Goal: Task Accomplishment & Management: Complete application form

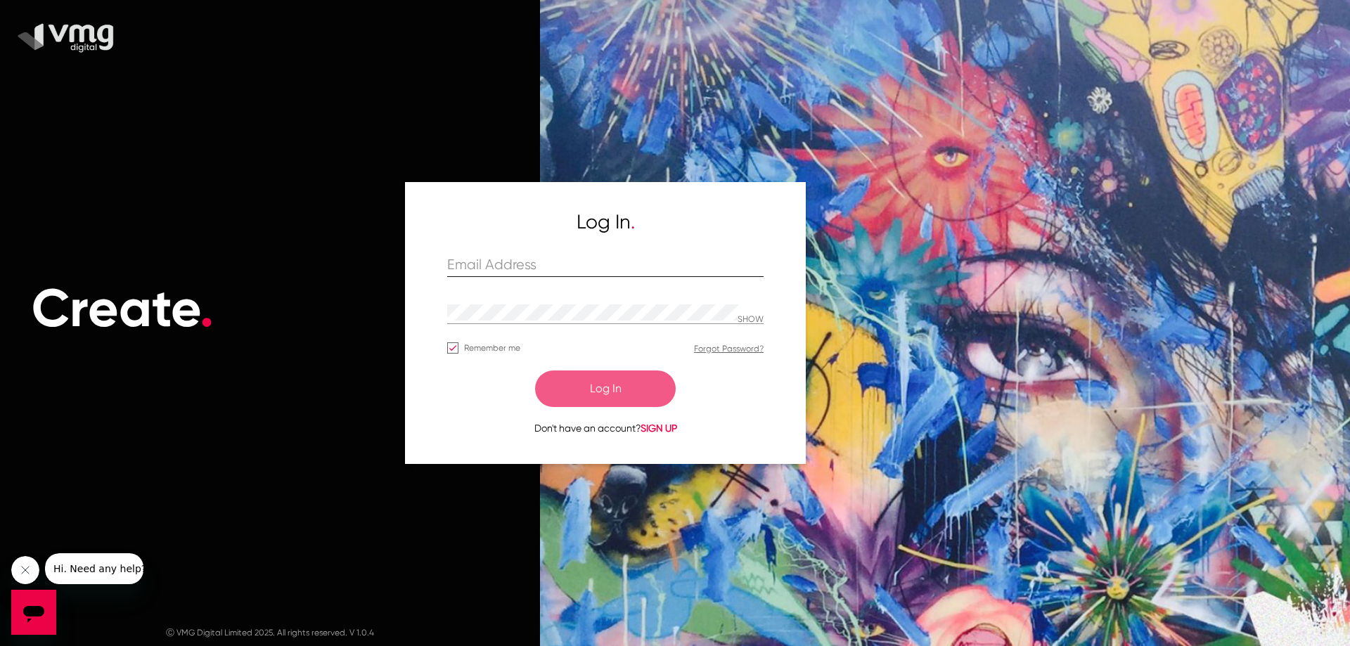
click at [618, 276] on div at bounding box center [605, 266] width 316 height 22
click at [616, 265] on input "text" at bounding box center [605, 265] width 316 height 16
click at [528, 257] on input "va" at bounding box center [605, 265] width 316 height 16
click at [526, 260] on input "va" at bounding box center [605, 265] width 316 height 16
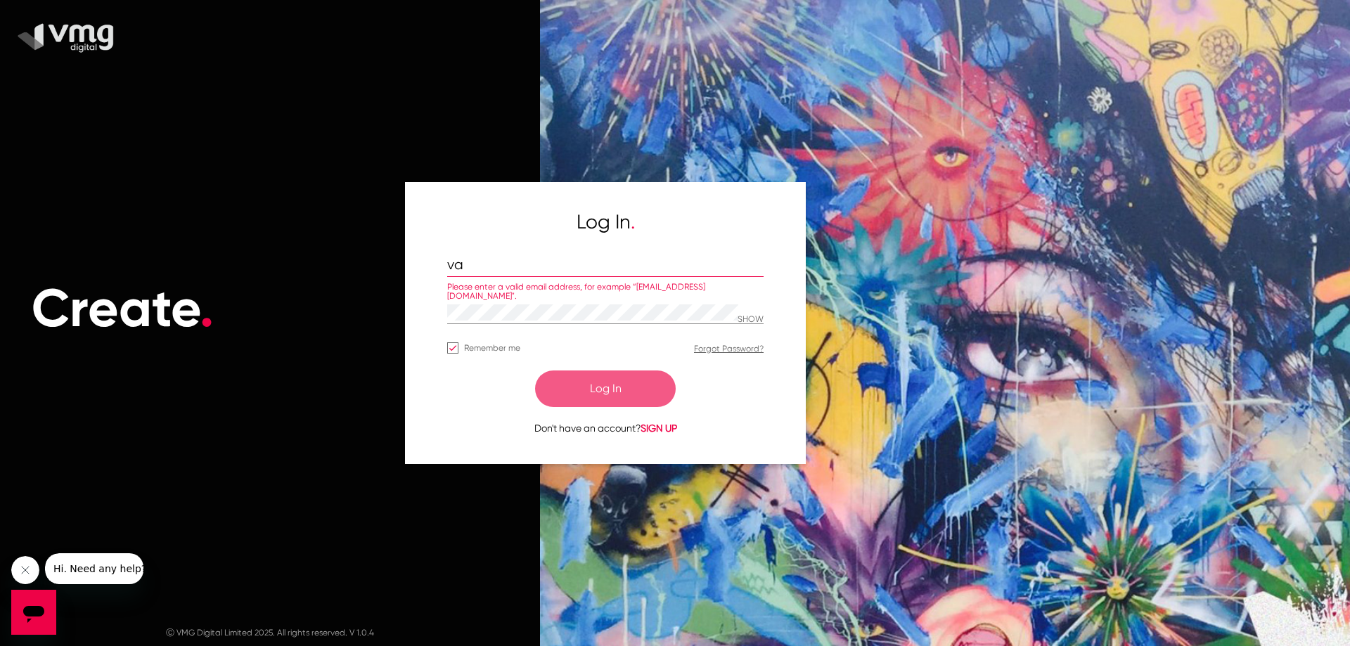
click at [526, 260] on input "va" at bounding box center [605, 265] width 316 height 16
paste input "rsha@redpepperdigital.net"
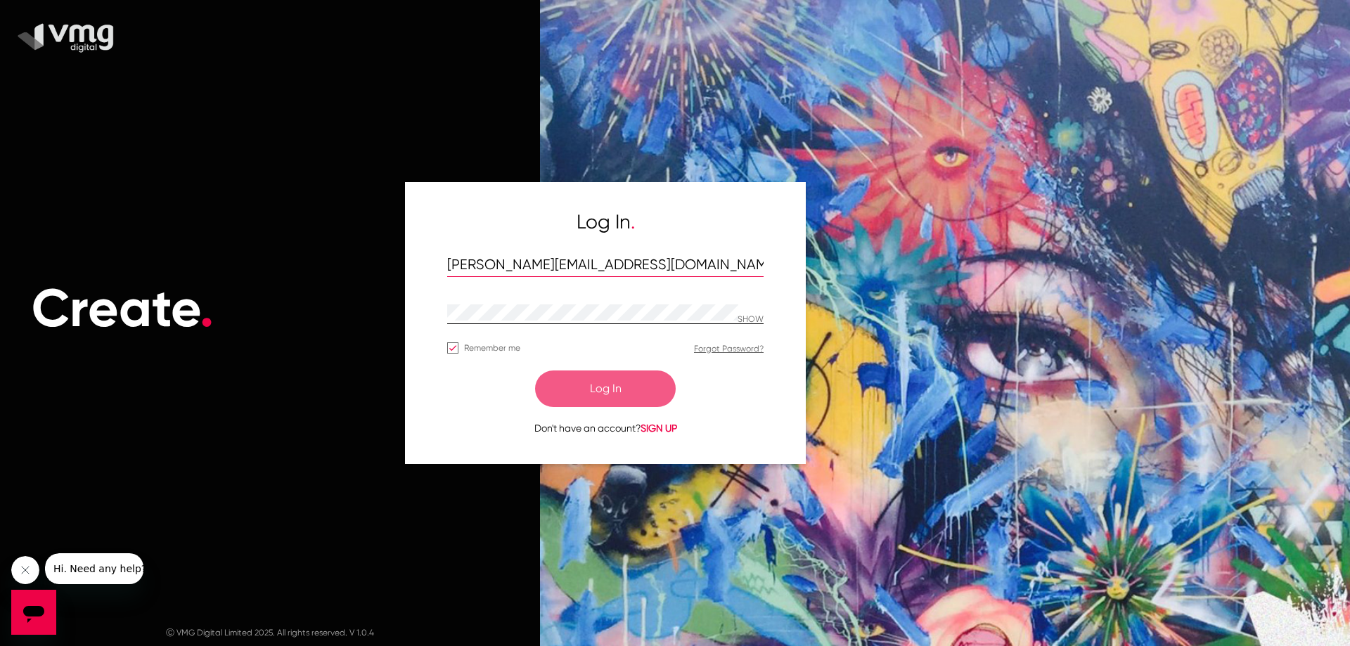
type input "varsha@redpepperdigital.net"
drag, startPoint x: 767, startPoint y: 315, endPoint x: 761, endPoint y: 324, distance: 11.1
click at [766, 316] on div "Log In . varsha@redpepperdigital.net SHOW Remember me Forgot Password? Log In D…" at bounding box center [605, 322] width 401 height 281
click at [759, 326] on div "SHOW" at bounding box center [605, 320] width 316 height 37
click at [757, 322] on p "SHOW" at bounding box center [751, 320] width 26 height 10
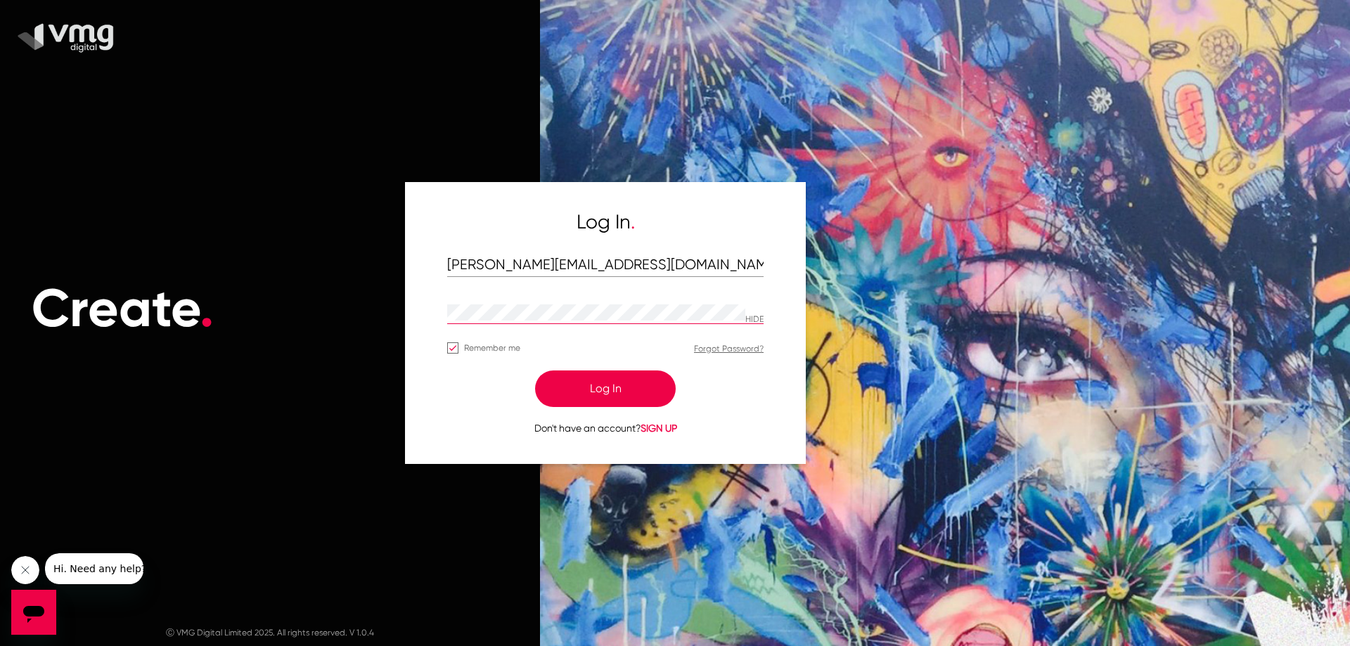
click at [757, 322] on p "HIDE" at bounding box center [754, 320] width 18 height 10
click at [628, 392] on button "Log In" at bounding box center [605, 389] width 141 height 37
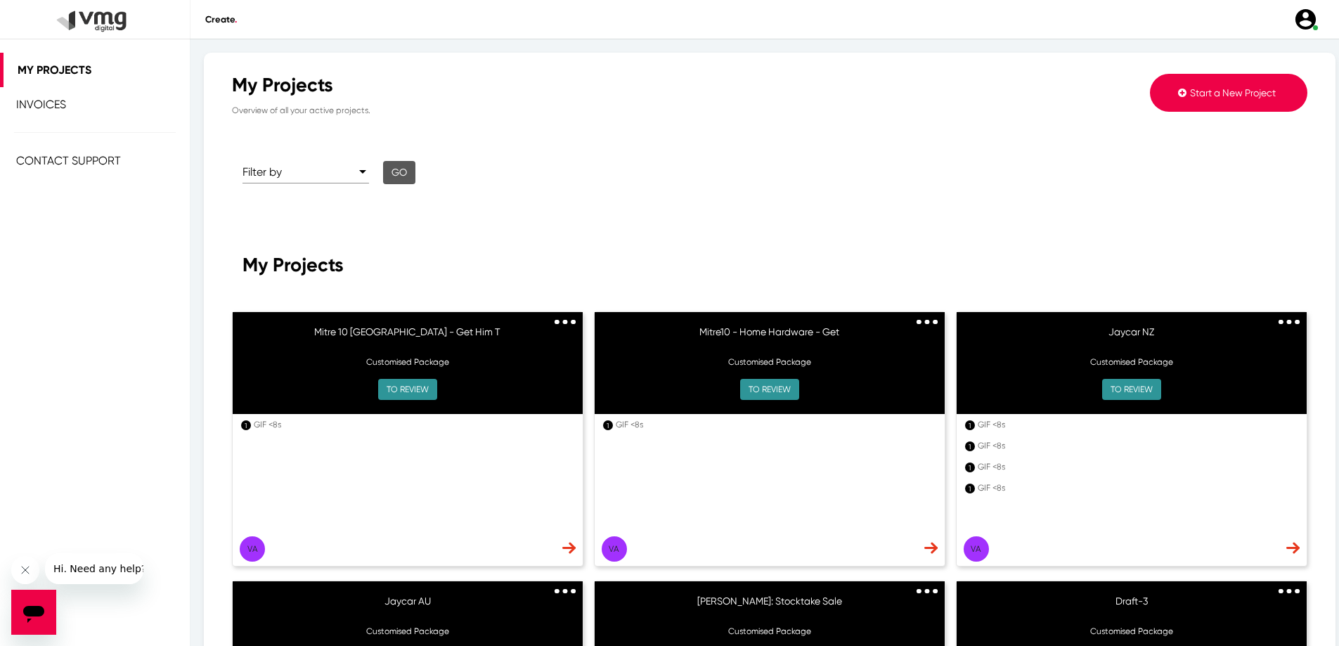
click at [567, 321] on img at bounding box center [565, 322] width 21 height 5
click at [549, 269] on div "My Projects" at bounding box center [770, 265] width 1055 height 23
click at [564, 542] on img at bounding box center [568, 548] width 13 height 12
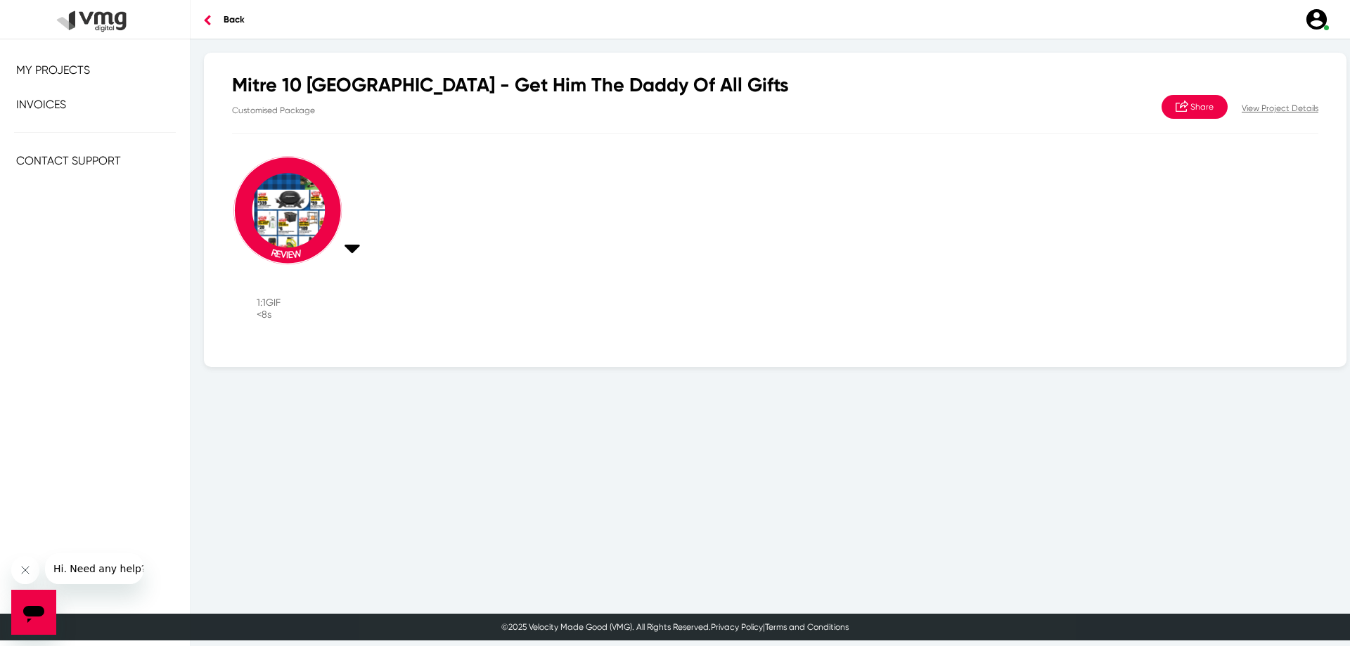
click at [1266, 104] on p "View Project Details" at bounding box center [1280, 108] width 77 height 13
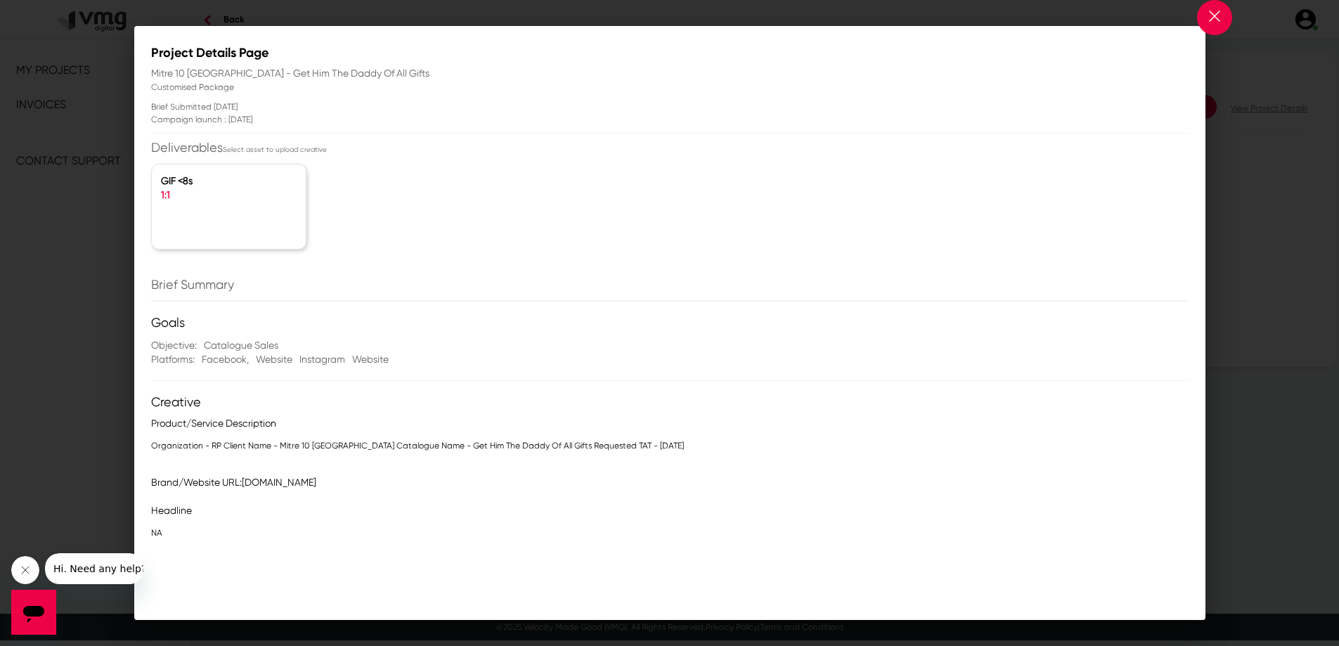
click at [210, 103] on p "Brief Submitted 4 August 2025" at bounding box center [405, 107] width 508 height 13
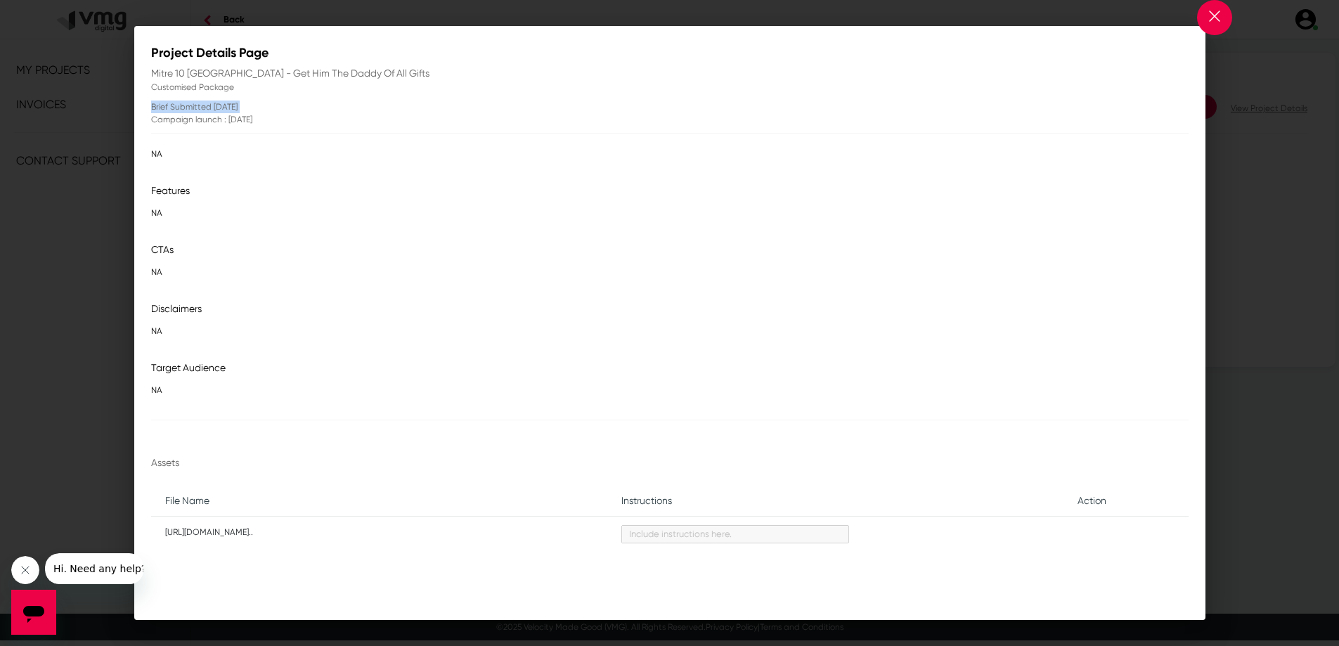
scroll to position [404, 0]
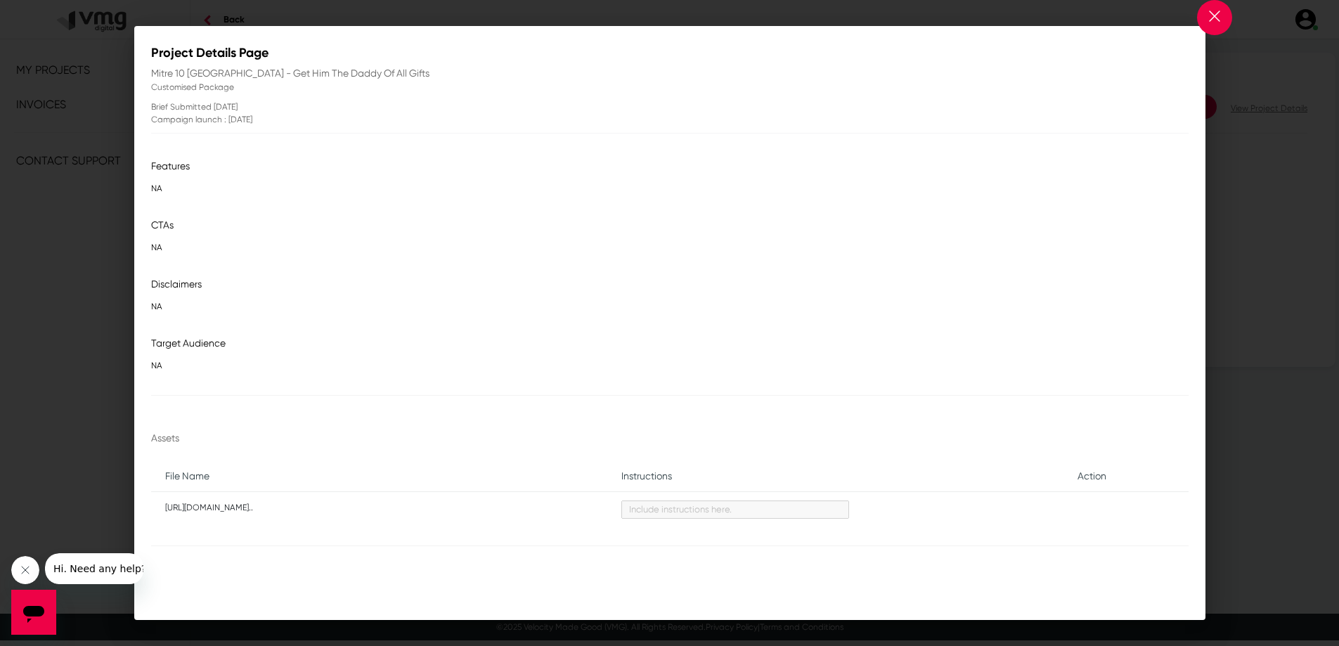
click at [295, 508] on p "[URL][DOMAIN_NAME].." at bounding box center [379, 508] width 428 height 14
click at [235, 517] on td "[URL][DOMAIN_NAME].." at bounding box center [379, 511] width 456 height 40
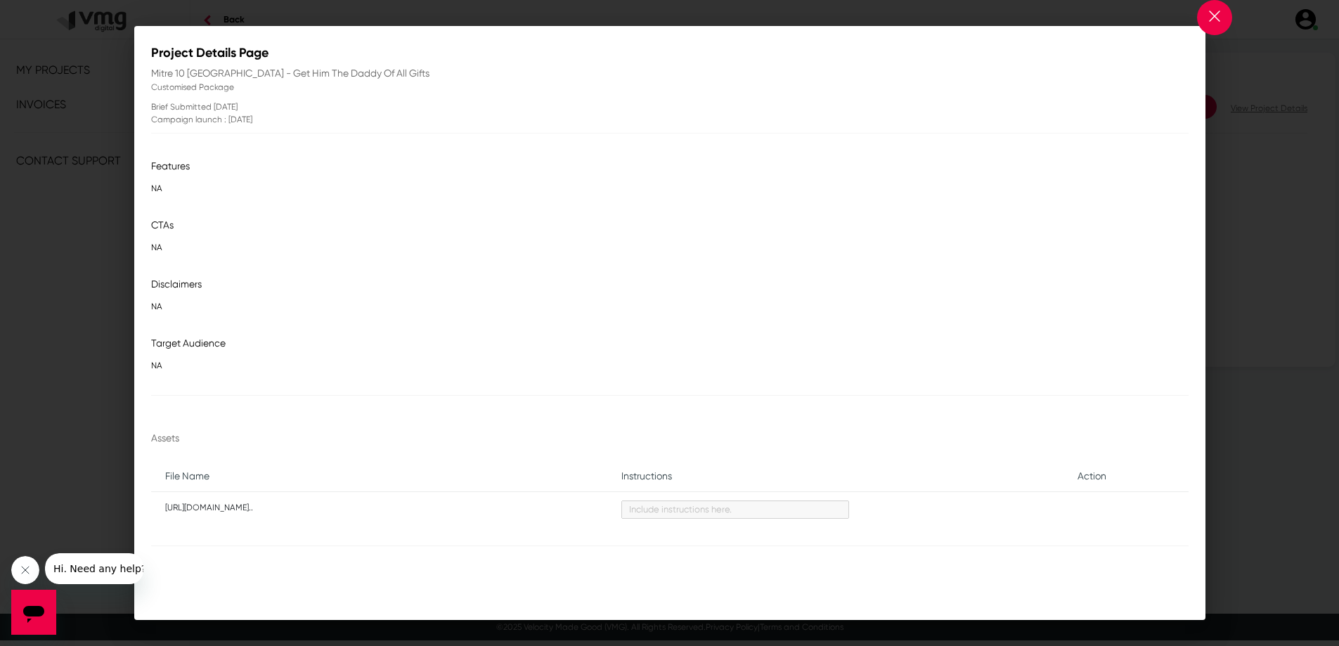
click at [261, 515] on td "[URL][DOMAIN_NAME].." at bounding box center [379, 511] width 456 height 40
click at [261, 512] on p "[URL][DOMAIN_NAME].." at bounding box center [379, 508] width 428 height 14
click at [1205, 20] on button at bounding box center [1214, 17] width 35 height 35
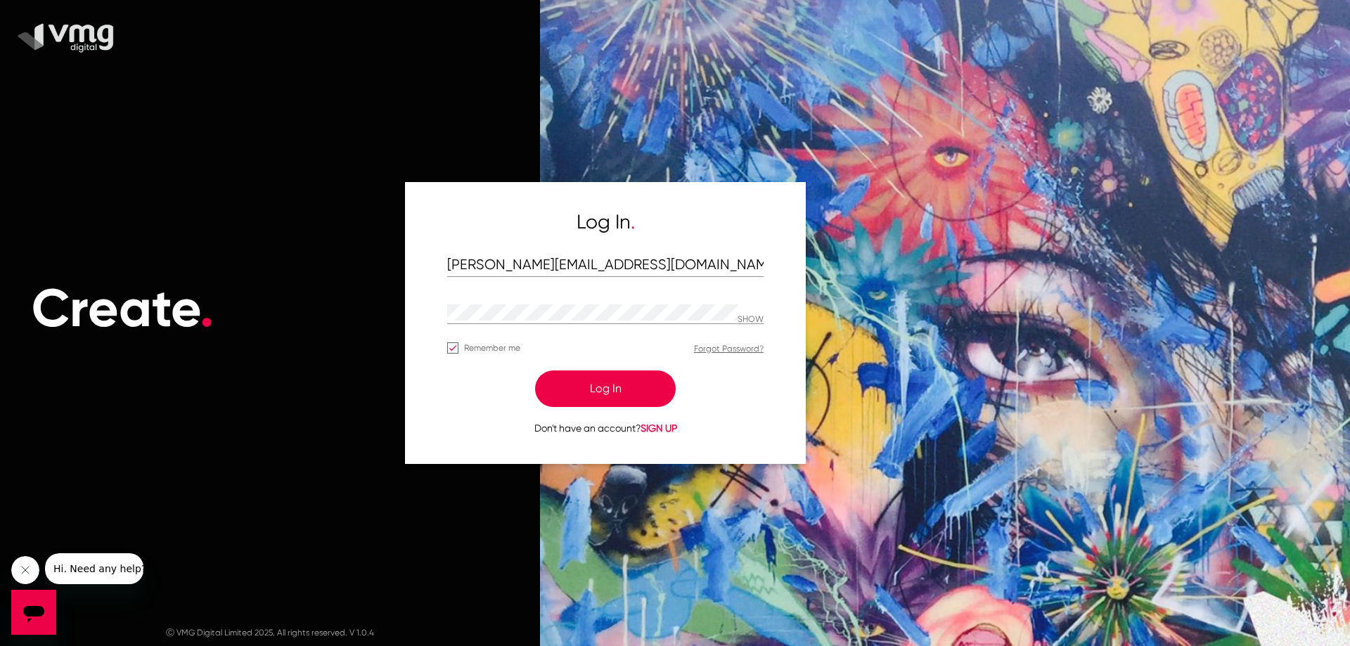
click at [581, 396] on button "Log In" at bounding box center [605, 389] width 141 height 37
click at [576, 393] on button "Log In" at bounding box center [605, 389] width 141 height 37
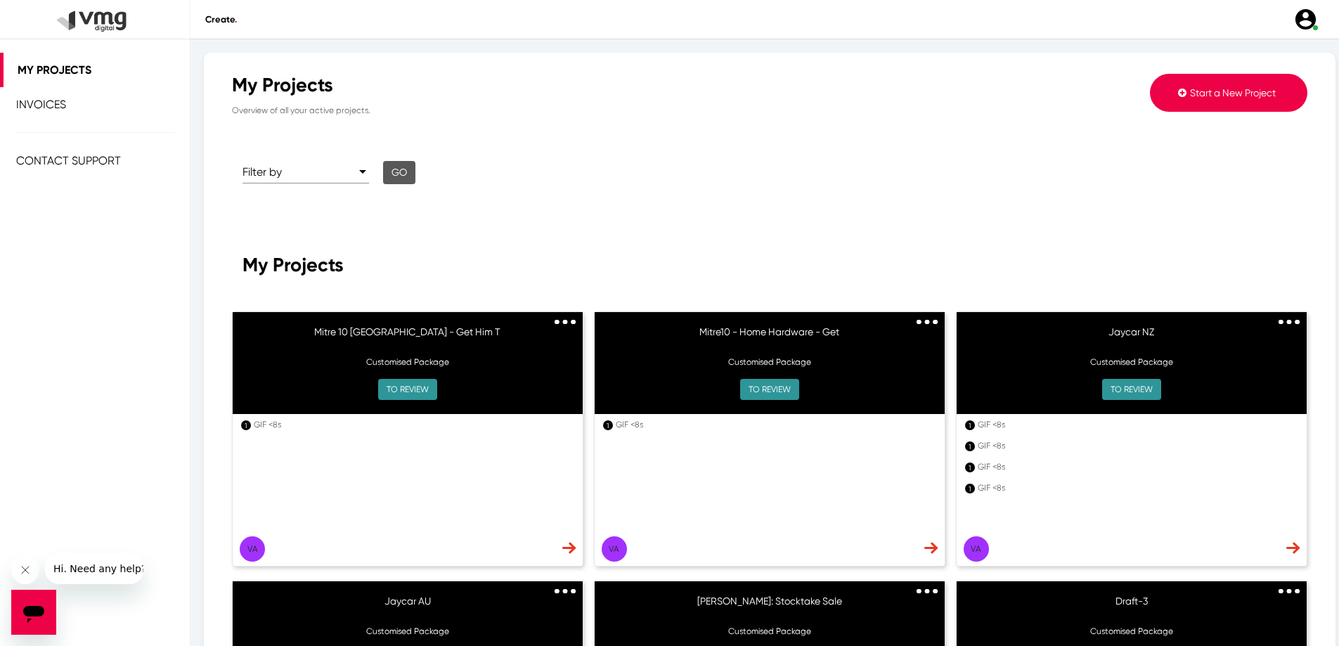
drag, startPoint x: 415, startPoint y: 4, endPoint x: 540, endPoint y: 140, distance: 184.6
click at [540, 140] on div "Filter by Go" at bounding box center [632, 175] width 823 height 88
click at [1221, 96] on span "Start a New Project" at bounding box center [1233, 92] width 86 height 11
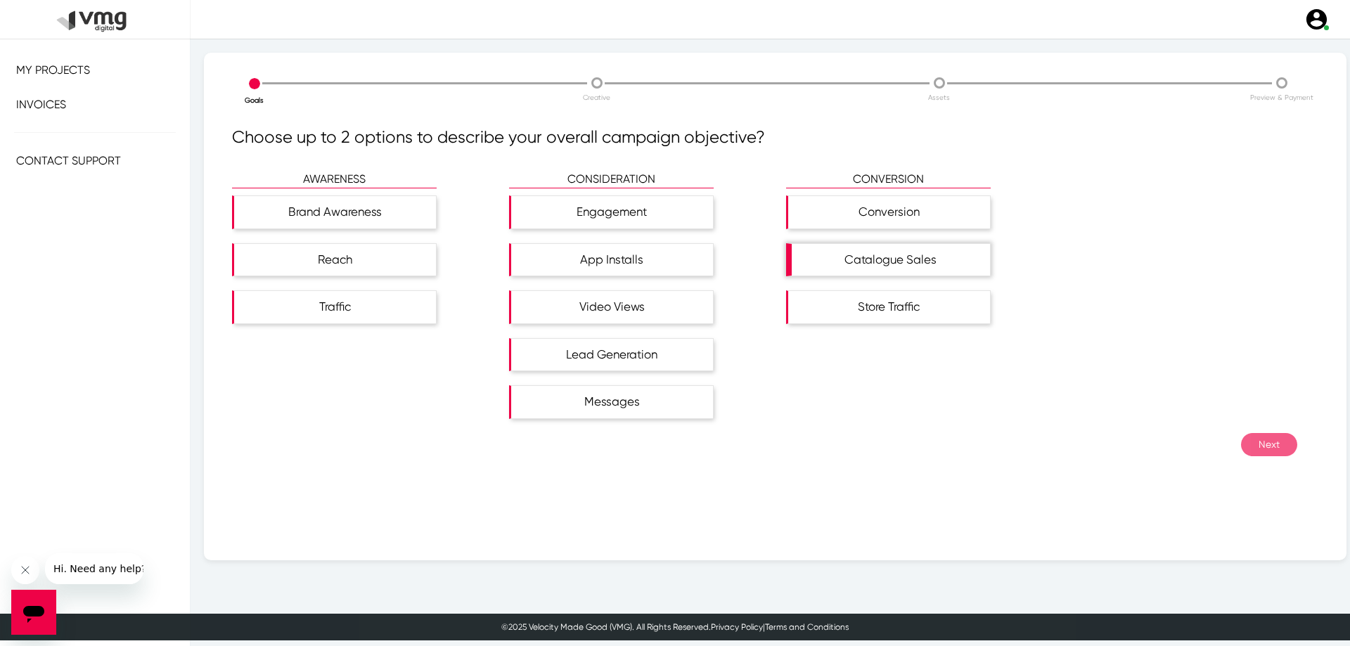
click at [891, 252] on div "Catalogue Sales" at bounding box center [891, 260] width 198 height 32
click at [1274, 446] on button "Next" at bounding box center [1269, 444] width 56 height 23
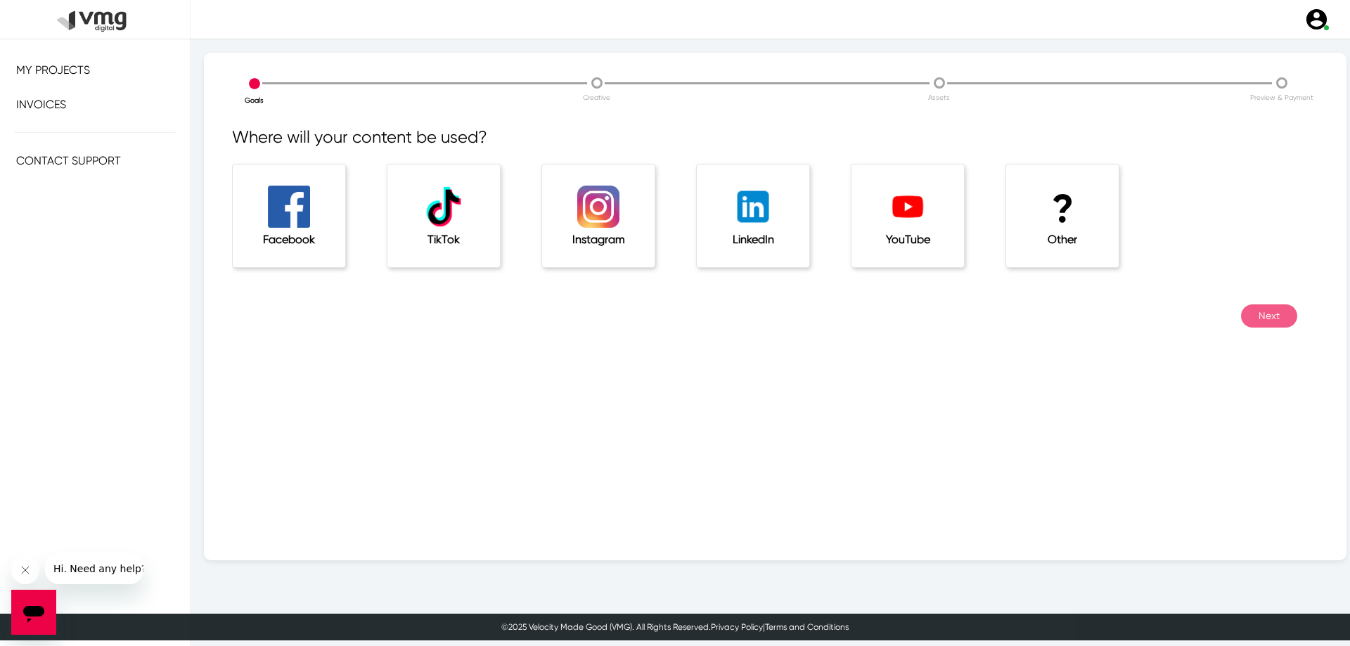
click at [1100, 225] on div "? Other" at bounding box center [1062, 216] width 112 height 103
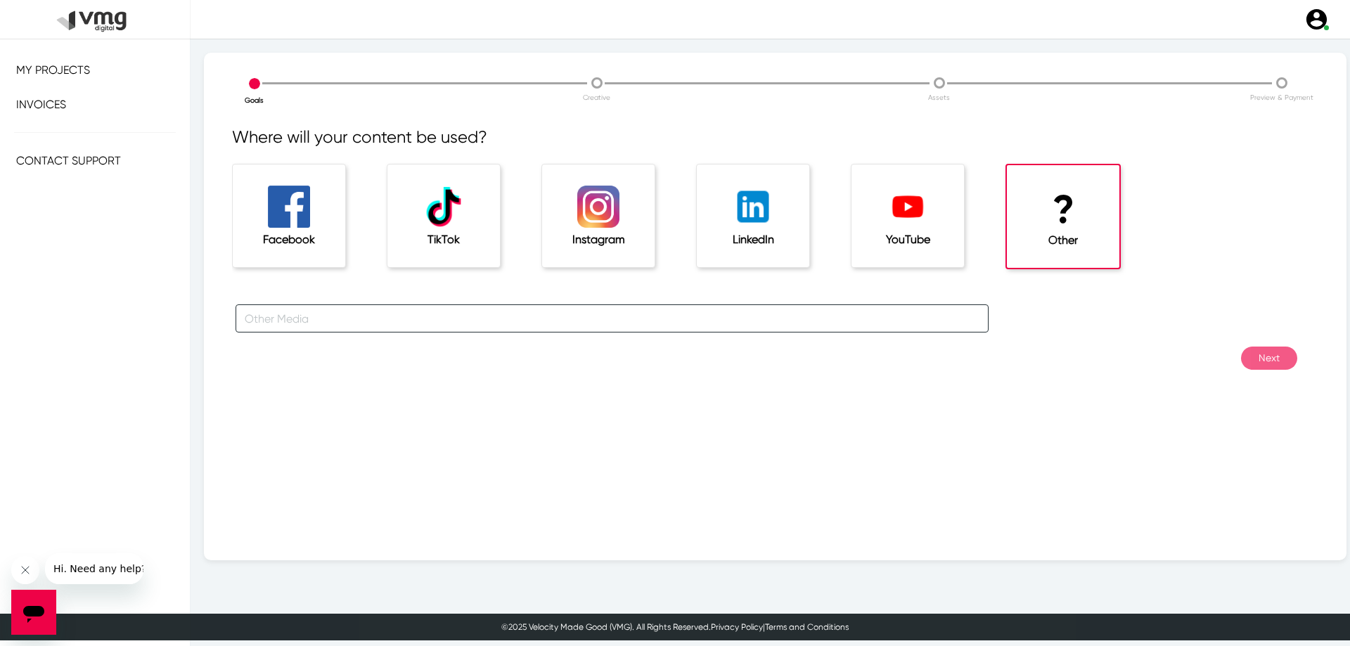
click at [517, 321] on input "text" at bounding box center [612, 318] width 753 height 28
type input "Website"
click at [1256, 358] on button "Next" at bounding box center [1269, 358] width 56 height 23
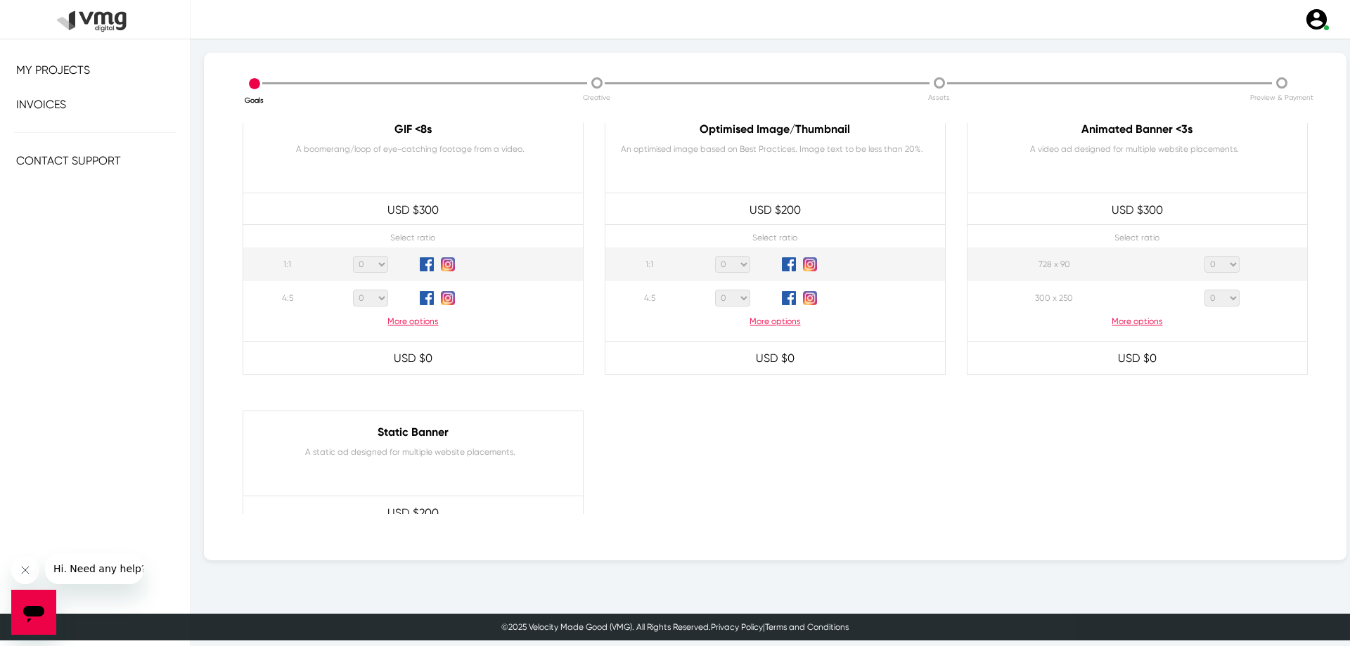
scroll to position [703, 0]
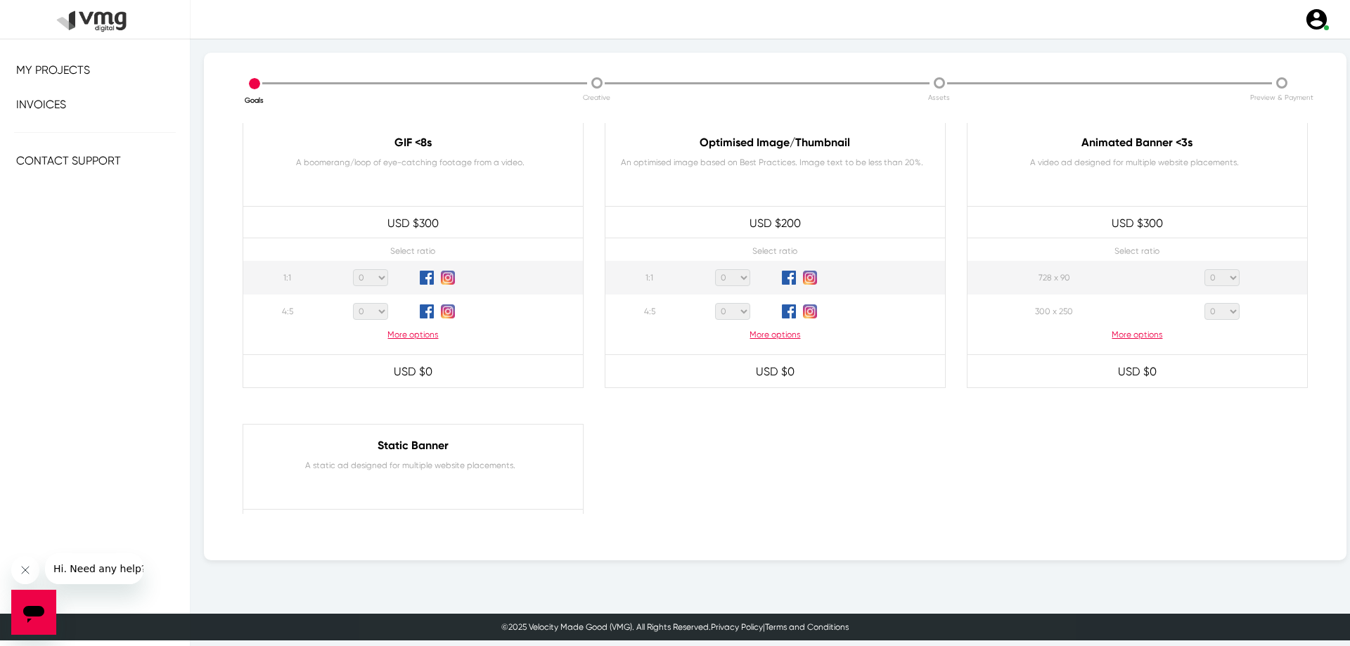
click at [380, 280] on select "0 1 2 3 4 5 6 7 8 9 10 11 12 13 14 15 16 17 18 19 20" at bounding box center [370, 277] width 35 height 17
select select "2"
click at [353, 269] on select "0 1 2 3 4 5 6 7 8 9 10 11 12 13 14 15 16 17 18 19 20" at bounding box center [370, 277] width 35 height 17
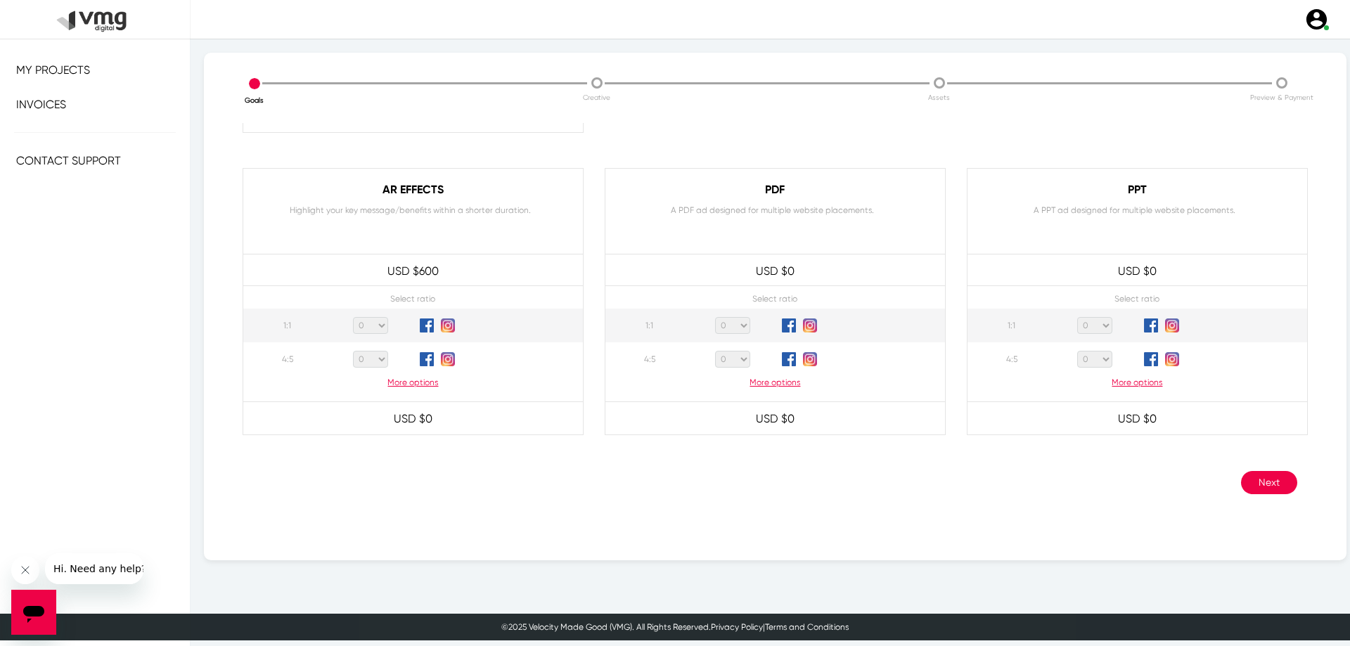
scroll to position [1262, 0]
click at [1245, 470] on button "Next" at bounding box center [1269, 481] width 56 height 23
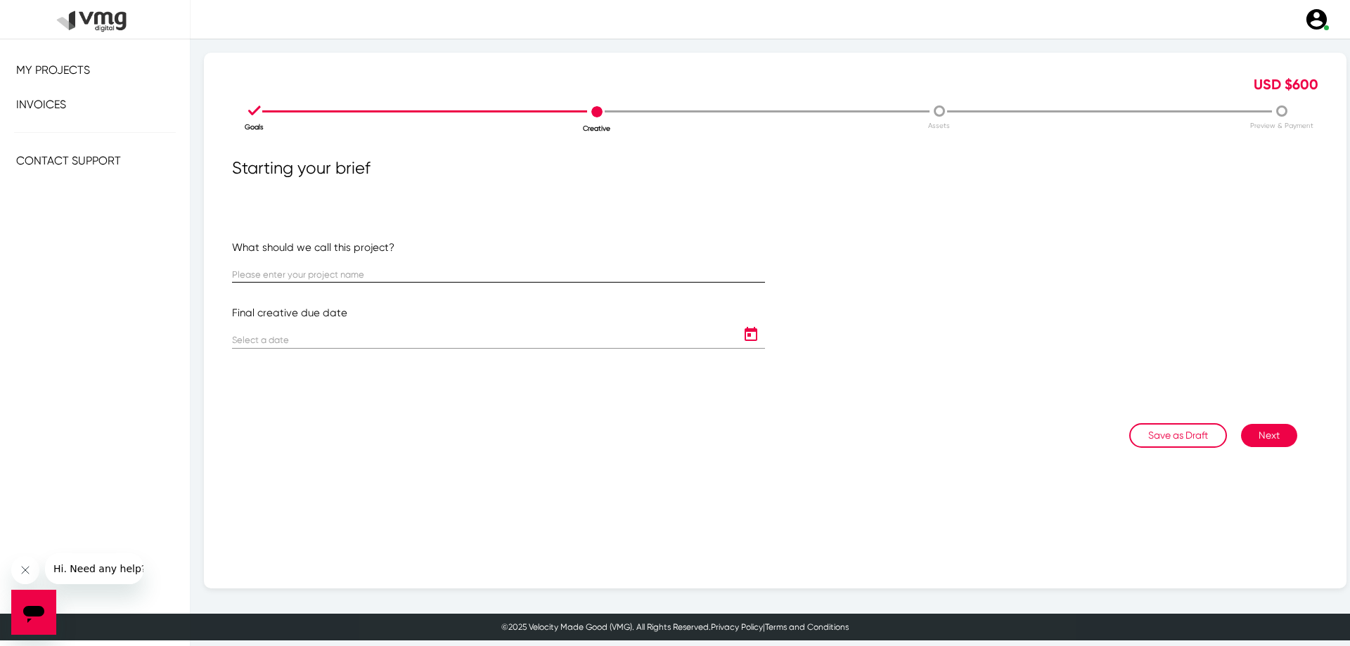
click at [423, 276] on input "text" at bounding box center [498, 275] width 533 height 11
click at [349, 271] on input "text" at bounding box center [498, 275] width 533 height 11
paste input "Mitre 10 [GEOGRAPHIC_DATA]"
type input "Mitre 10 [GEOGRAPHIC_DATA]"
click at [358, 345] on input at bounding box center [484, 340] width 505 height 11
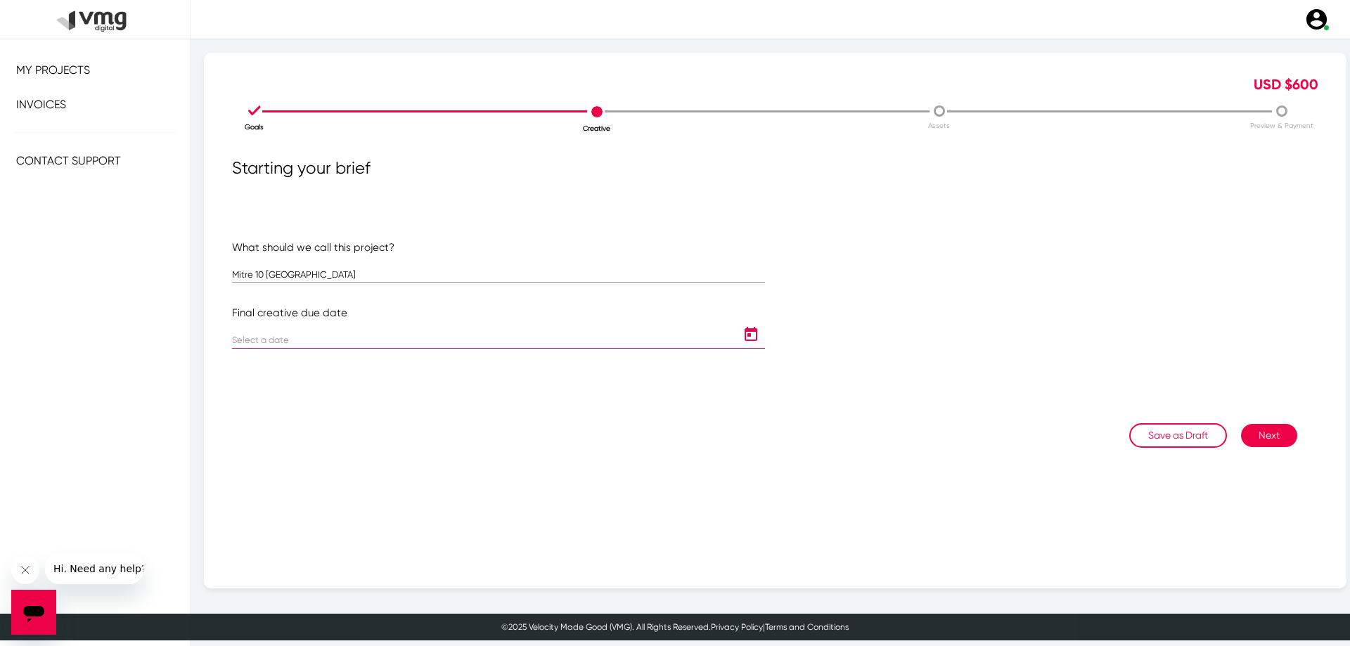
click at [745, 336] on icon "Open calendar" at bounding box center [751, 334] width 13 height 14
click at [394, 481] on div "12" at bounding box center [392, 481] width 25 height 25
type input "9/12/2025"
click at [745, 334] on icon "Open calendar" at bounding box center [751, 334] width 13 height 14
click at [1039, 389] on div at bounding box center [675, 323] width 1350 height 646
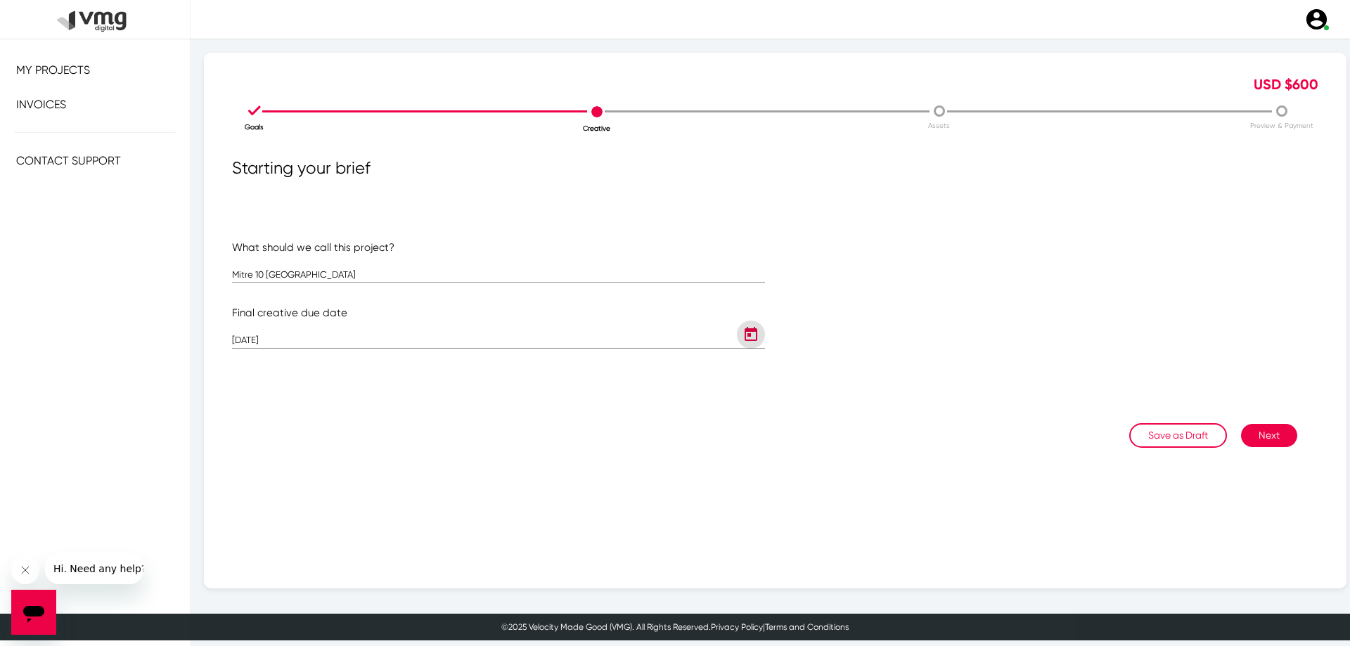
click at [1259, 437] on button "Next" at bounding box center [1269, 435] width 56 height 23
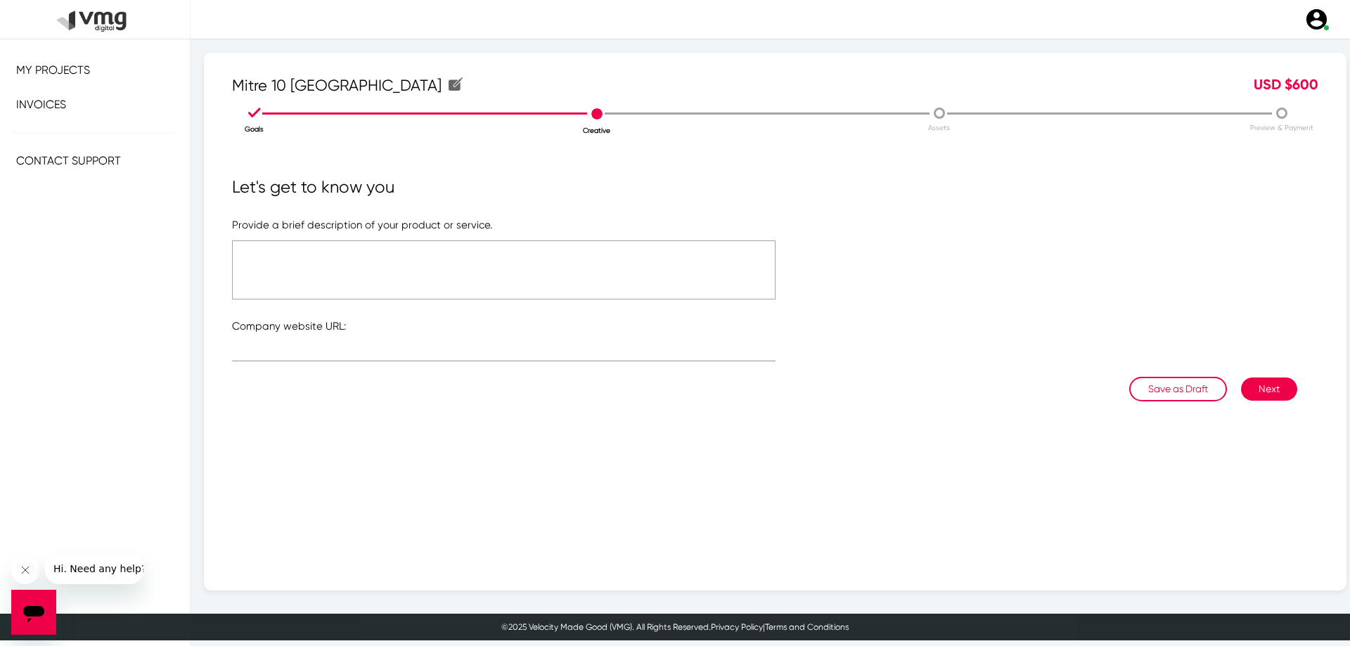
click at [343, 271] on textarea at bounding box center [503, 269] width 543 height 59
paste textarea "Organization - RP Client Name - Mitre 10 Australia Catalogue Name - Get Him The…"
click at [310, 251] on textarea "Organization - RP Client Name - Mitre 10 Australia Catalogue Name - Get Him The…" at bounding box center [503, 269] width 543 height 59
click at [371, 267] on textarea "Organization - RP Client Name - Mitre 10 Australia Catalogue Name - Get Him The…" at bounding box center [503, 269] width 543 height 59
click at [371, 264] on textarea "Organization - RP Client Name - Mitre 10 Australia Catalogue Name - Get Him The…" at bounding box center [503, 269] width 543 height 59
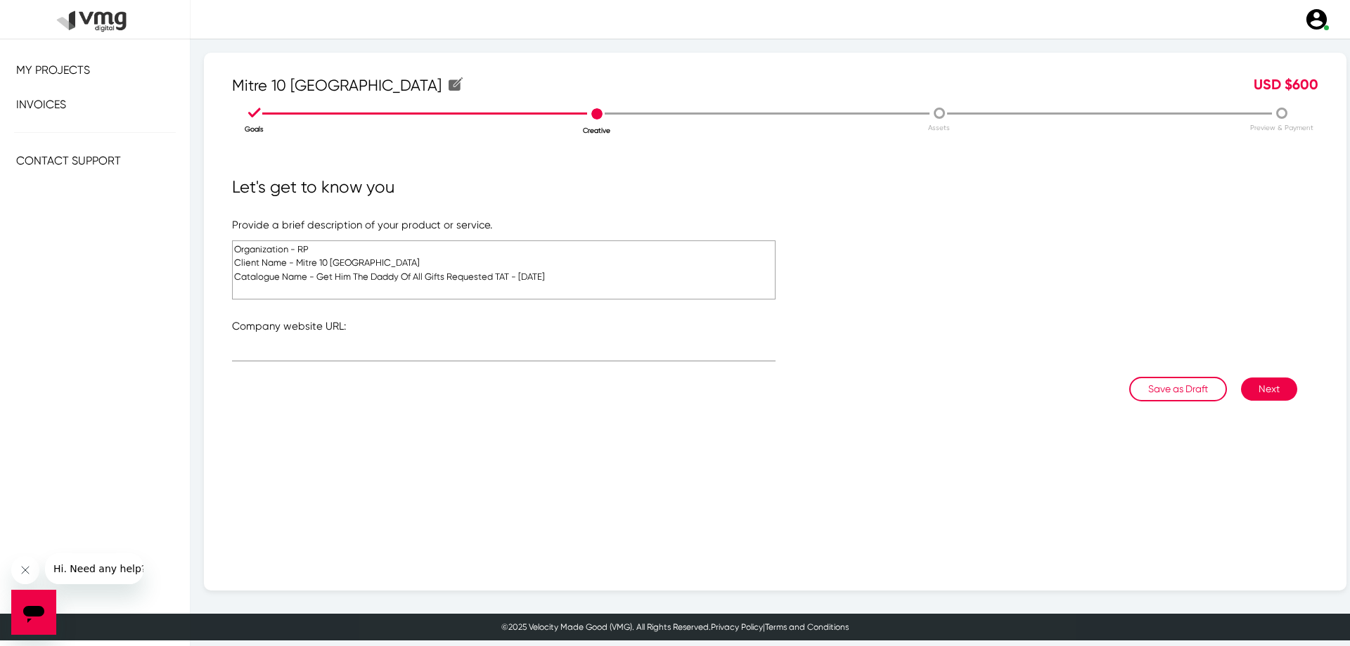
drag, startPoint x: 319, startPoint y: 278, endPoint x: 443, endPoint y: 286, distance: 124.0
click at [443, 286] on textarea "Organization - RP Client Name - Mitre 10 Australia Catalogue Name - Get Him The…" at bounding box center [503, 269] width 543 height 59
paste textarea "Spruce Up Your Spring"
click at [314, 290] on textarea "Organization - RP Client Name - Mitre 10 Australia Catalogue Name - Spruce Up Y…" at bounding box center [503, 269] width 543 height 59
type textarea "Organization - RP Client Name - Mitre 10 Australia Catalogue Name - Spruce Up Y…"
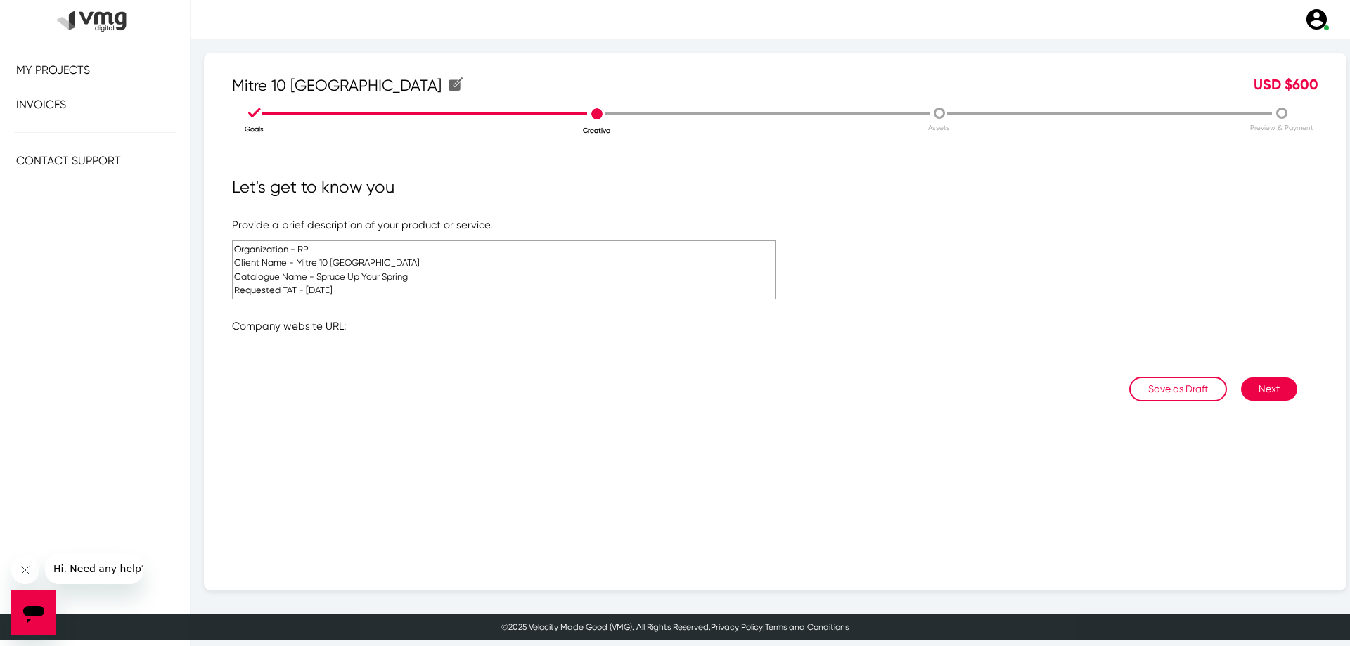
click at [439, 349] on input "text" at bounding box center [503, 353] width 543 height 11
click at [334, 350] on input "text" at bounding box center [503, 353] width 543 height 11
paste input "https://www.mitre10.com.au/"
type input "https://www.mitre10.com.au"
click at [1266, 390] on button "Next" at bounding box center [1269, 389] width 56 height 23
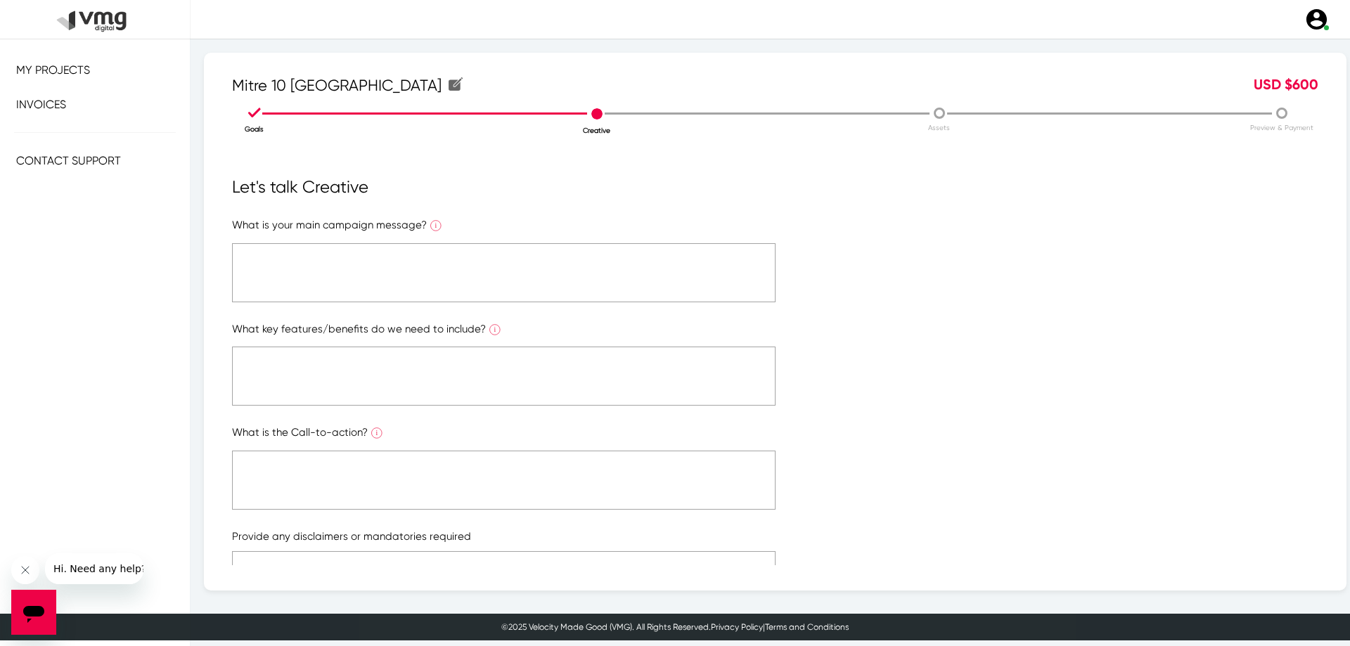
click at [397, 273] on textarea at bounding box center [503, 272] width 543 height 59
type textarea "NA"
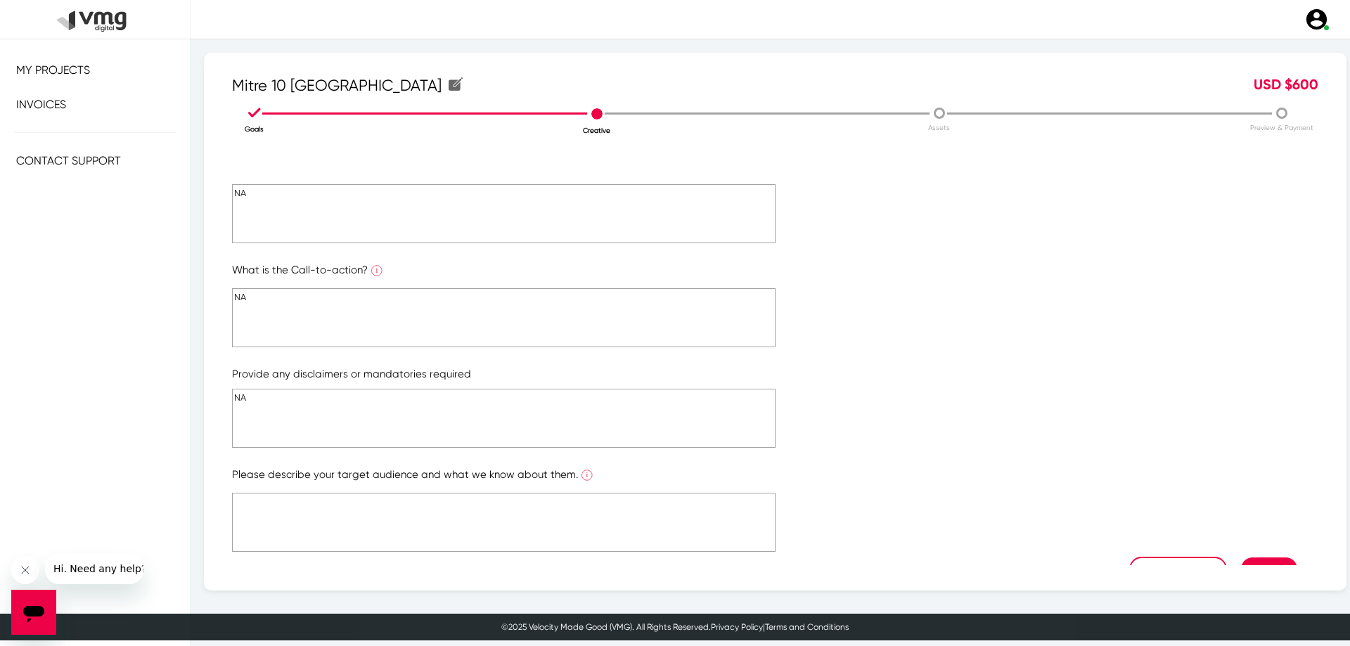
scroll to position [200, 0]
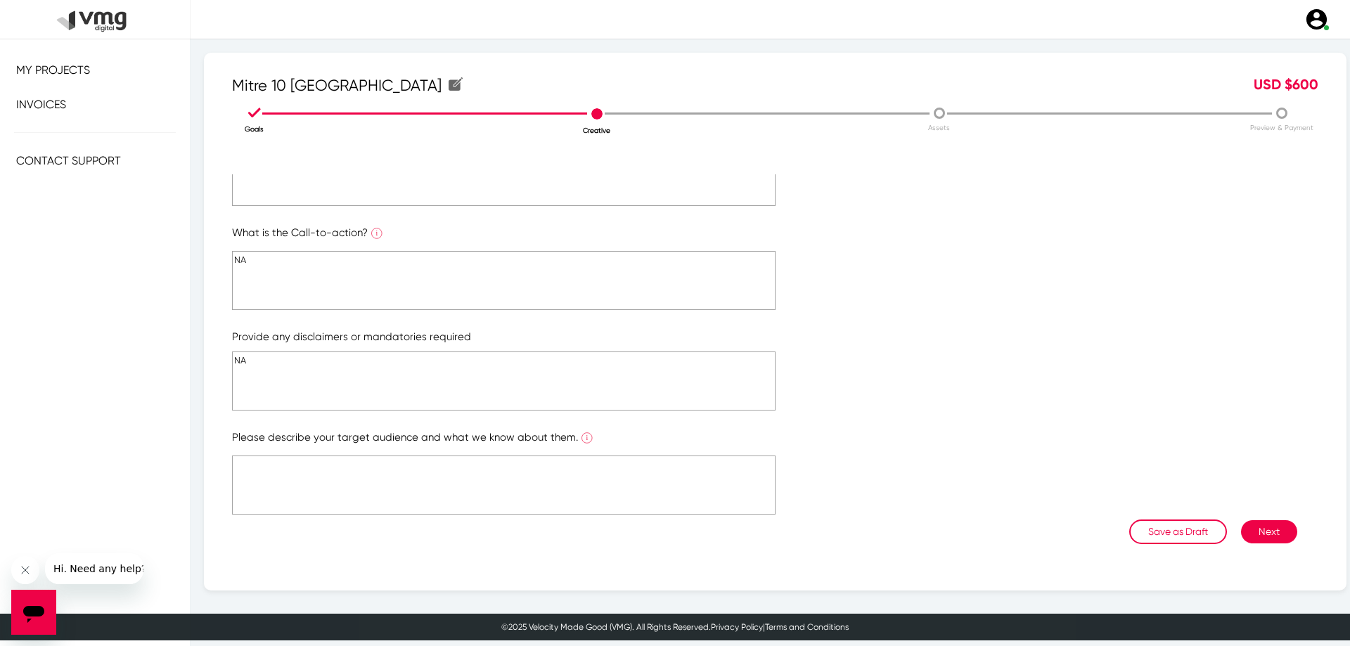
type textarea "NA"
click at [1256, 532] on button "Next" at bounding box center [1269, 531] width 56 height 23
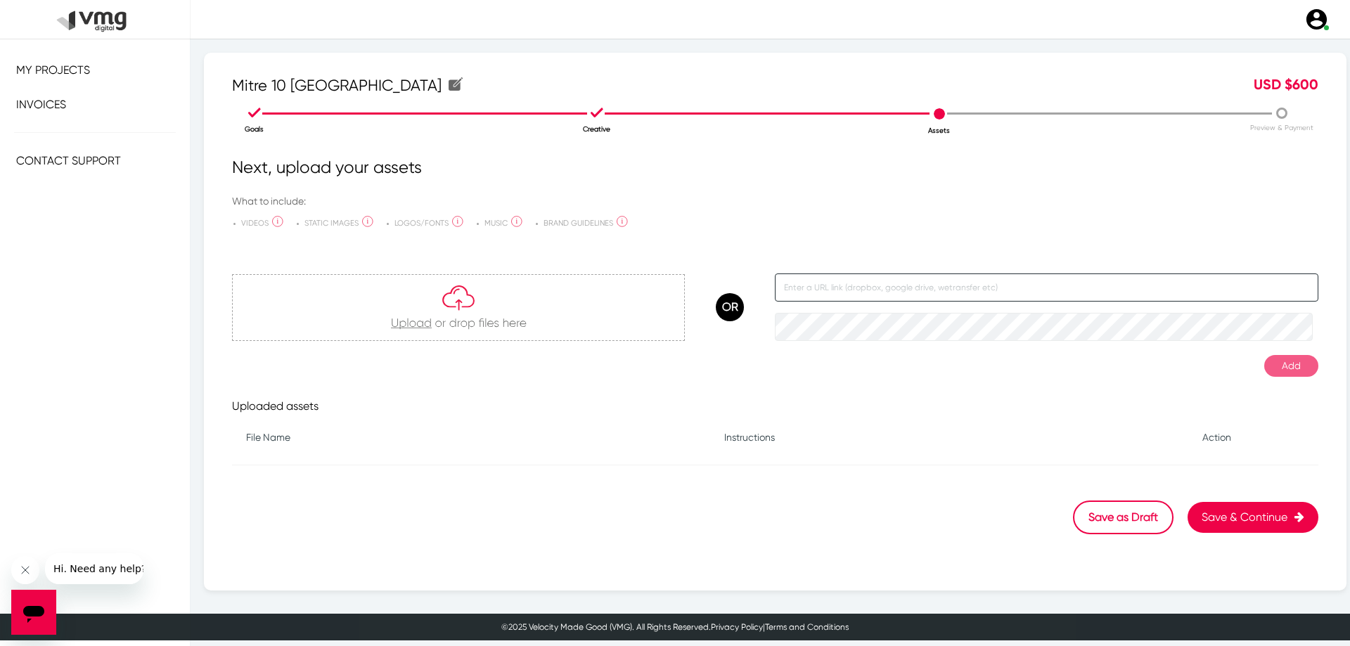
click at [875, 285] on input "text" at bounding box center [1046, 287] width 543 height 28
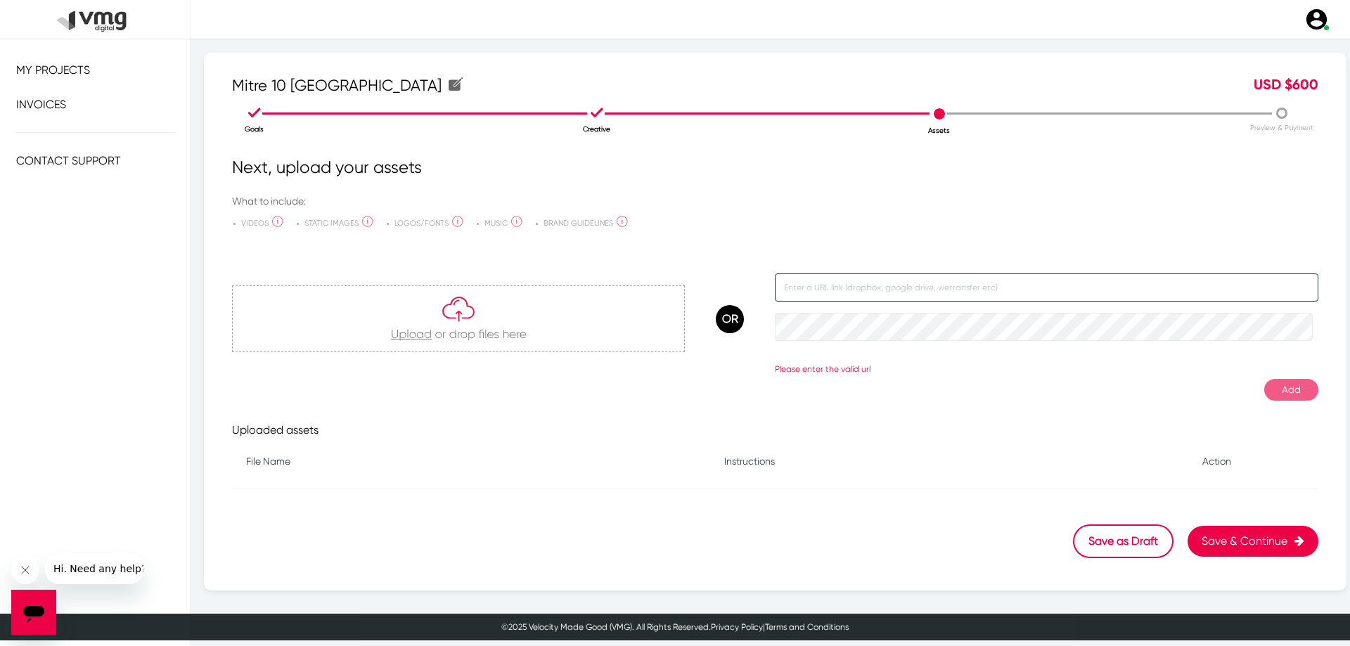
click at [862, 290] on input "text" at bounding box center [1046, 287] width 543 height 28
paste input "https://drive.google.com/drive/folders/1CkvmGBkbh8Yp45RD0e-wxuJxsBfLogWX"
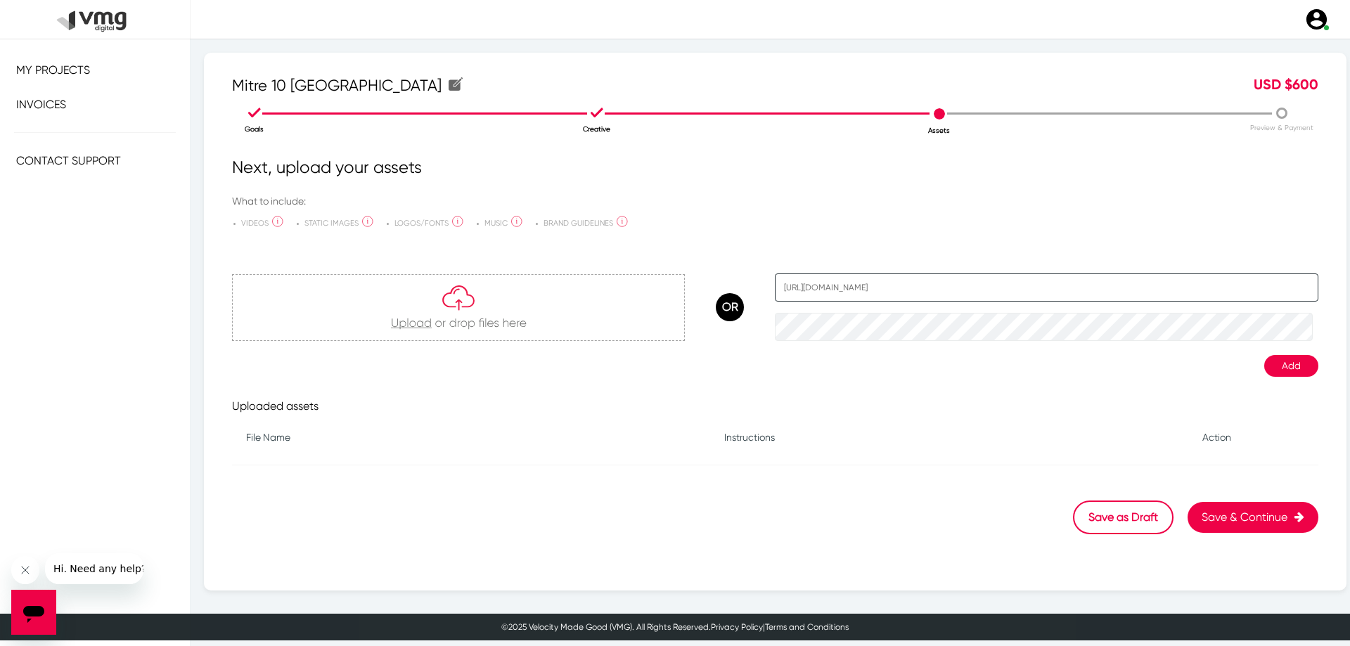
type input "https://drive.google.com/drive/folders/1CkvmGBkbh8Yp45RD0e-wxuJxsBfLogWX"
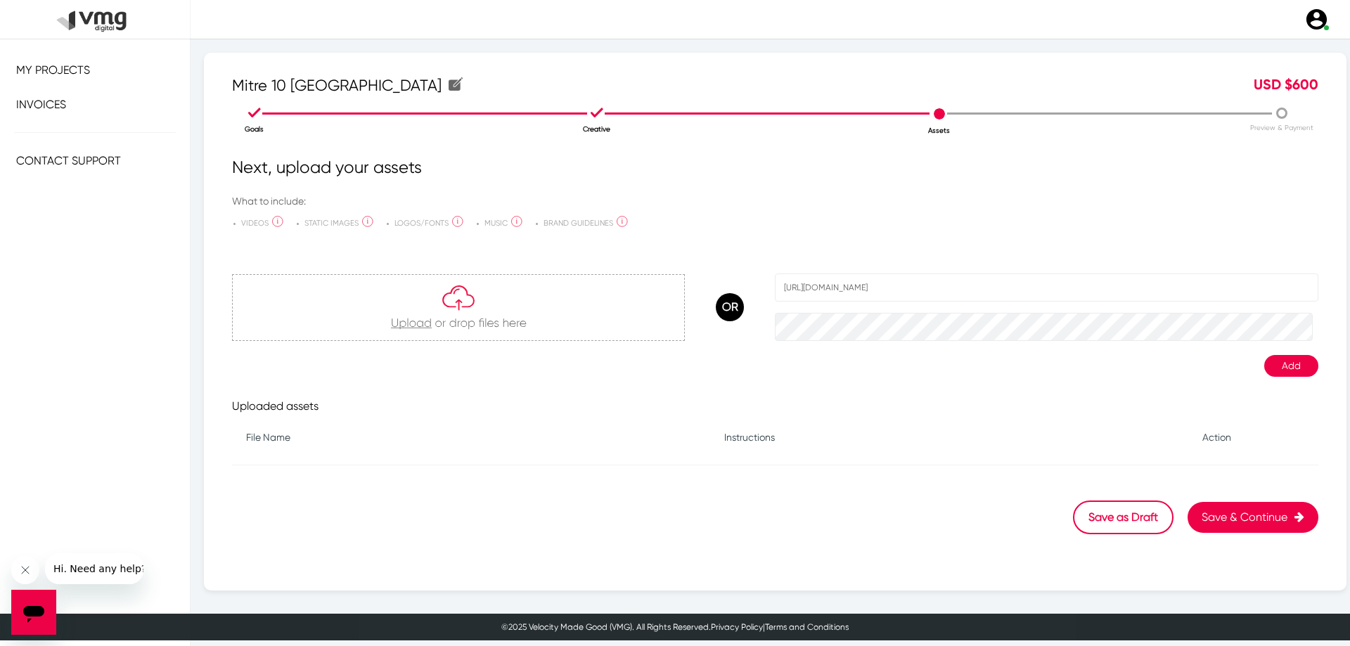
click at [1283, 366] on button "Add" at bounding box center [1291, 366] width 54 height 22
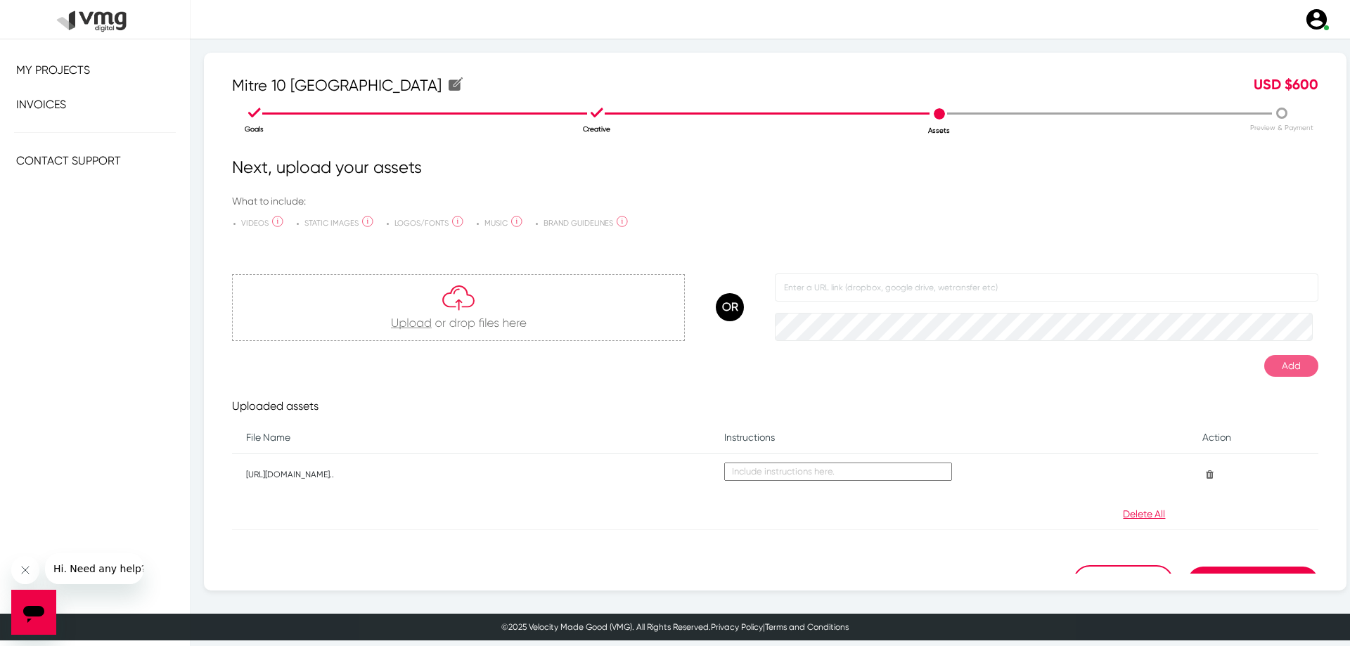
click at [752, 473] on textarea at bounding box center [838, 472] width 228 height 18
click at [818, 468] on textarea at bounding box center [838, 472] width 228 height 18
paste textarea "R:\RedPepper_ClientServicing\2025\August\29.08\New Request\Mitre10"
type textarea "R:\RedPepper_ClientServicing\2025\August\29.08\New Request\Mitre10"
click at [867, 513] on div at bounding box center [775, 514] width 369 height 17
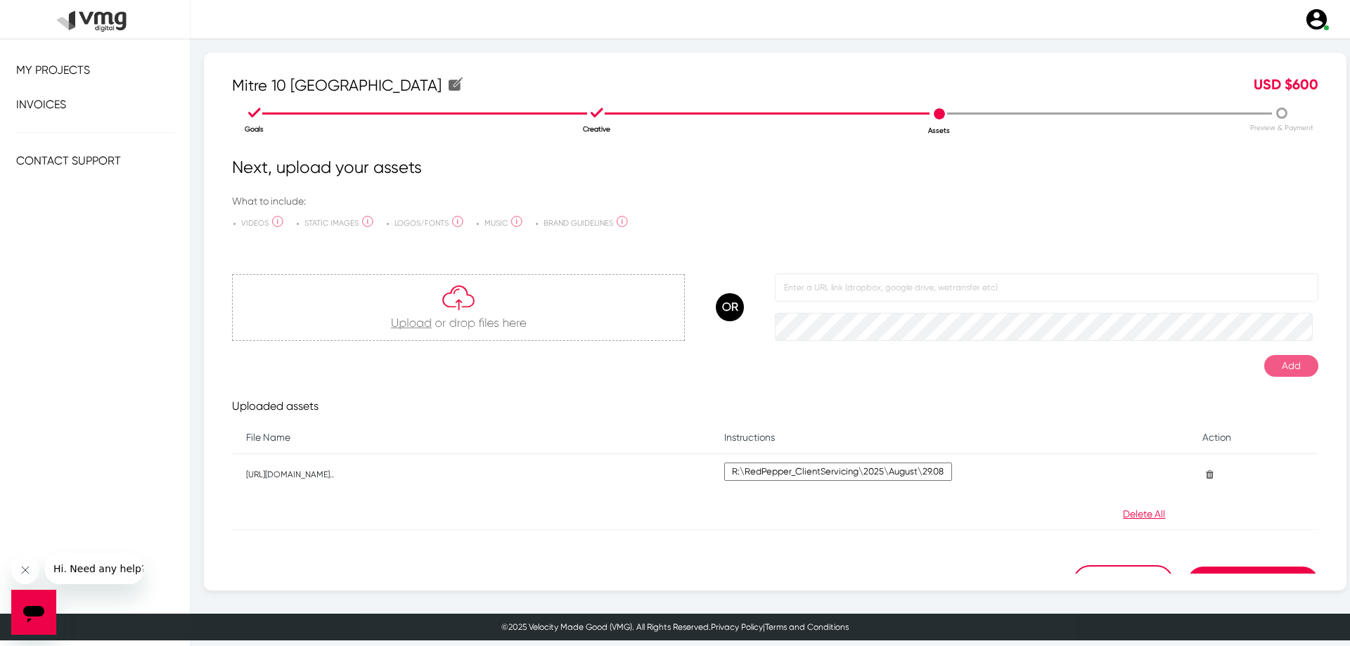
scroll to position [13, 0]
drag, startPoint x: 813, startPoint y: 473, endPoint x: 919, endPoint y: 489, distance: 106.7
click at [919, 489] on td "R:\RedPepper_ClientServicing\2025\August\29.08\New Request\Mitre10" at bounding box center [949, 474] width 478 height 40
click at [872, 472] on textarea "R:\RedPepper_ClientServicing\2025\August\29.08\New Request\Mitre10" at bounding box center [838, 472] width 228 height 18
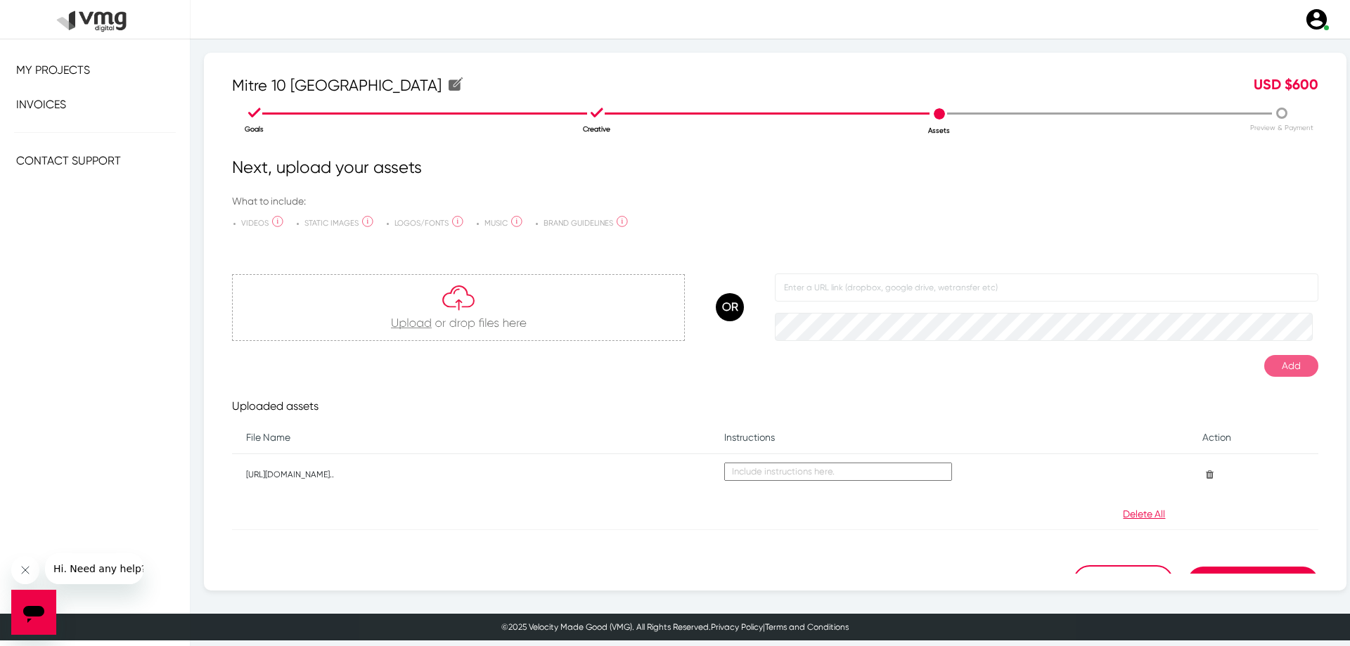
paste textarea "R:\RedPepper_ClientServicing\2025\August\29.08\New Request\Mitre10\wetransfer_h…"
type textarea "R:\RedPepper_ClientServicing\2025\August\29.08\New Request\Mitre10\wetransfer_h…"
click at [868, 508] on div at bounding box center [775, 514] width 369 height 17
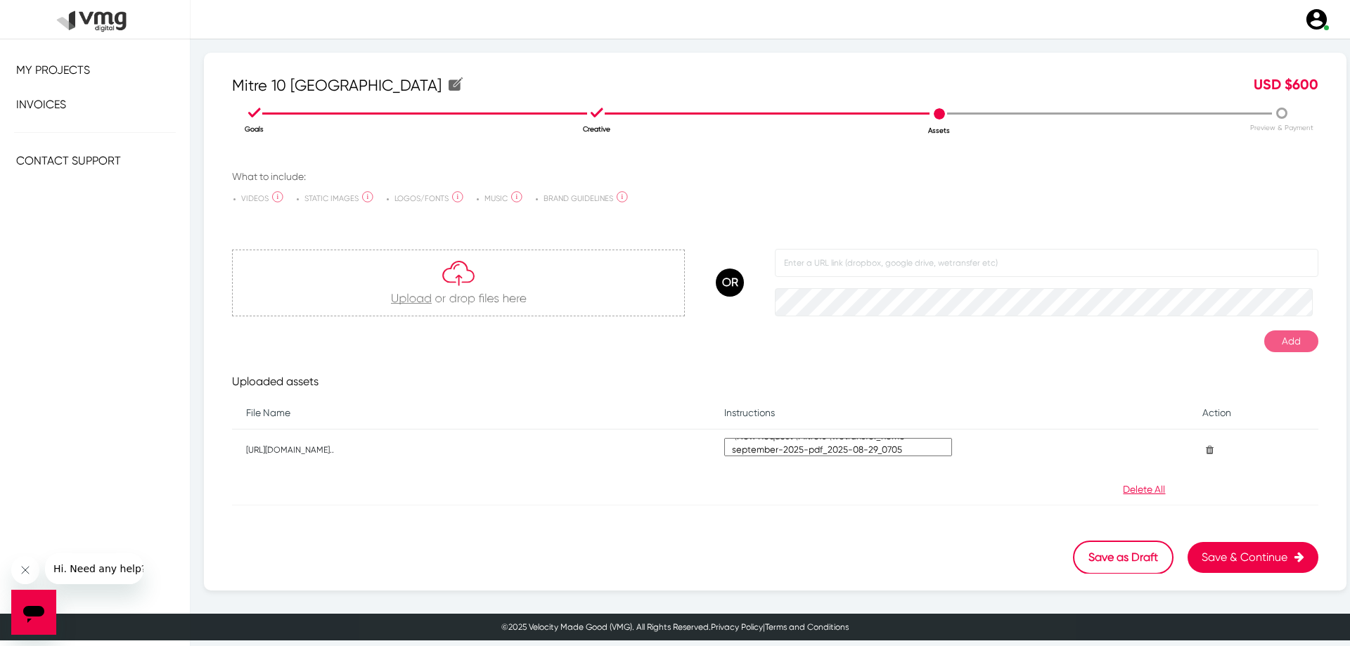
click at [1260, 554] on button "Save & Continue" at bounding box center [1252, 557] width 131 height 31
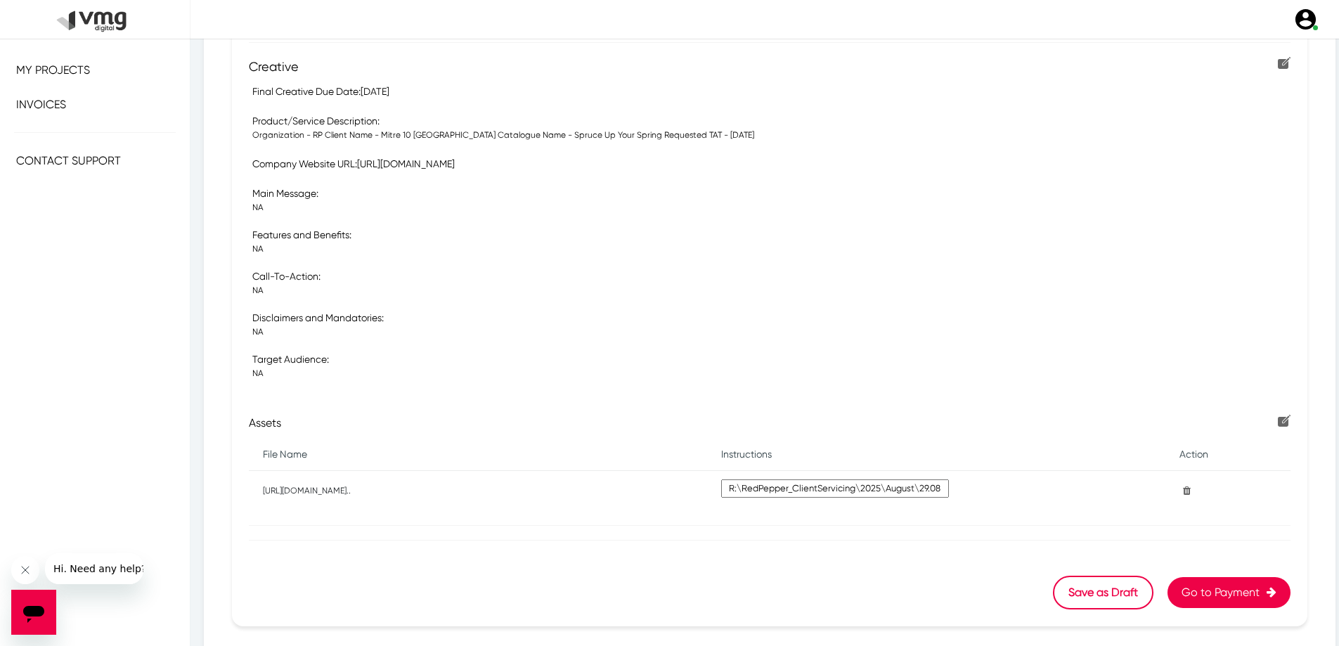
scroll to position [349, 0]
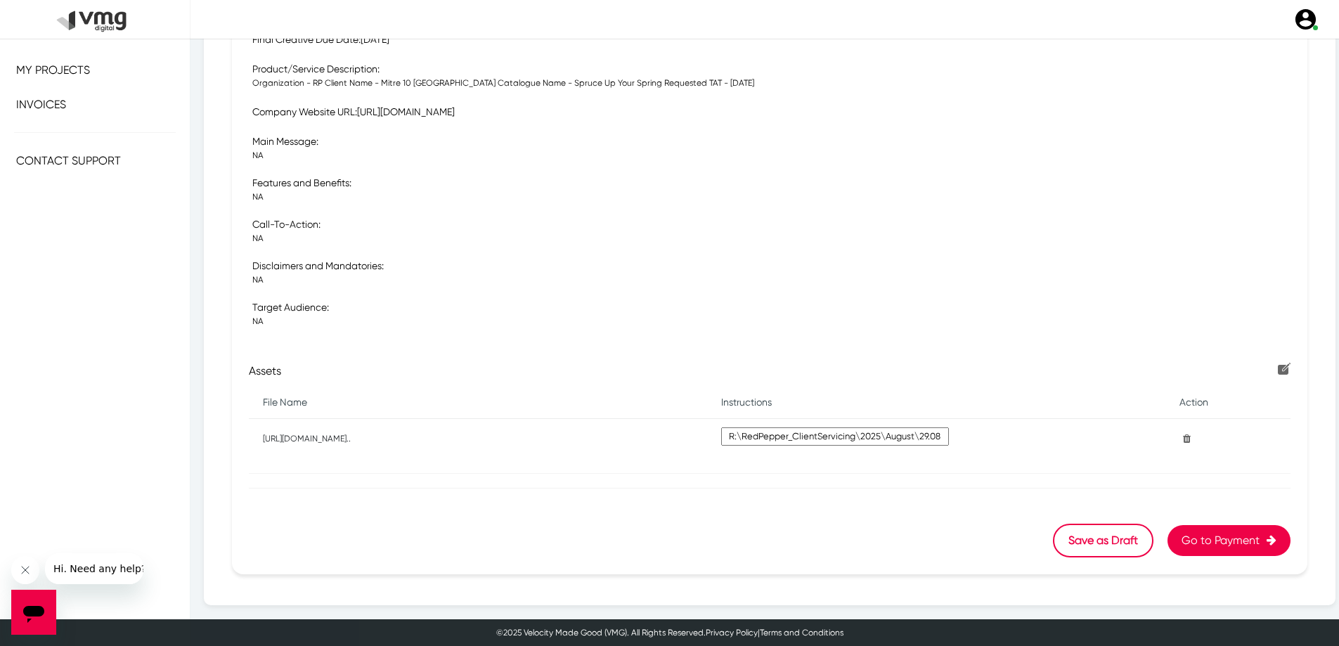
click at [1209, 532] on button "Go to Payment" at bounding box center [1229, 540] width 123 height 31
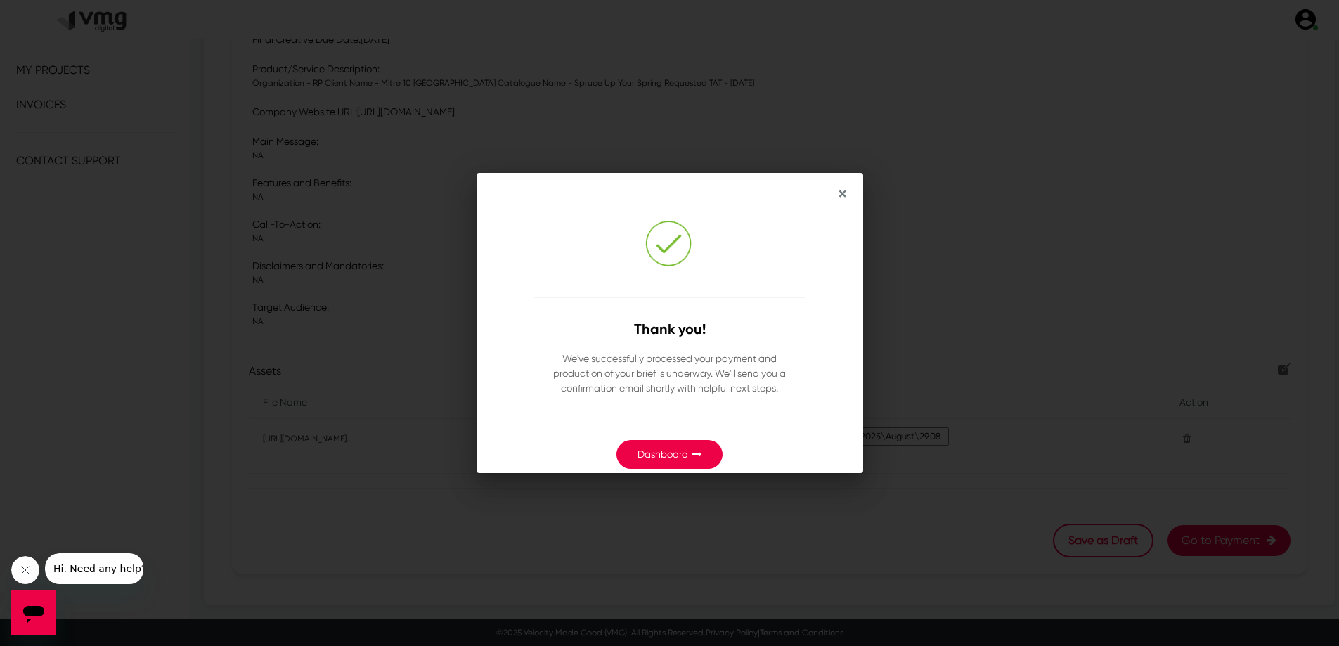
click at [686, 452] on link "Dashboard" at bounding box center [663, 454] width 51 height 11
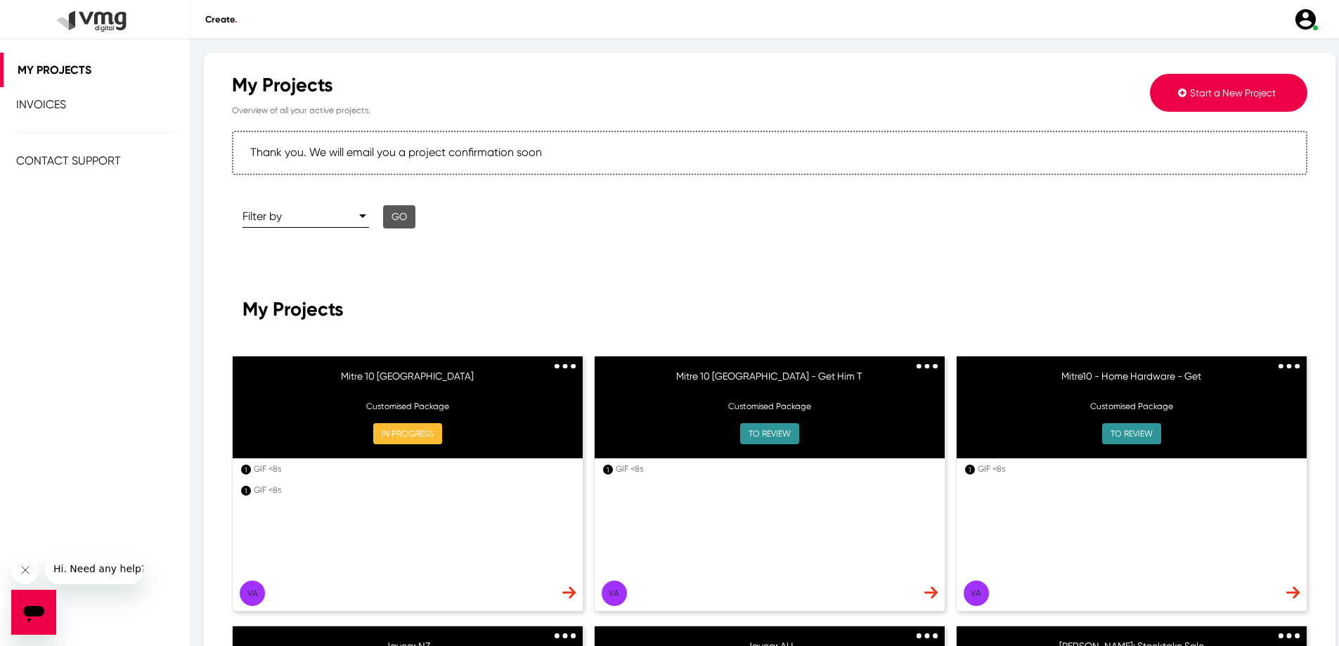
click at [565, 596] on img at bounding box center [568, 592] width 13 height 12
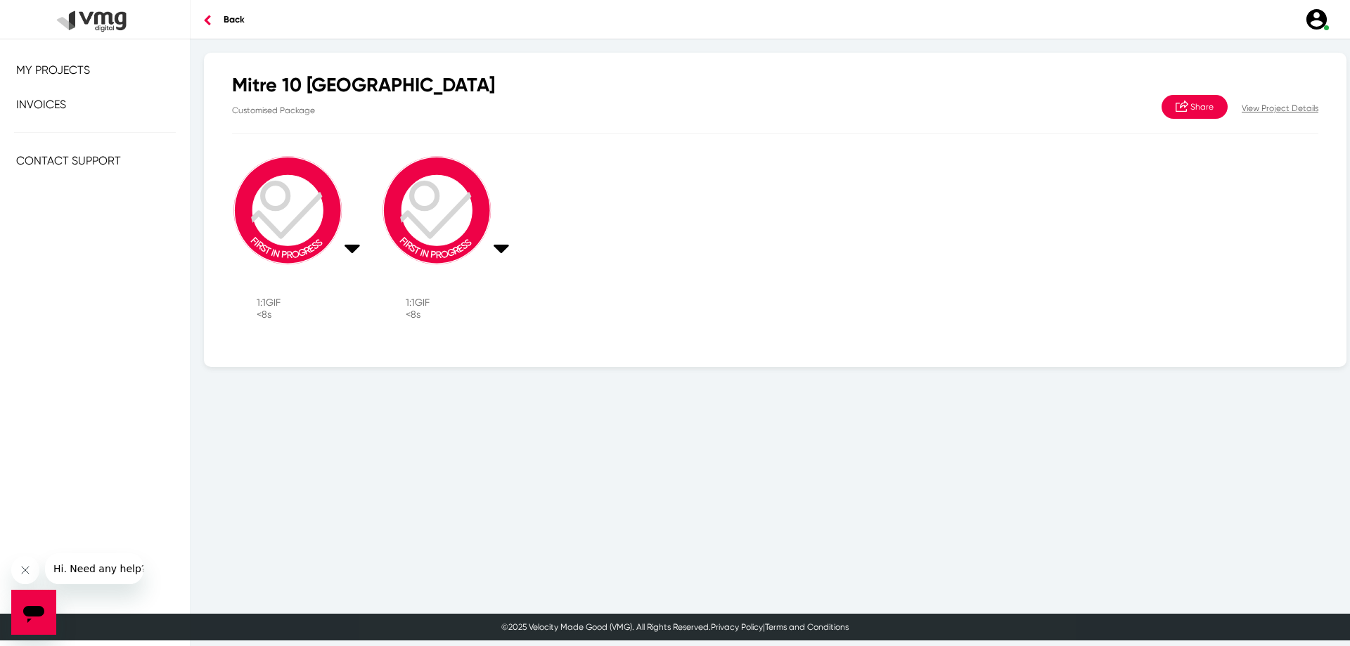
click at [1269, 107] on p "View Project Details" at bounding box center [1280, 108] width 77 height 13
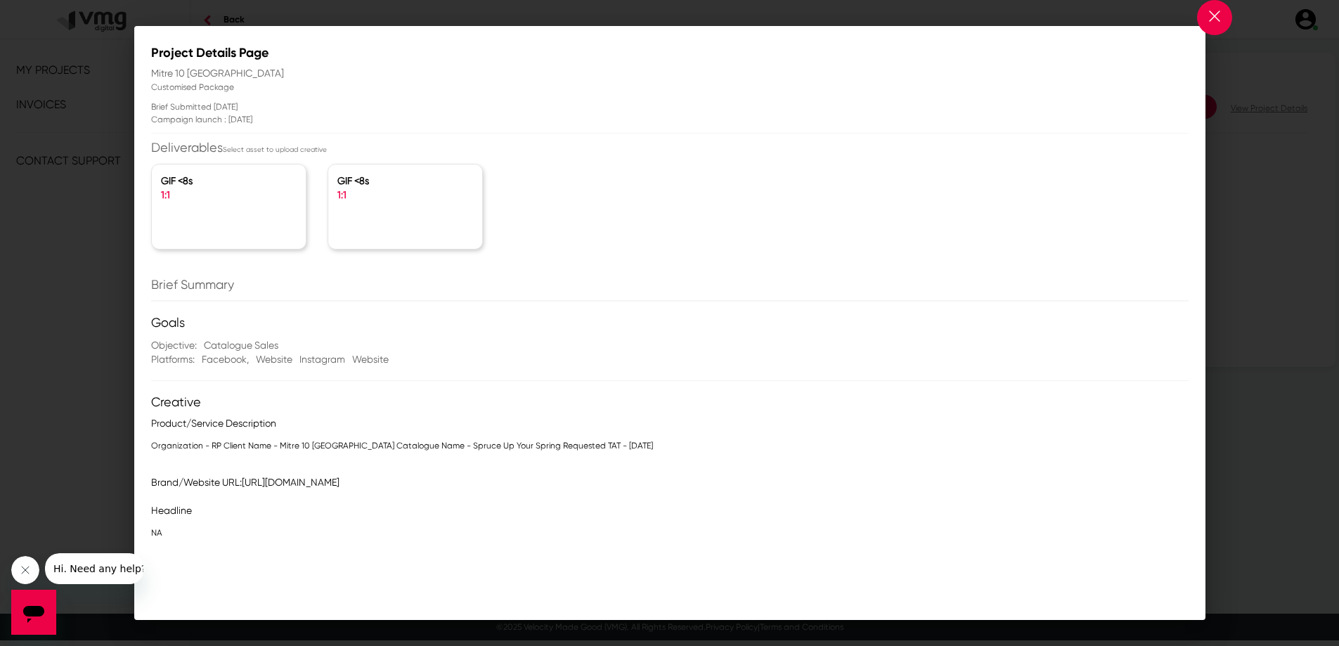
click at [1217, 23] on button at bounding box center [1214, 17] width 35 height 35
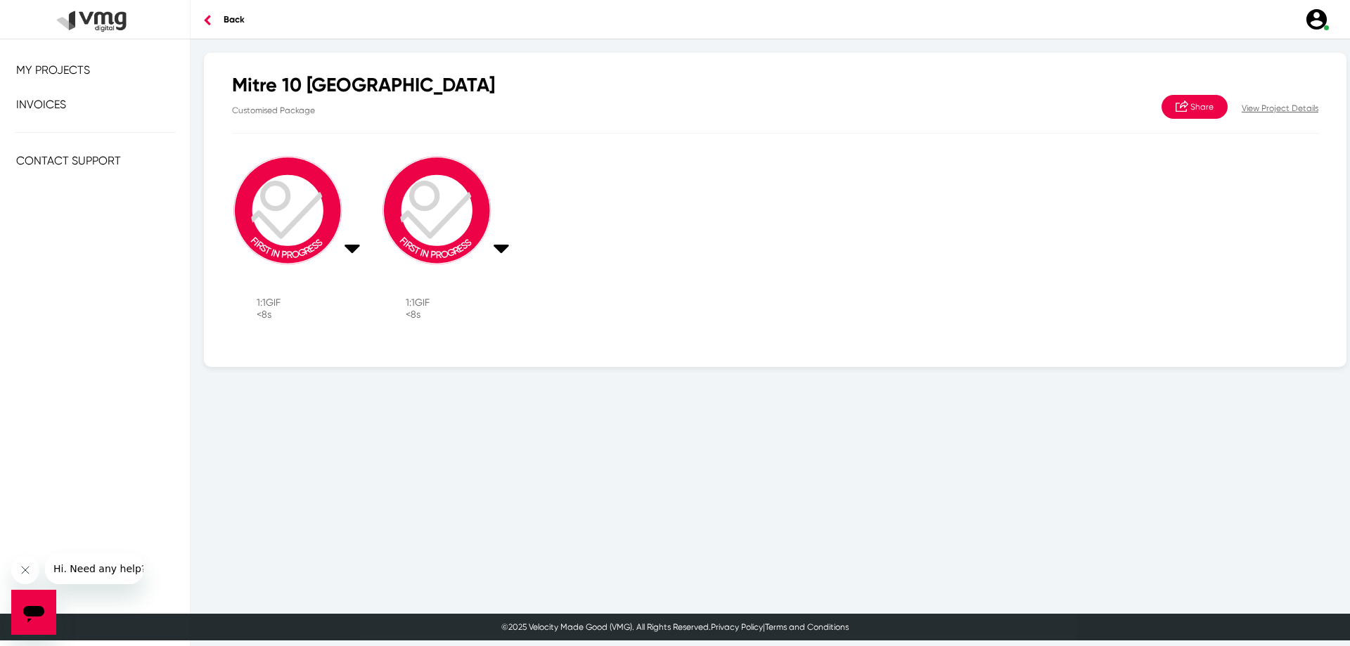
click at [98, 72] on link "My Projects" at bounding box center [95, 70] width 190 height 34
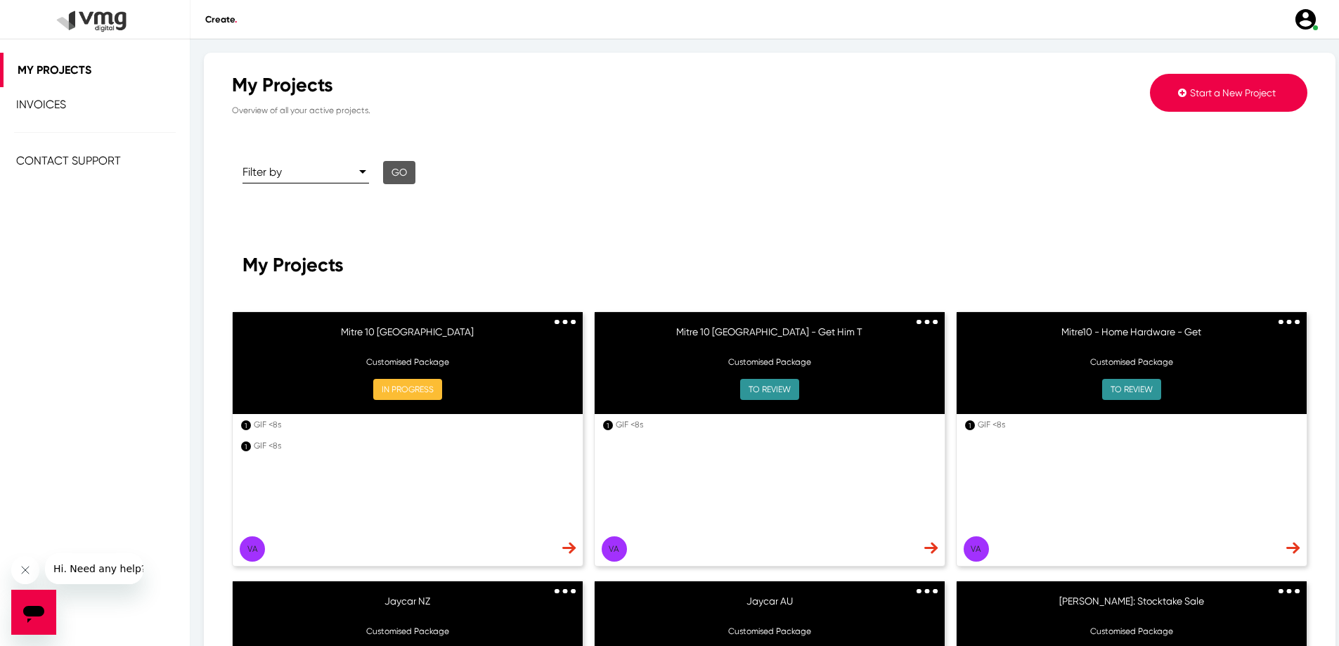
click at [1220, 91] on span "Start a New Project" at bounding box center [1233, 92] width 86 height 11
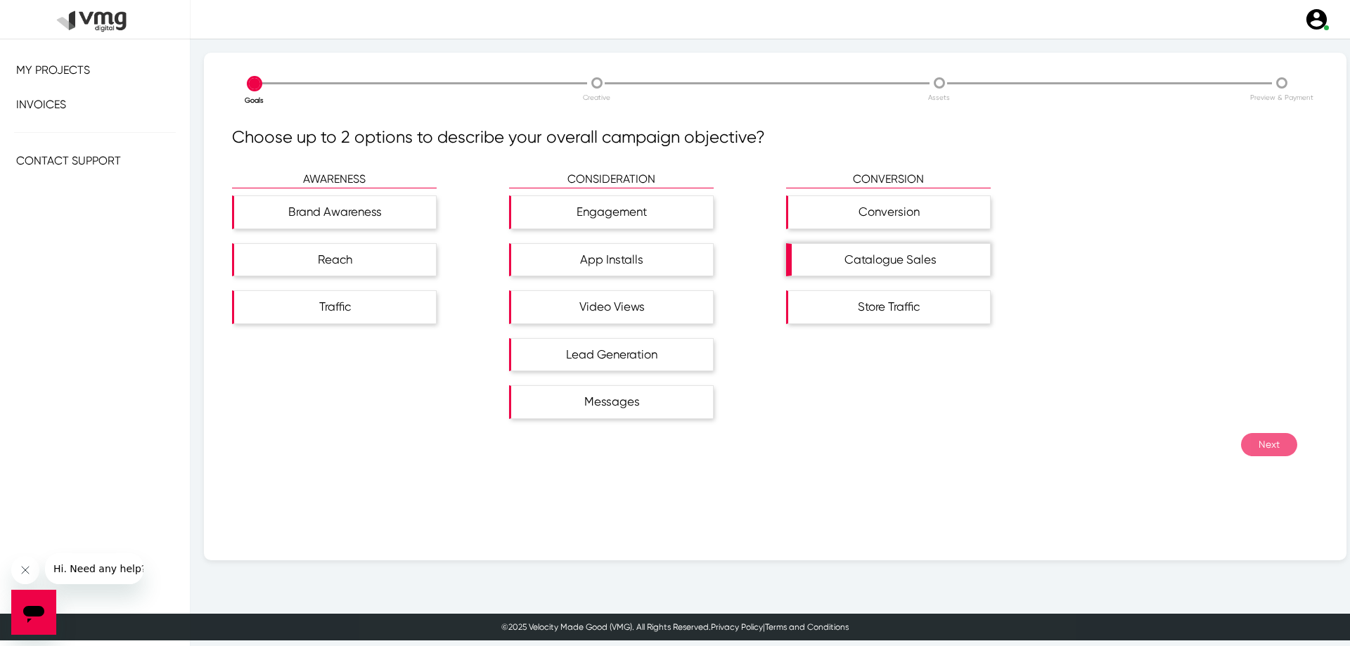
click at [925, 258] on div "Catalogue Sales" at bounding box center [891, 260] width 198 height 32
click at [1254, 444] on button "Next" at bounding box center [1269, 444] width 56 height 23
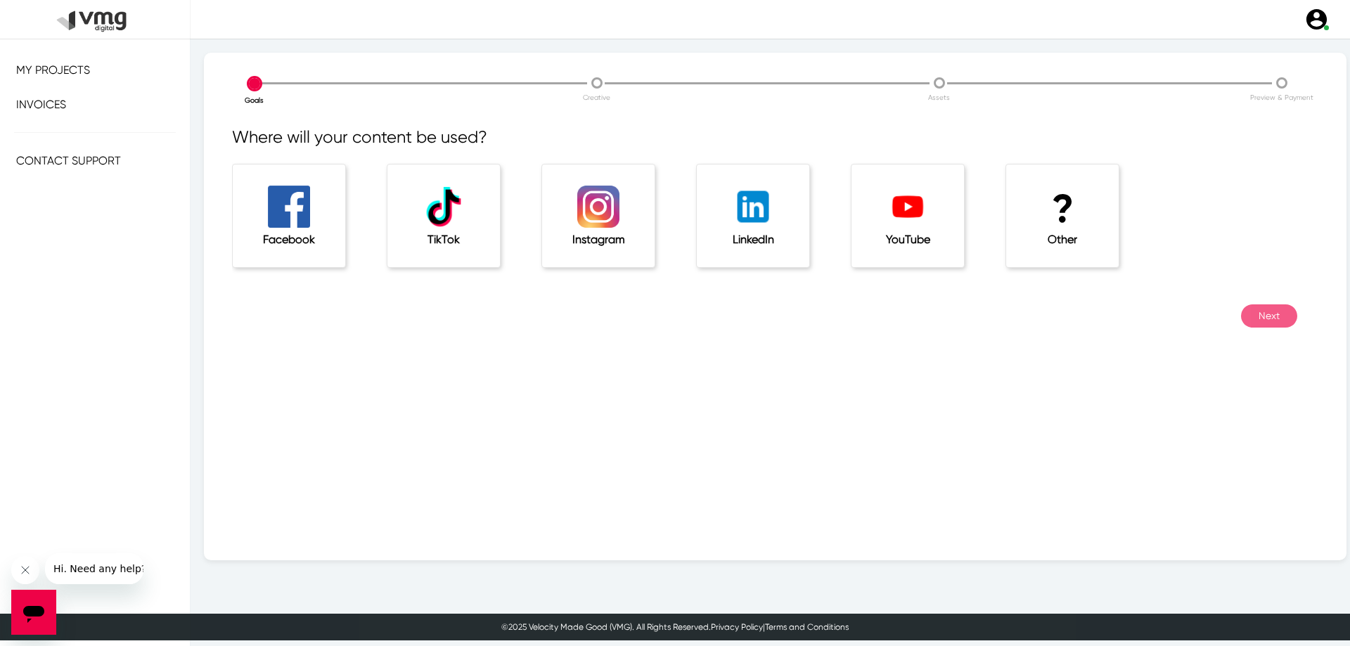
click at [1077, 218] on h1 "?" at bounding box center [1062, 209] width 56 height 47
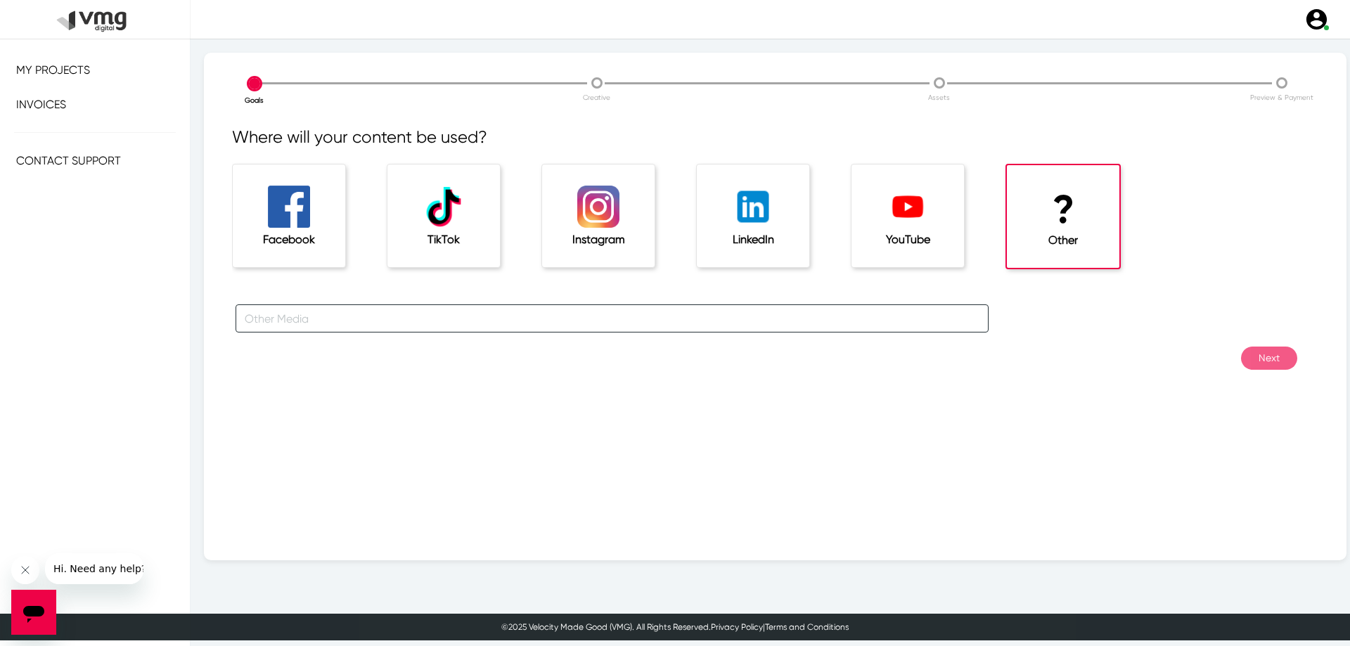
click at [571, 314] on input "text" at bounding box center [612, 318] width 753 height 28
type input "Website"
click at [1273, 364] on button "Next" at bounding box center [1269, 358] width 56 height 23
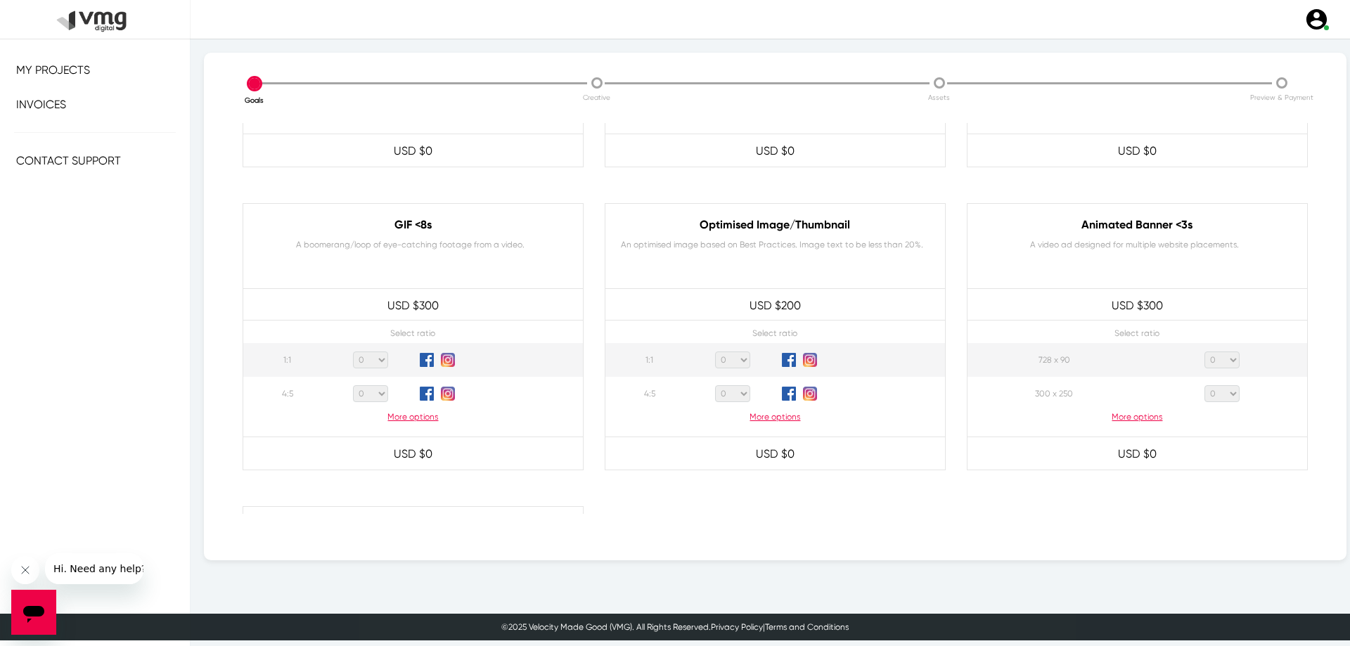
scroll to position [633, 0]
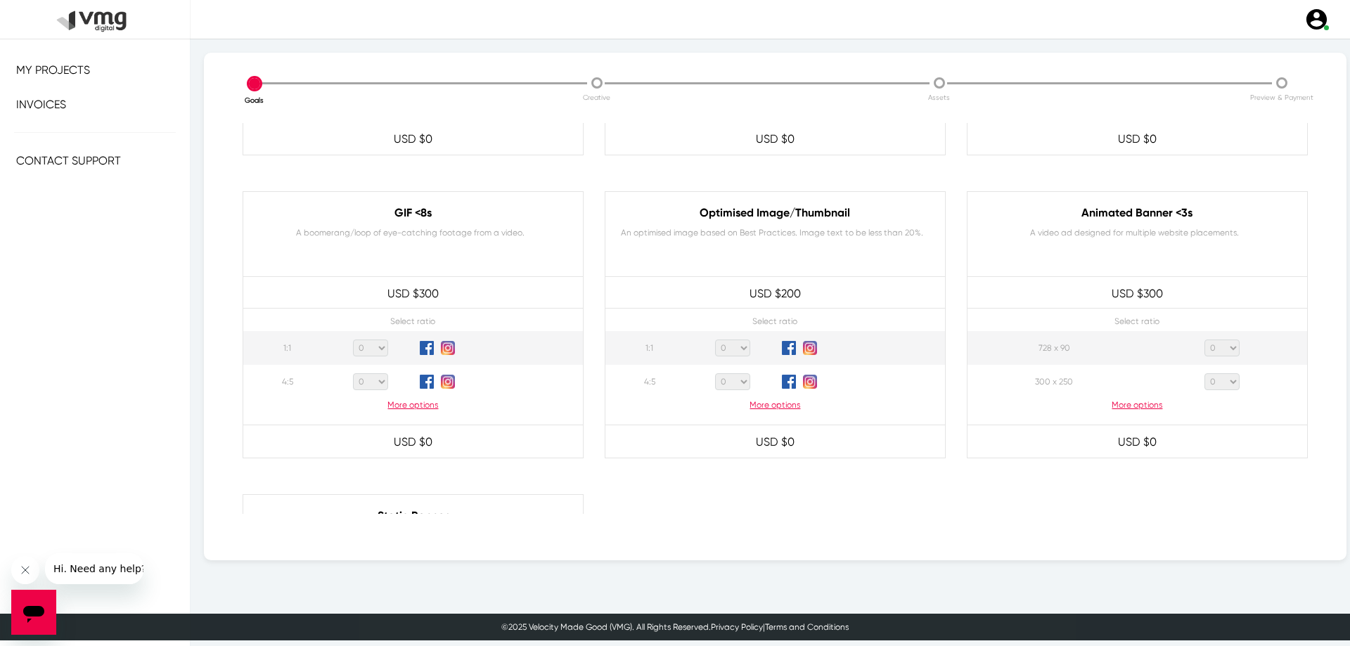
click at [359, 351] on select "0 1 2 3 4 5 6 7 8 9 10 11 12 13 14 15 16 17 18 19 20" at bounding box center [370, 348] width 35 height 17
select select "2"
click at [353, 340] on select "0 1 2 3 4 5 6 7 8 9 10 11 12 13 14 15 16 17 18 19 20" at bounding box center [370, 348] width 35 height 17
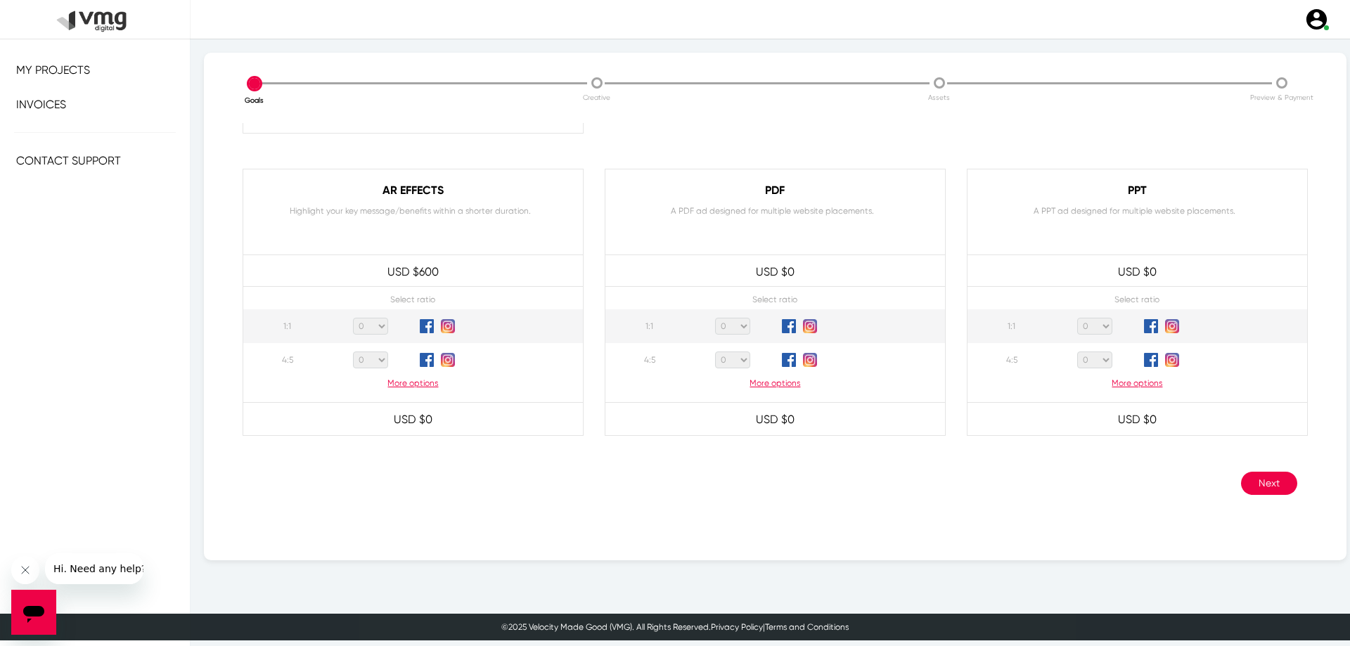
scroll to position [1262, 0]
click at [1251, 479] on button "Next" at bounding box center [1269, 481] width 56 height 23
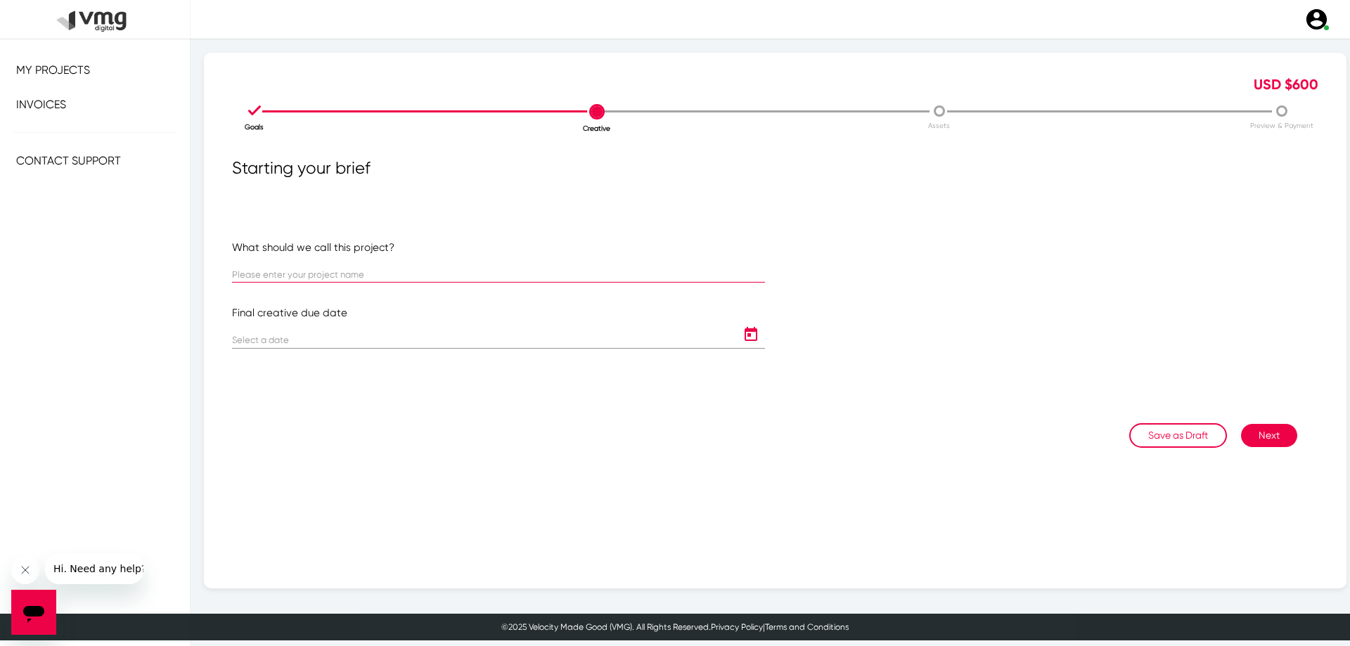
click at [370, 273] on input "text" at bounding box center [498, 275] width 533 height 11
click at [347, 278] on input "text" at bounding box center [498, 275] width 533 height 11
paste input "Mitre10 - Home Hardware Spruce Up Your Spring"
click at [341, 273] on input "Mitre10 - Home Hardware Spruce Up Your Spring" at bounding box center [498, 275] width 533 height 11
type input "Mitre10 - Home Hardware - Spruce Up Your Spring"
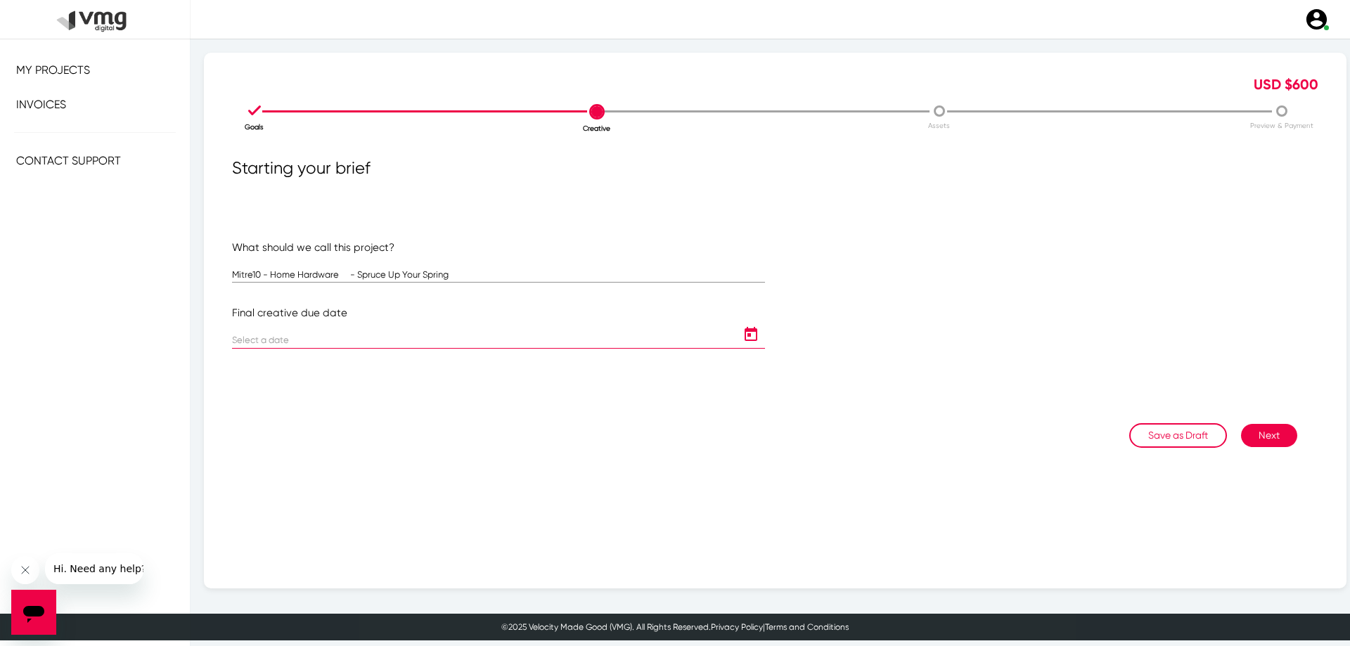
click at [401, 340] on input at bounding box center [484, 340] width 505 height 11
click at [752, 336] on icon "Open calendar" at bounding box center [751, 334] width 22 height 17
click at [370, 484] on div "11" at bounding box center [364, 481] width 25 height 25
click at [747, 334] on icon "Open calendar" at bounding box center [751, 331] width 22 height 17
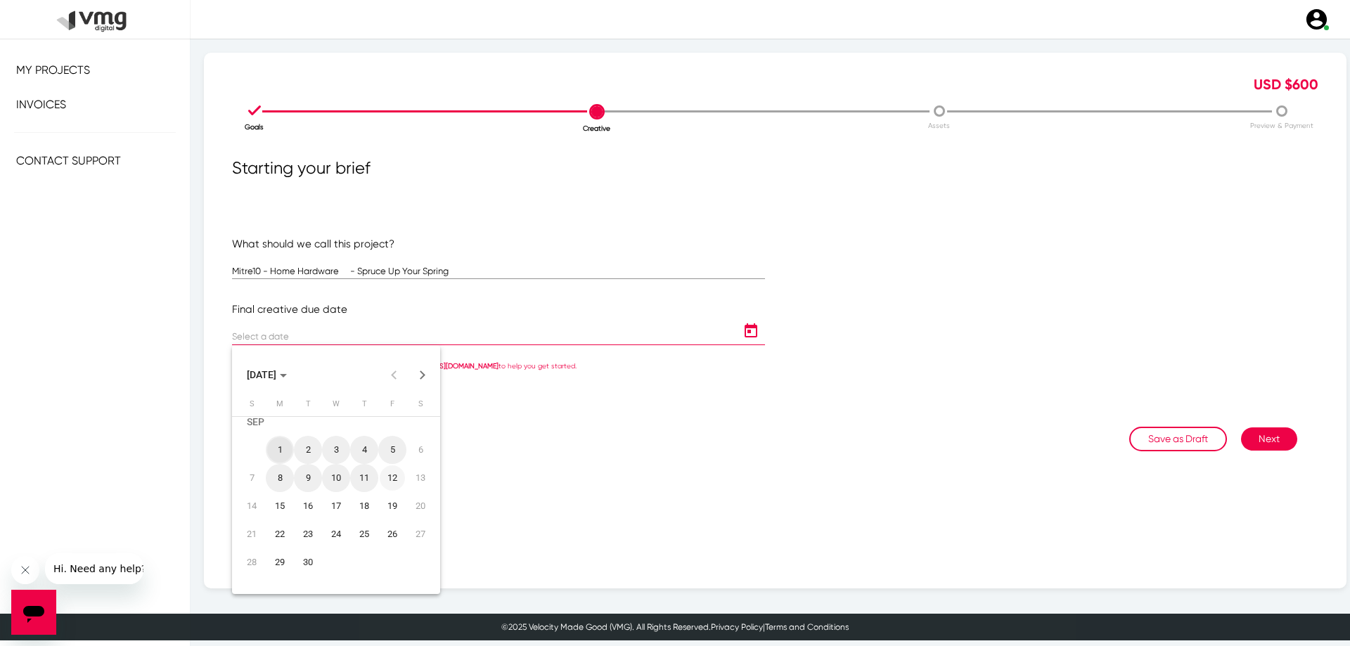
click at [396, 475] on div "12" at bounding box center [392, 477] width 25 height 25
type input "9/12/2025"
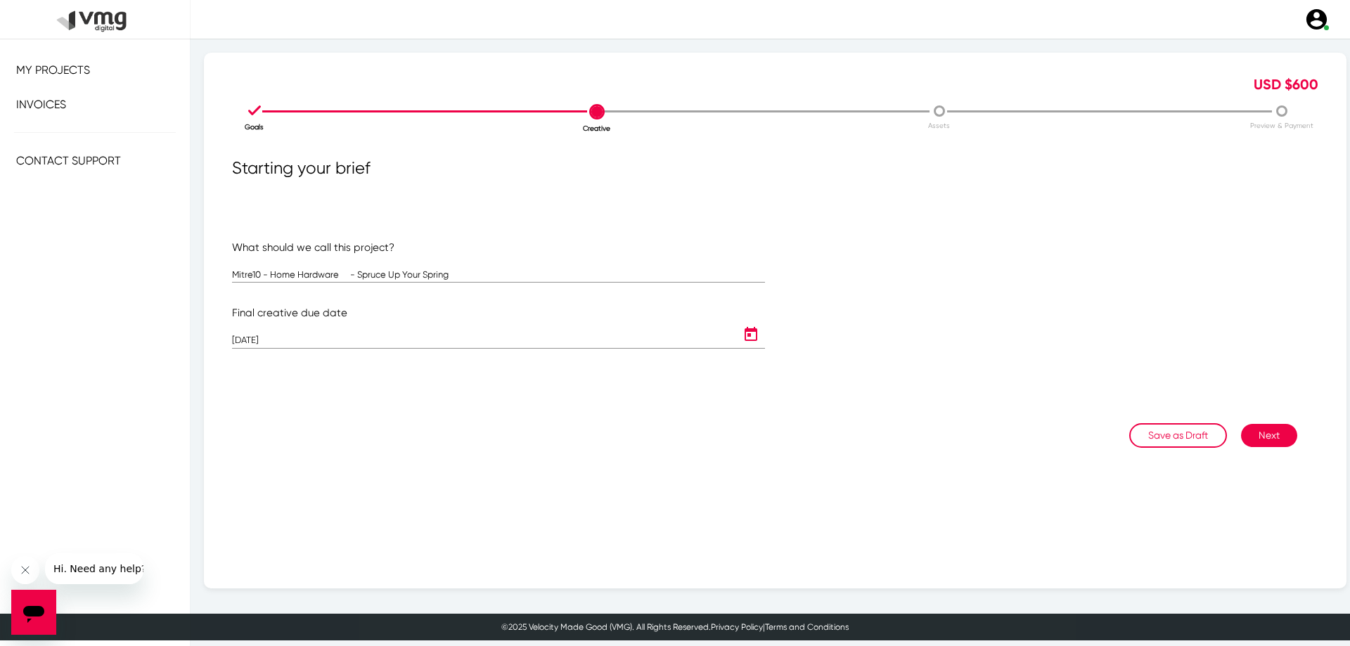
click at [1259, 435] on button "Next" at bounding box center [1269, 435] width 56 height 23
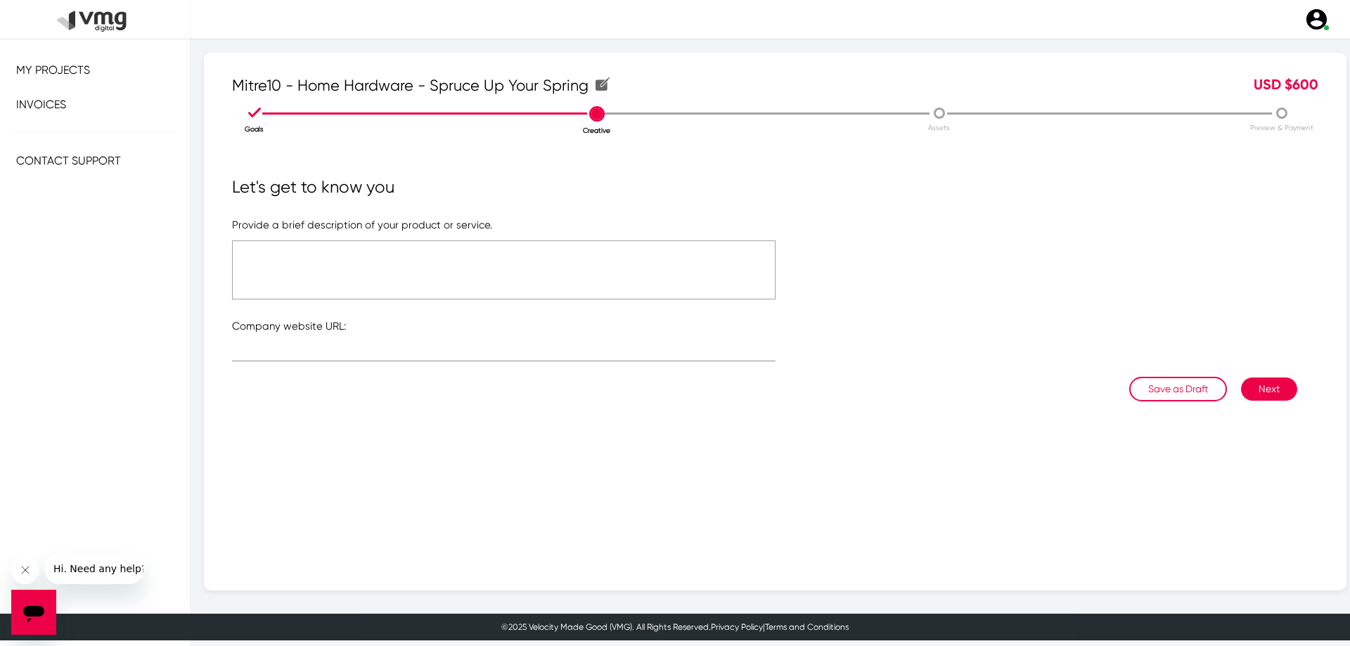
click at [468, 277] on textarea at bounding box center [503, 269] width 543 height 59
paste textarea "Organization - RP Client Name - Mitre 10 Australia Catalogue Name - Get Him The…"
click at [311, 249] on textarea "Organization - RP Client Name - Mitre 10 Australia Catalogue Name - Get Him The…" at bounding box center [503, 269] width 543 height 59
click at [371, 262] on textarea "Organization - RP Client Name - Mitre 10 Australia Catalogue Name - Get Him The…" at bounding box center [503, 269] width 543 height 59
click at [448, 277] on textarea "Organization - RP Client Name - Mitre 10 Australia Catalogue Name - Get Him The…" at bounding box center [503, 269] width 543 height 59
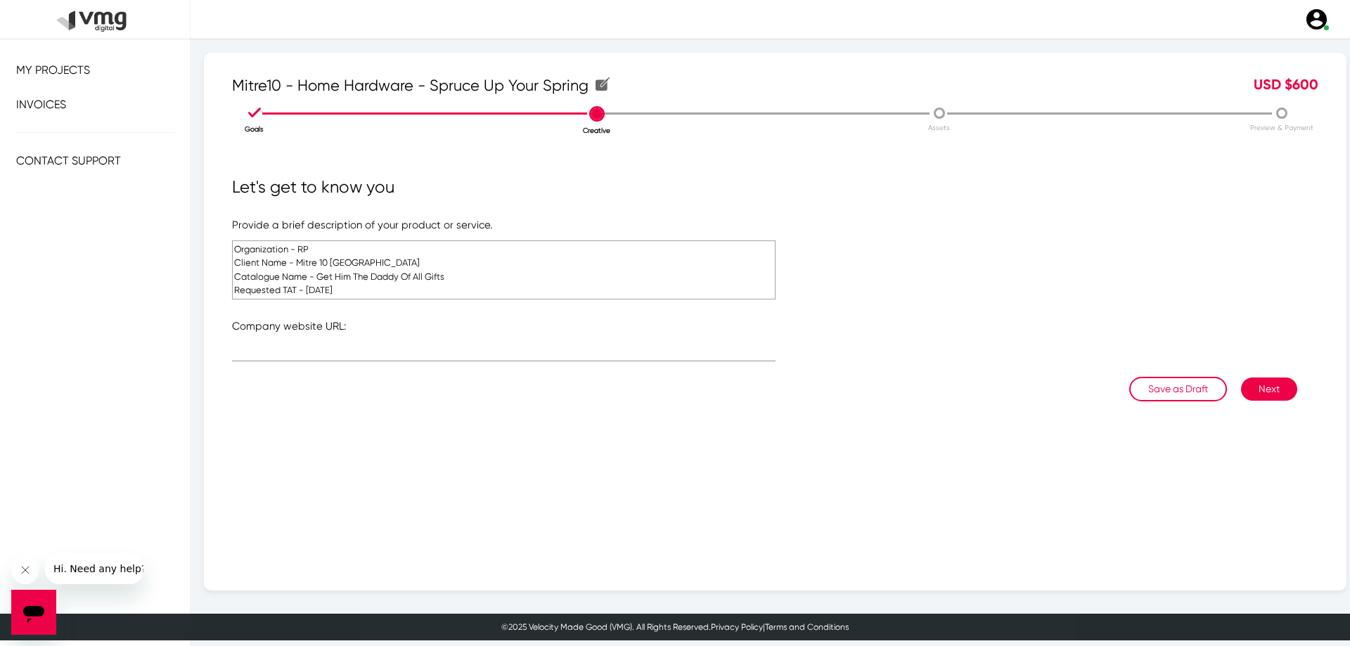
drag, startPoint x: 317, startPoint y: 277, endPoint x: 463, endPoint y: 273, distance: 146.3
click at [463, 273] on textarea "Organization - RP Client Name - Mitre 10 Australia Catalogue Name - Get Him The…" at bounding box center [503, 269] width 543 height 59
drag, startPoint x: 313, startPoint y: 290, endPoint x: 333, endPoint y: 302, distance: 23.6
click at [313, 290] on textarea "Organization - RP Client Name - Mitre 10 Australia Catalogue Name - Get Him The…" at bounding box center [503, 269] width 543 height 59
click at [457, 280] on textarea "Organization - RP Client Name - Mitre 10 Australia Catalogue Name - Get Him The…" at bounding box center [503, 269] width 543 height 59
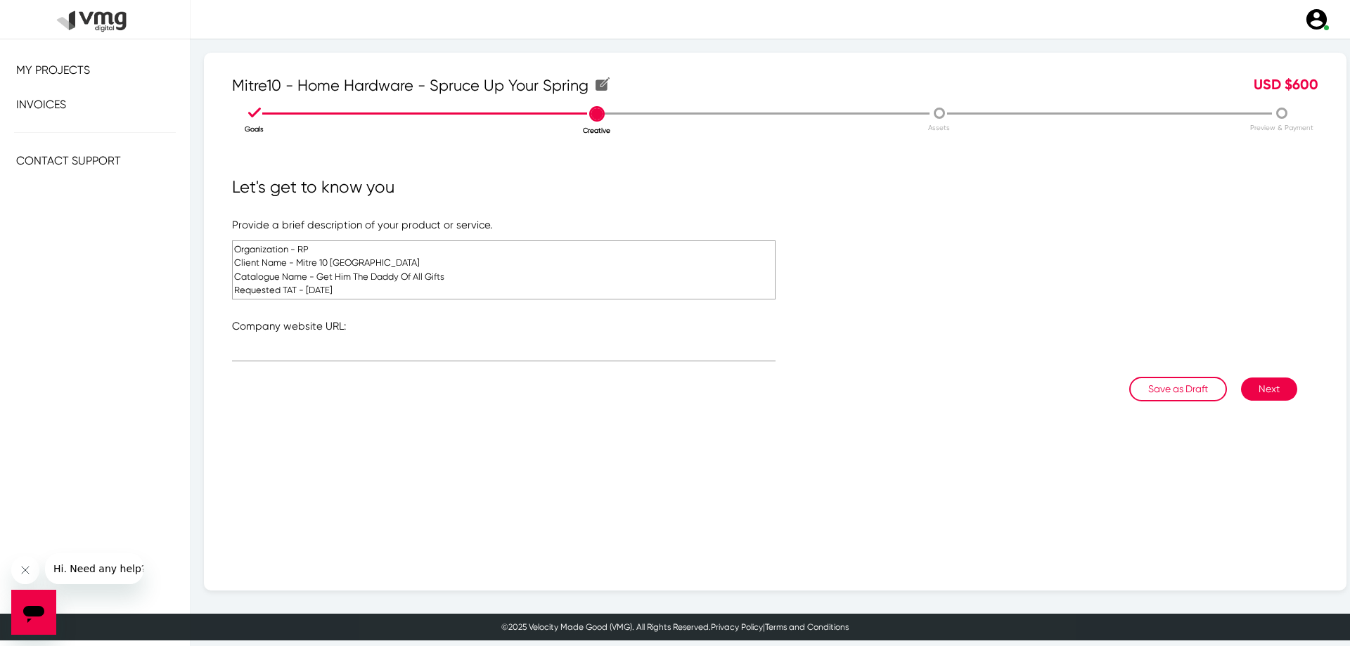
paste textarea "Client Name - Mitre10 - Home Hardware Catalogue Name - Get Him The Daddy Of All…"
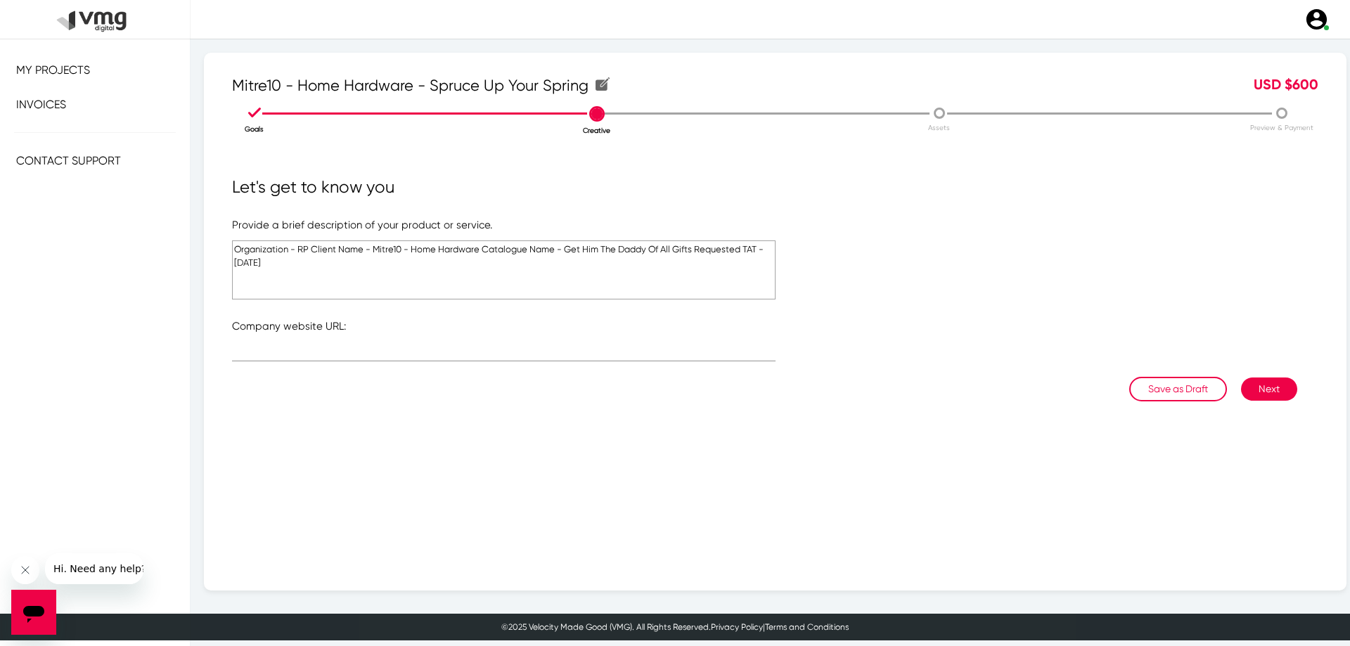
click at [314, 247] on textarea "Organization - RP Client Name - Mitre10 - Home Hardware Catalogue Name - Get Hi…" at bounding box center [503, 269] width 543 height 59
click at [404, 264] on textarea "Organization - RP Client Name - Mitre10 - Home Hardware Catalogue Name - Get Hi…" at bounding box center [503, 269] width 543 height 59
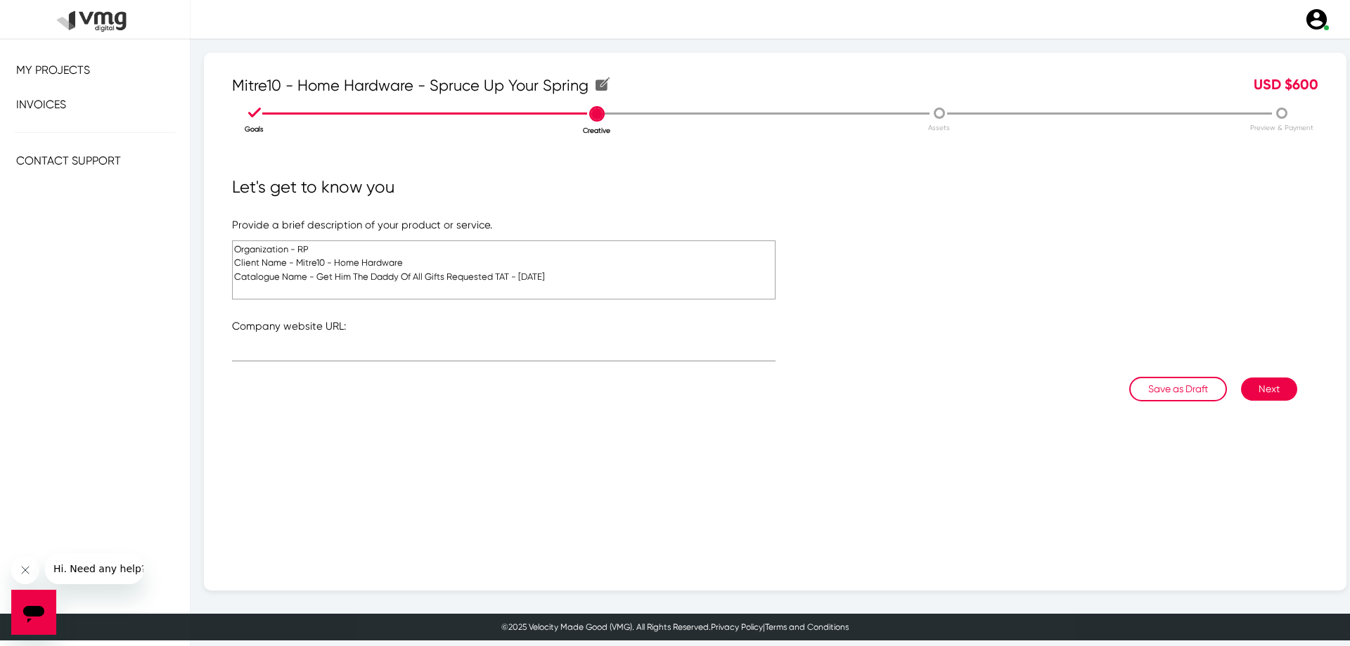
click at [494, 273] on textarea "Organization - RP Client Name - Mitre10 - Home Hardware Catalogue Name - Get Hi…" at bounding box center [503, 269] width 543 height 59
click at [448, 272] on textarea "Organization - RP Client Name - Mitre10 - Home Hardware Catalogue Name - Get Hi…" at bounding box center [503, 269] width 543 height 59
drag, startPoint x: 318, startPoint y: 278, endPoint x: 479, endPoint y: 277, distance: 161.0
click at [479, 277] on textarea "Organization - RP Client Name - Mitre10 - Home Hardware Catalogue Name - Get Hi…" at bounding box center [503, 269] width 543 height 59
paste textarea "Spruce Up Your Spring"
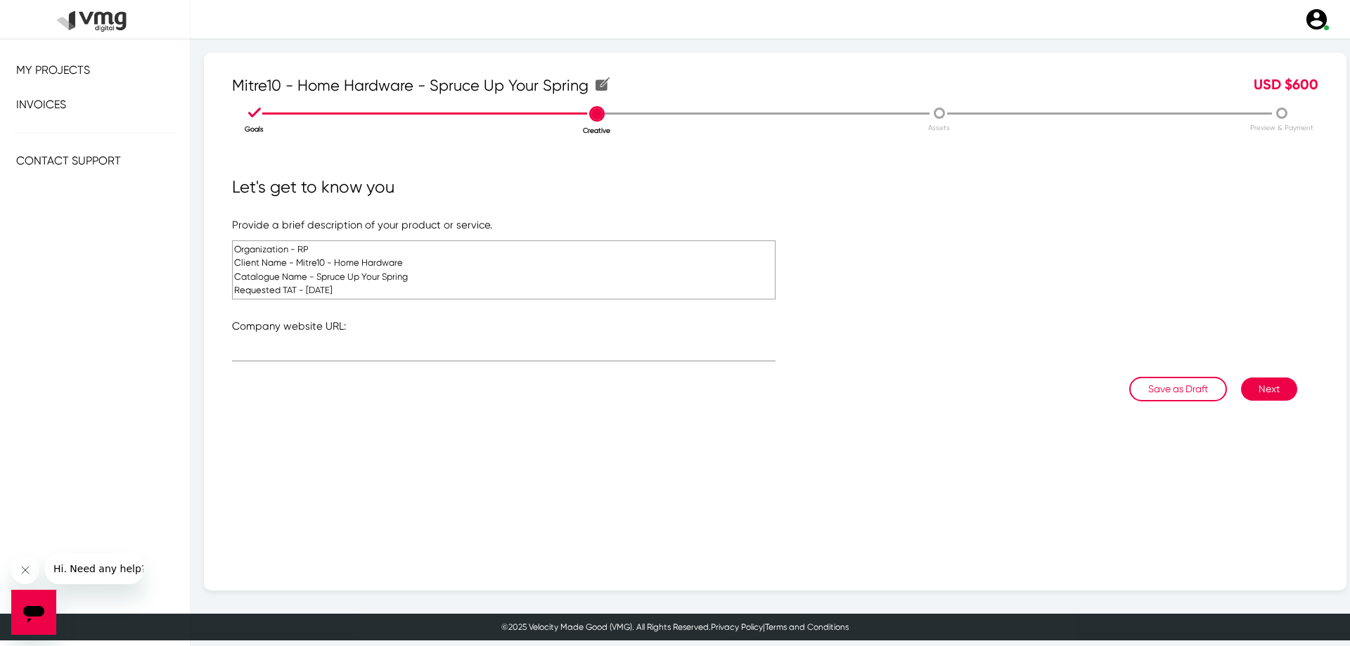
click at [316, 295] on textarea "Organization - RP Client Name - Mitre10 - Home Hardware Catalogue Name - Spruce…" at bounding box center [503, 269] width 543 height 59
type textarea "Organization - RP Client Name - Mitre10 - Home Hardware Catalogue Name - Spruce…"
click at [323, 641] on html "X My Projects Invoices Create . Hello varsha@redpepperdigital.net! My Profile M…" at bounding box center [675, 320] width 1350 height 641
click at [447, 278] on textarea "Organization - RP Client Name - Mitre10 - Home Hardware Catalogue Name - Spruce…" at bounding box center [503, 269] width 543 height 59
click at [410, 350] on input "text" at bounding box center [503, 353] width 543 height 11
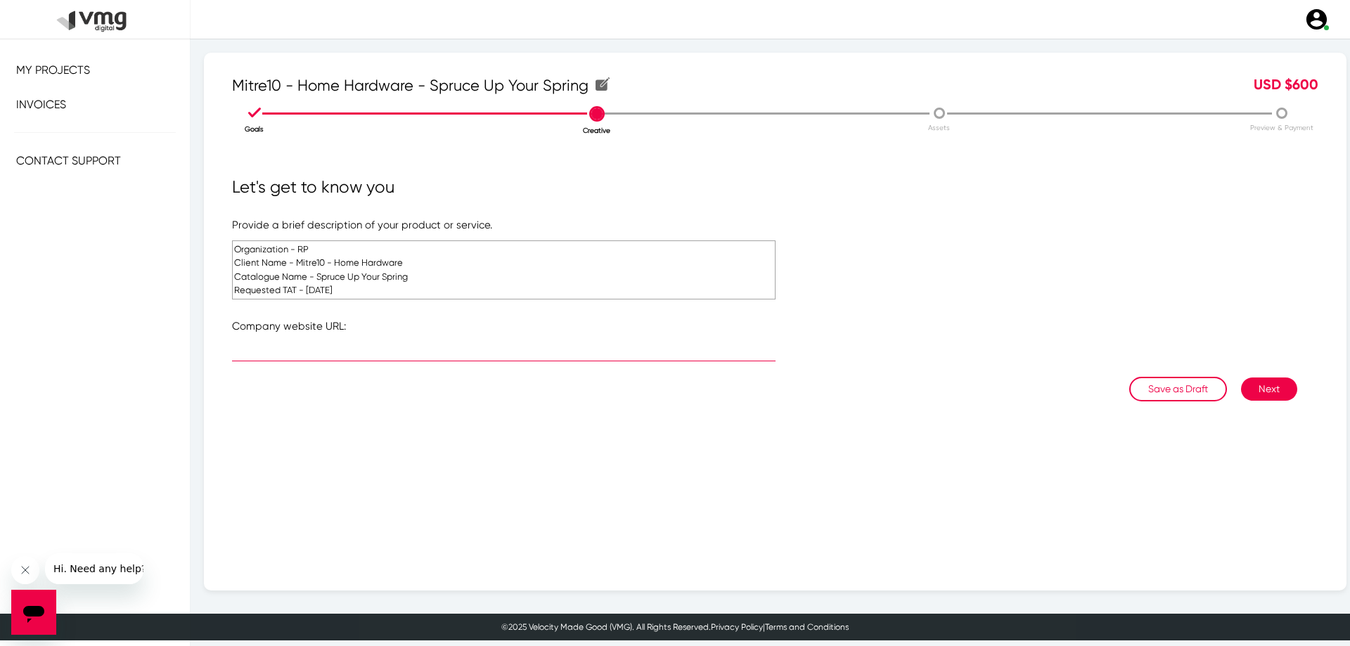
paste input "www.mitre10.com.au"
click at [328, 347] on div "www.mitre10.com.au" at bounding box center [503, 347] width 543 height 27
click at [328, 352] on input "www.mitre10.com.au" at bounding box center [503, 353] width 543 height 11
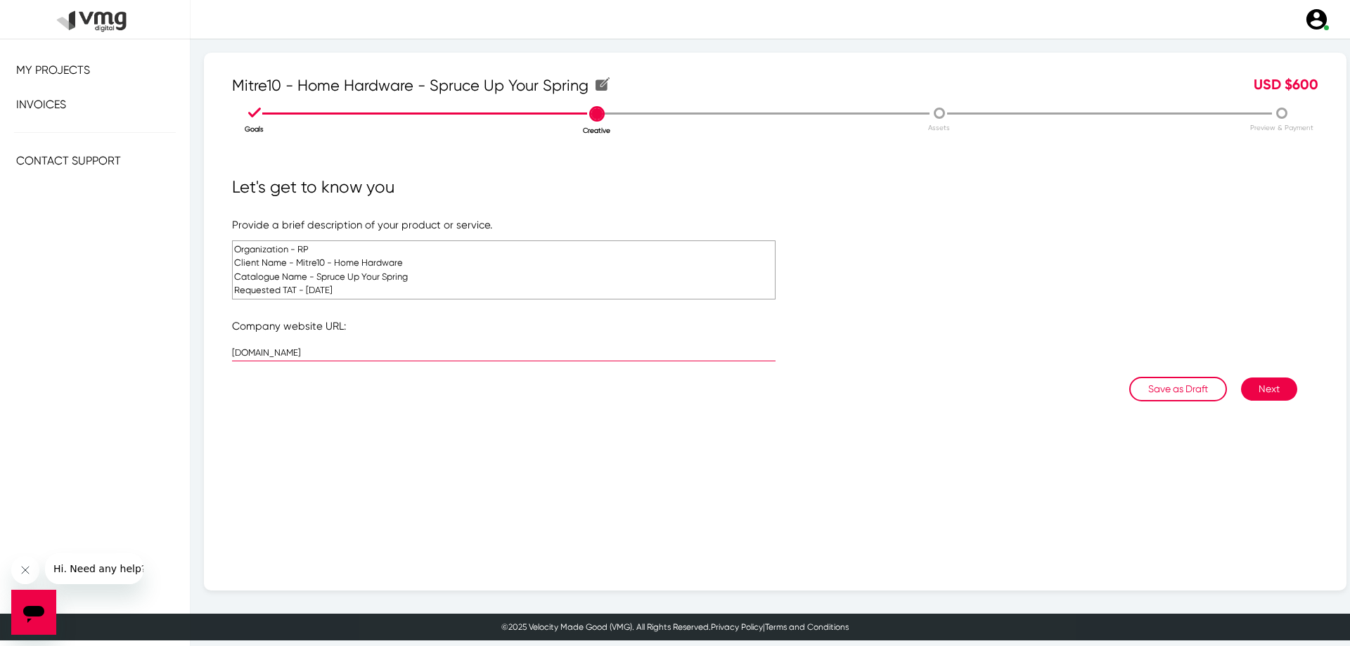
paste input "https://www.homehardware"
type input "[URL][DOMAIN_NAME]"
click at [375, 382] on div "Save as Draft Next" at bounding box center [764, 389] width 1065 height 25
click at [1258, 389] on button "Next" at bounding box center [1269, 389] width 56 height 23
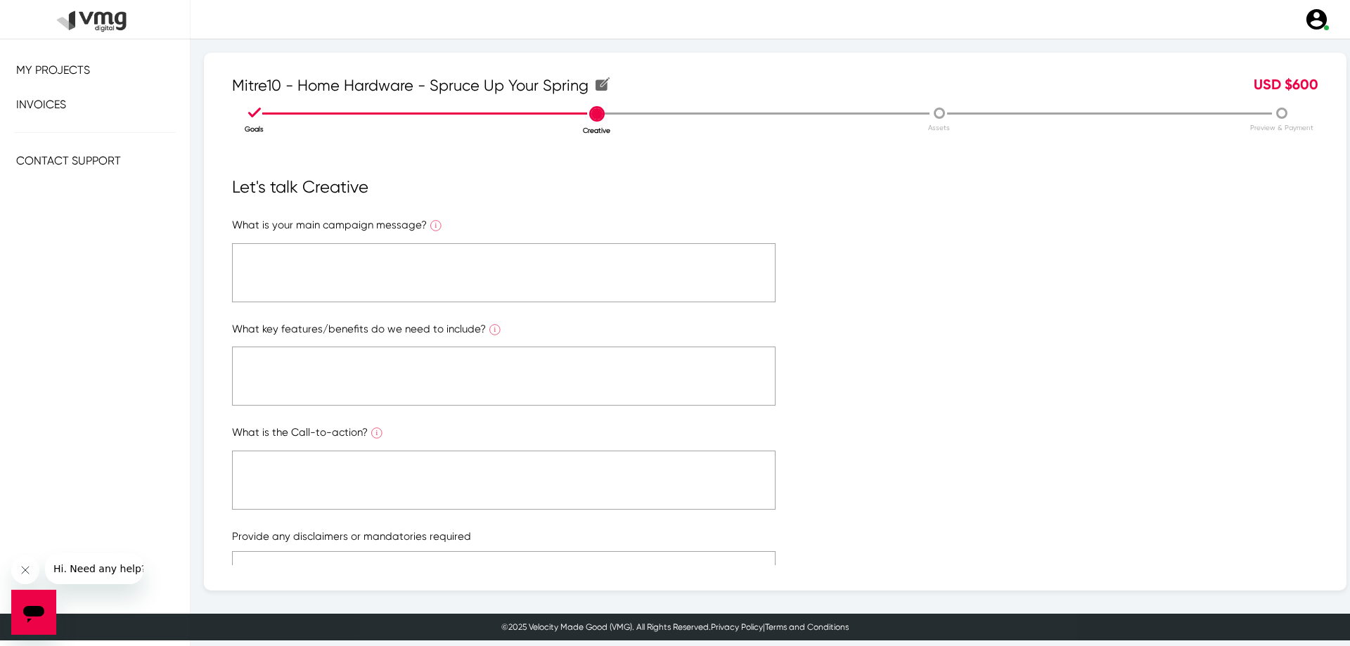
click at [553, 264] on textarea at bounding box center [503, 272] width 543 height 59
type textarea "NA"
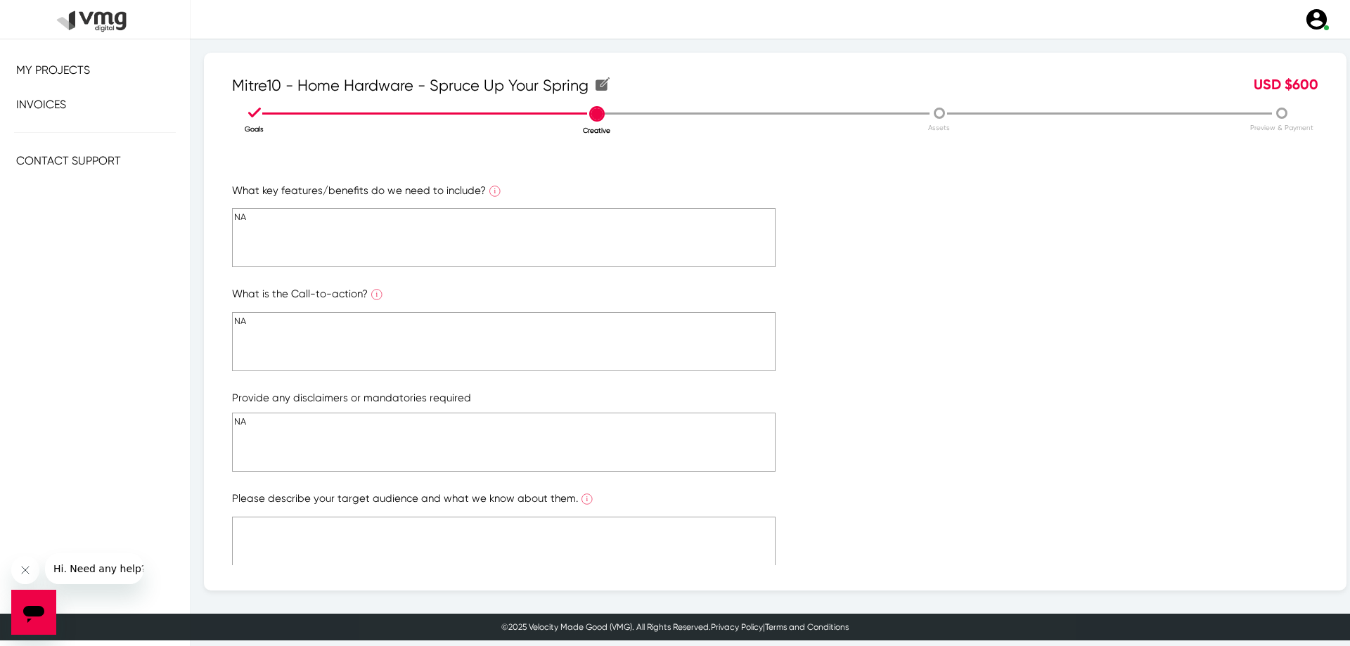
scroll to position [141, 0]
type textarea "NA"
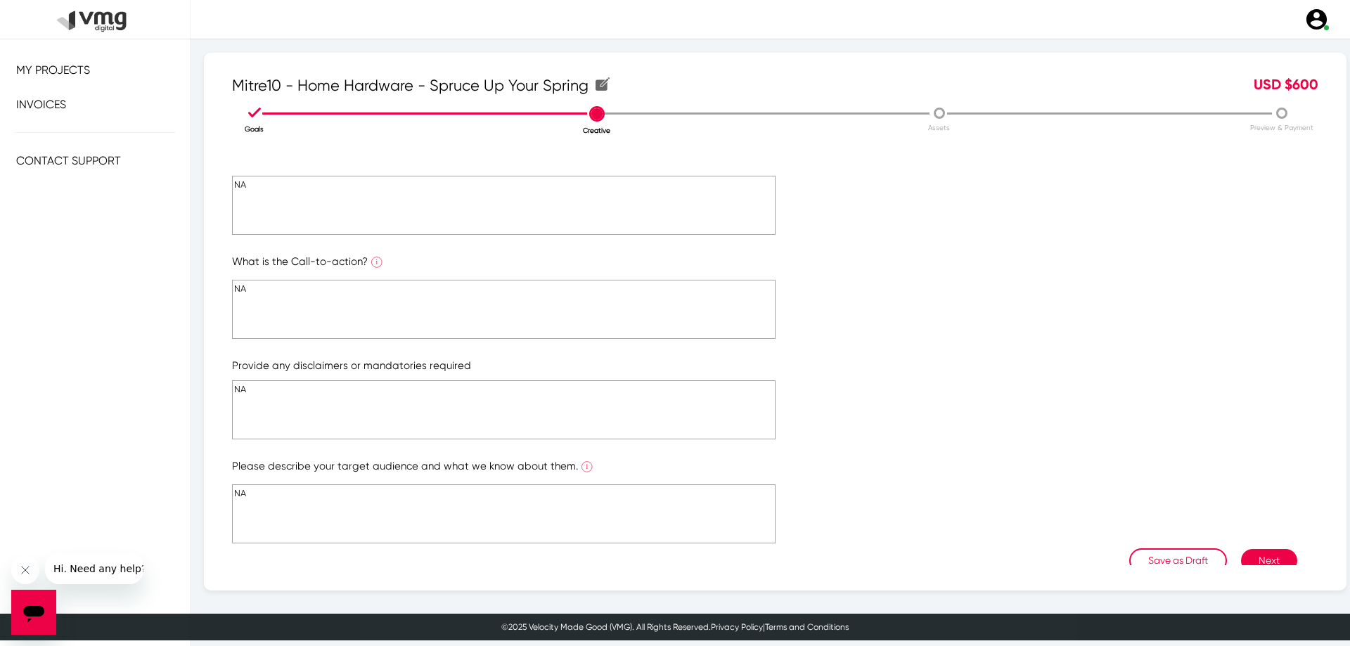
scroll to position [200, 0]
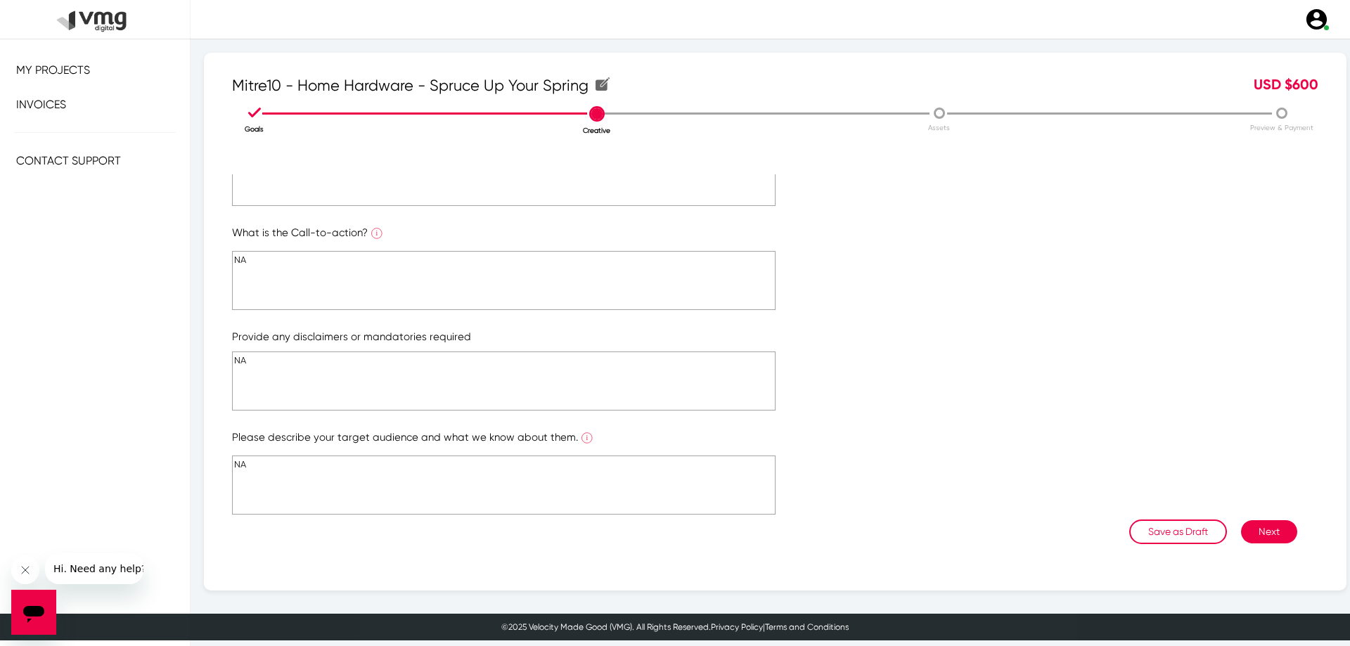
type textarea "NA"
click at [1253, 529] on button "Next" at bounding box center [1269, 531] width 56 height 23
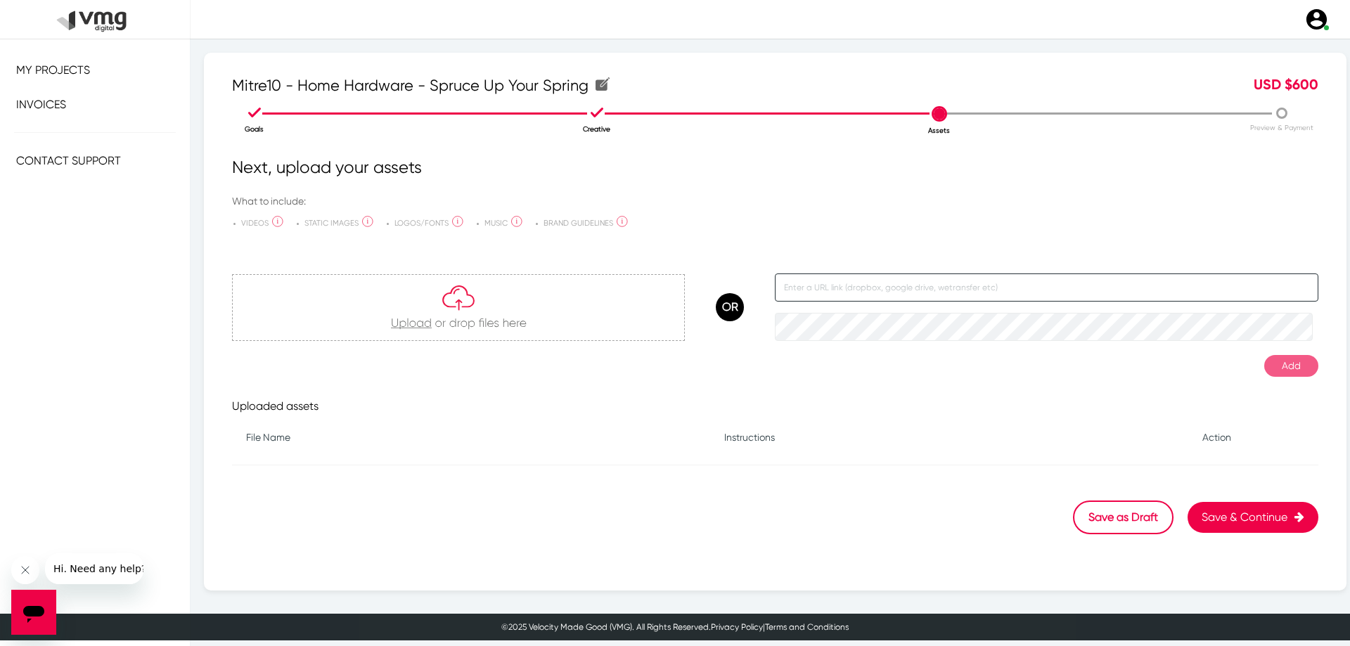
click at [835, 286] on input "text" at bounding box center [1046, 287] width 543 height 28
paste input "[URL][DOMAIN_NAME]"
type input "[URL][DOMAIN_NAME]"
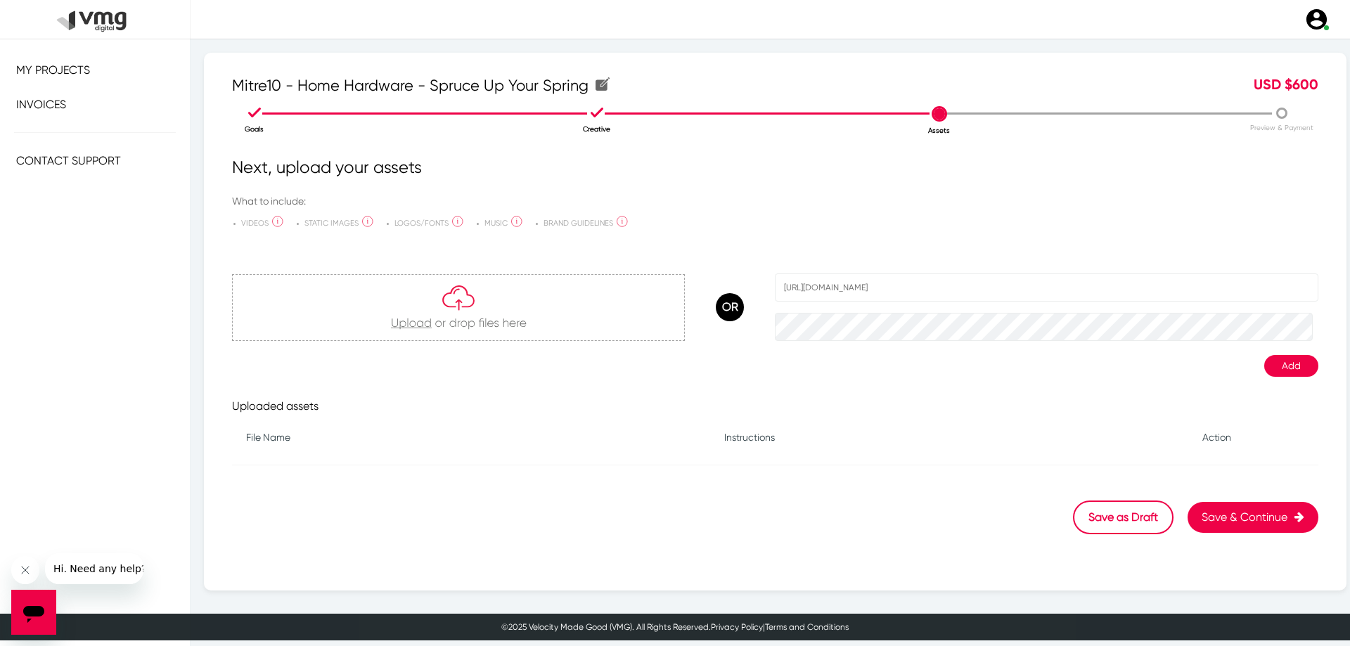
click at [1282, 365] on button "Add" at bounding box center [1291, 366] width 54 height 22
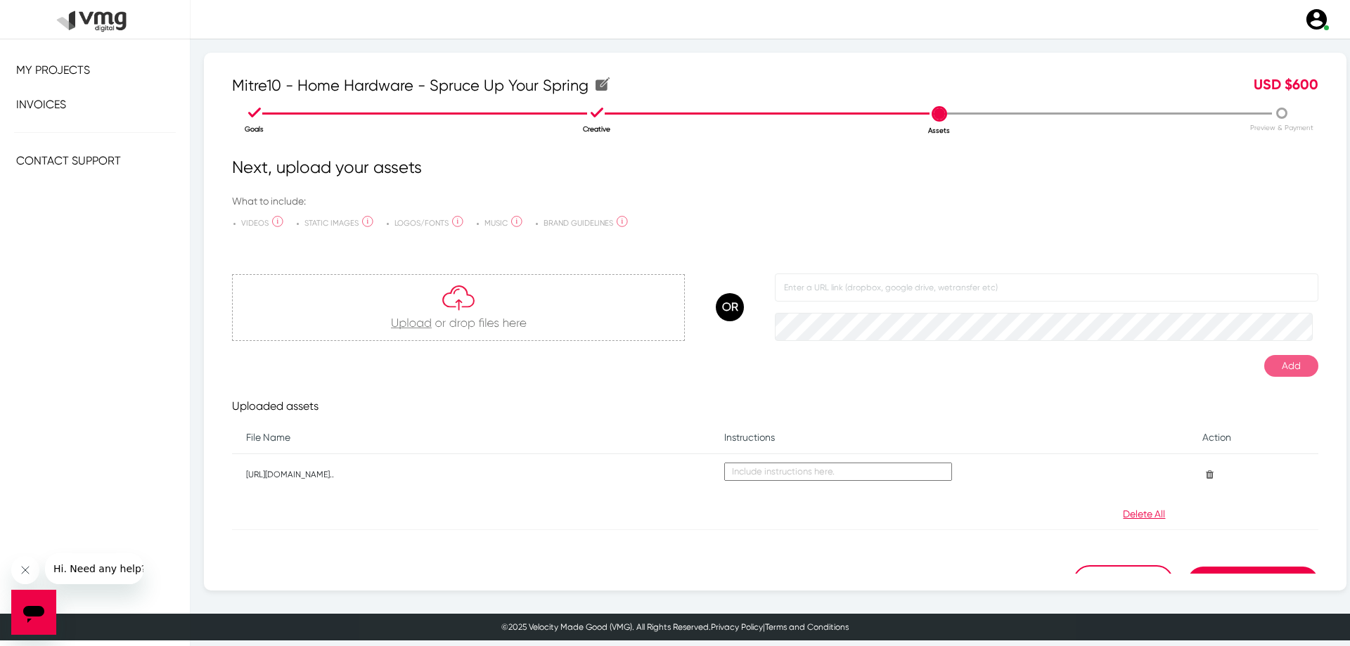
click at [826, 468] on textarea at bounding box center [838, 472] width 228 height 18
paste textarea "R:\RedPepper_ClientServicing\2025\August\29.08\New Request\Mitre10\wetransfer_h…"
type textarea "R:\RedPepper_ClientServicing\2025\August\29.08\New Request\Mitre10\wetransfer_h…"
click at [633, 419] on app-asset-upload-list "Uploaded assets File Name Instructions Action https://drive.google.com/drive/fo…" at bounding box center [775, 450] width 1086 height 146
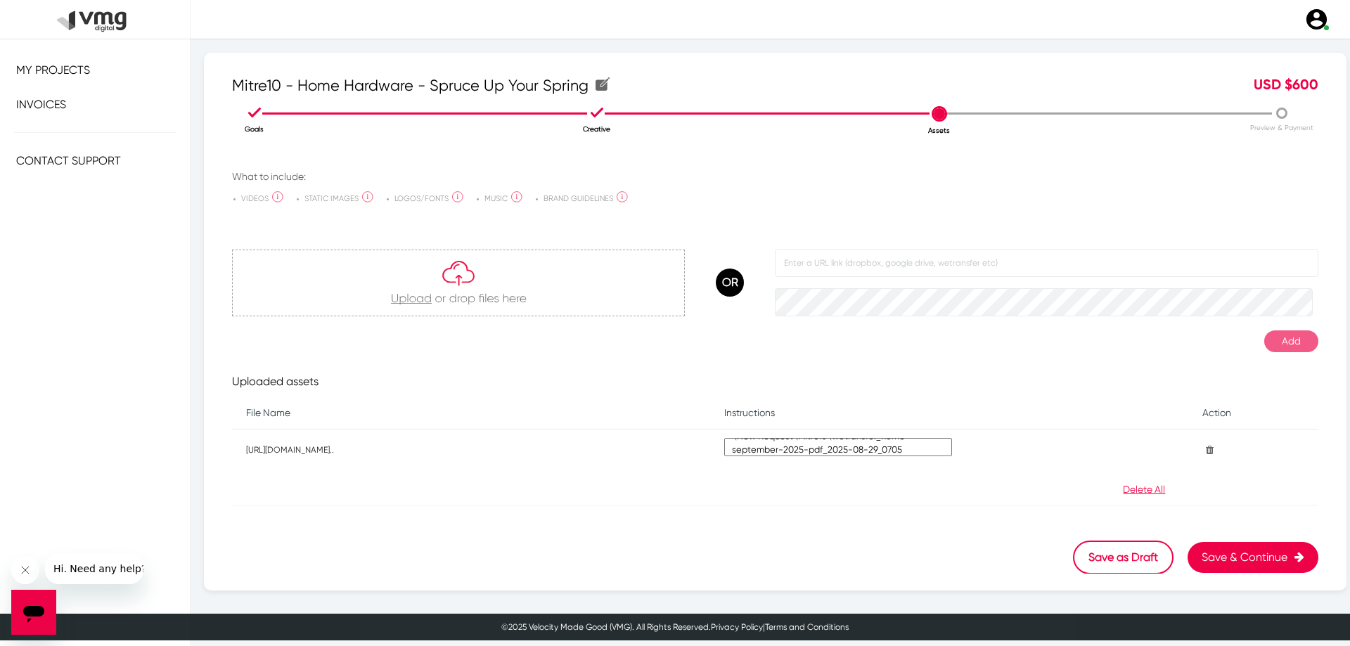
scroll to position [0, 0]
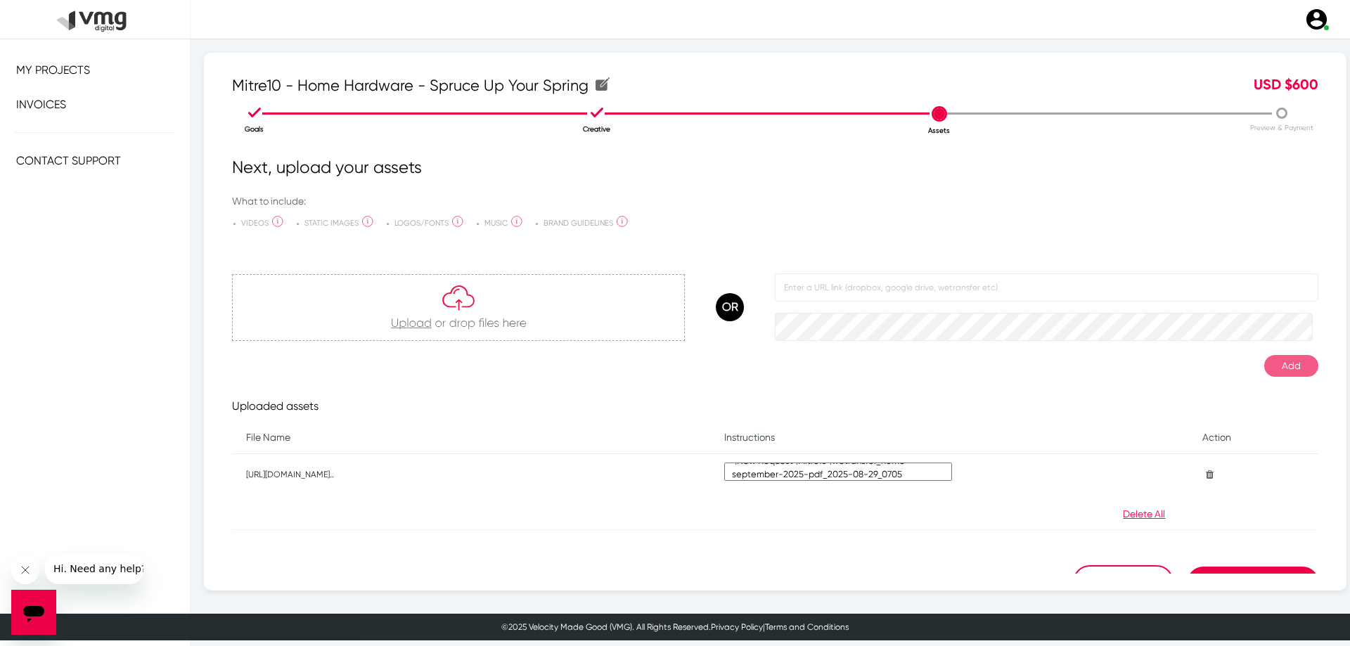
drag, startPoint x: 354, startPoint y: 475, endPoint x: 442, endPoint y: 477, distance: 87.2
click at [435, 478] on p "[URL][DOMAIN_NAME].." at bounding box center [471, 474] width 450 height 13
click at [457, 475] on p "[URL][DOMAIN_NAME].." at bounding box center [471, 474] width 450 height 13
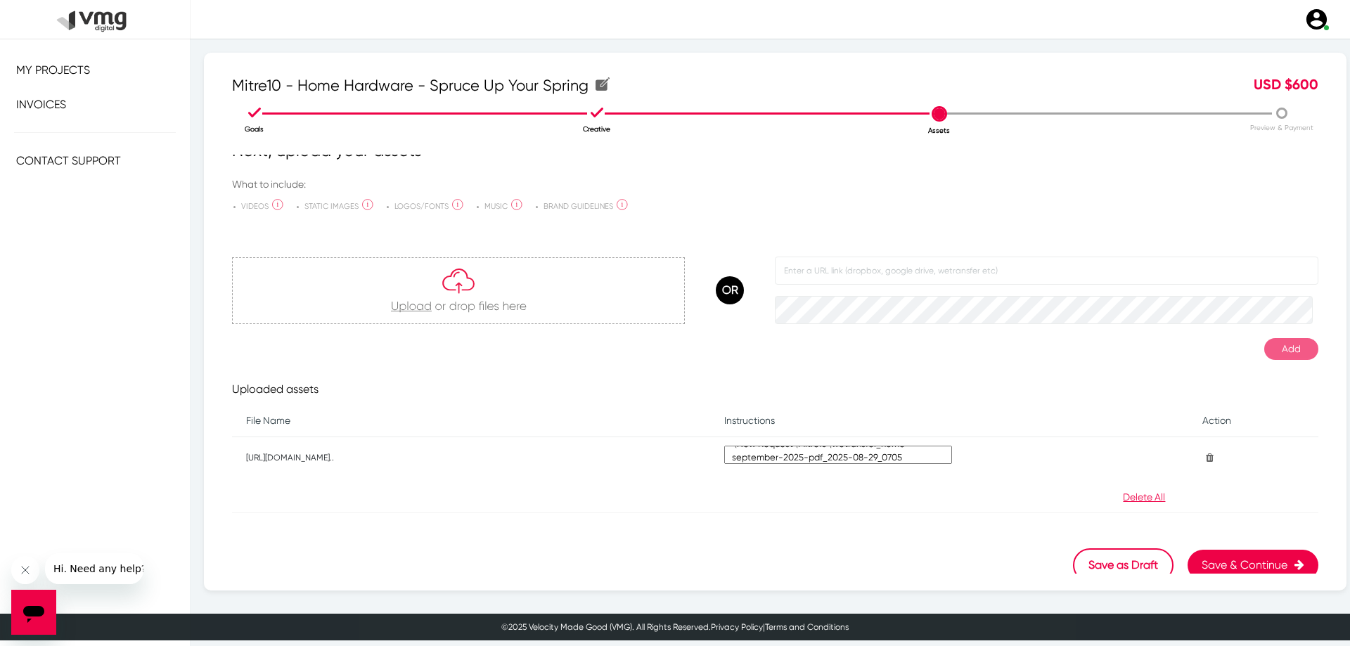
scroll to position [25, 0]
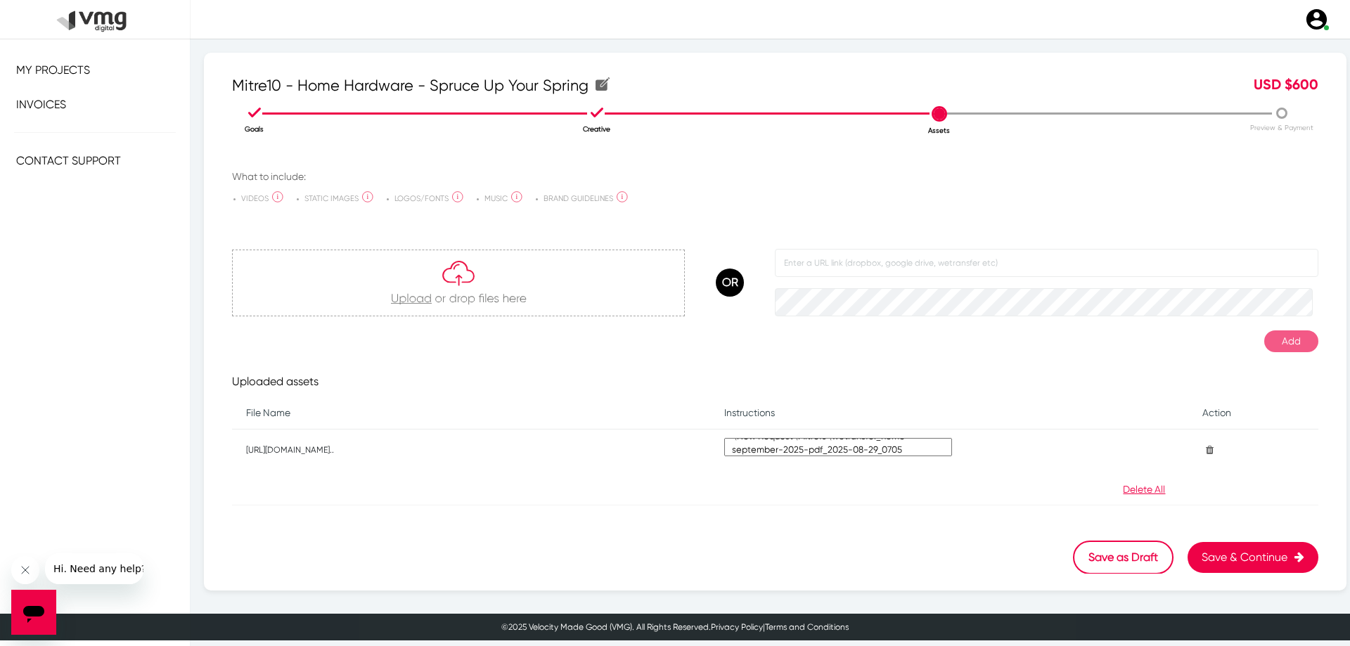
click at [1236, 552] on button "Save & Continue" at bounding box center [1252, 557] width 131 height 31
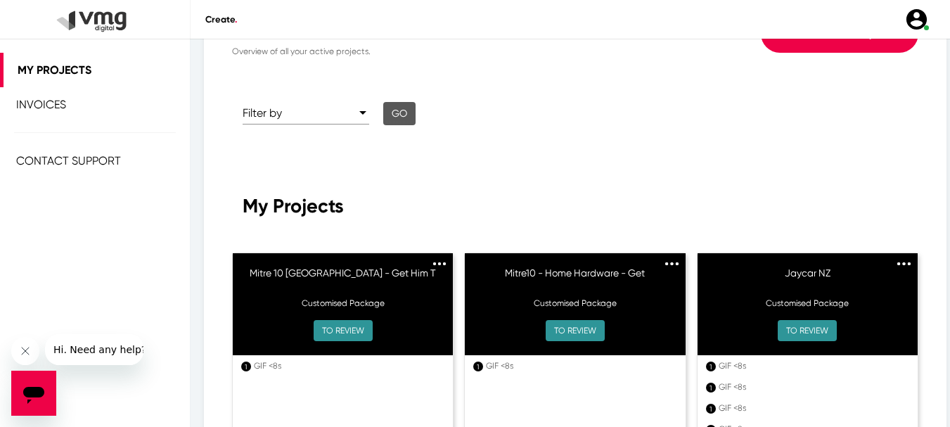
scroll to position [141, 0]
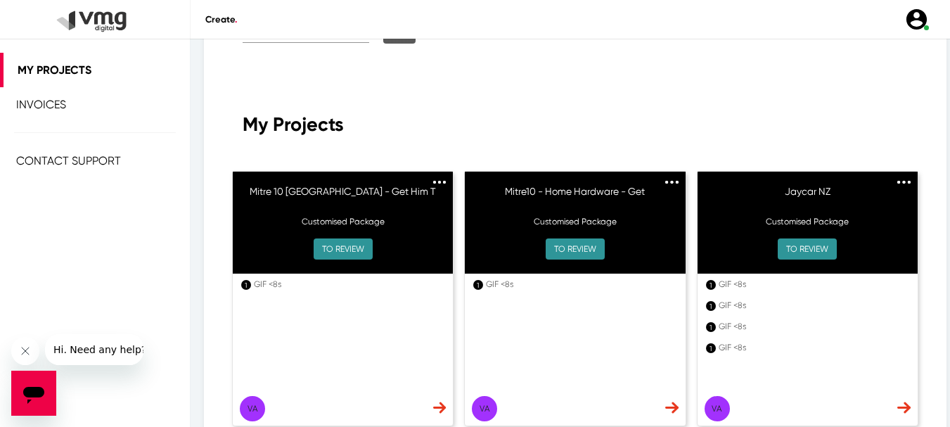
click at [433, 407] on img at bounding box center [439, 407] width 13 height 12
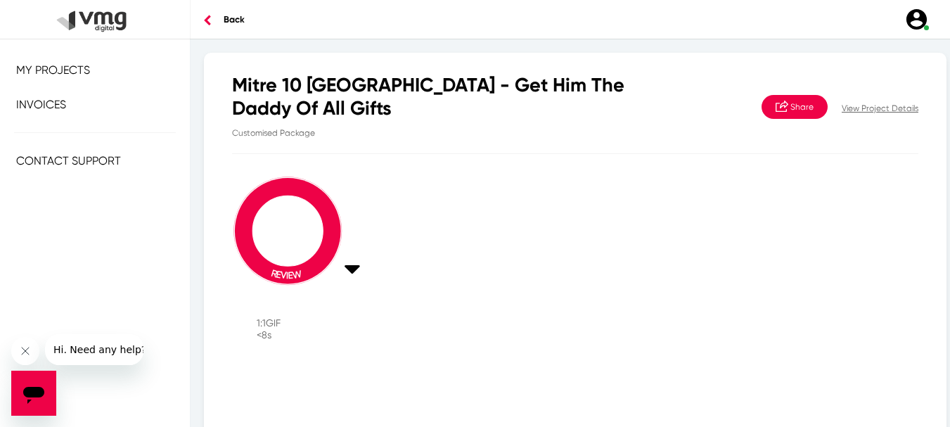
click at [861, 105] on p "View Project Details" at bounding box center [880, 108] width 77 height 13
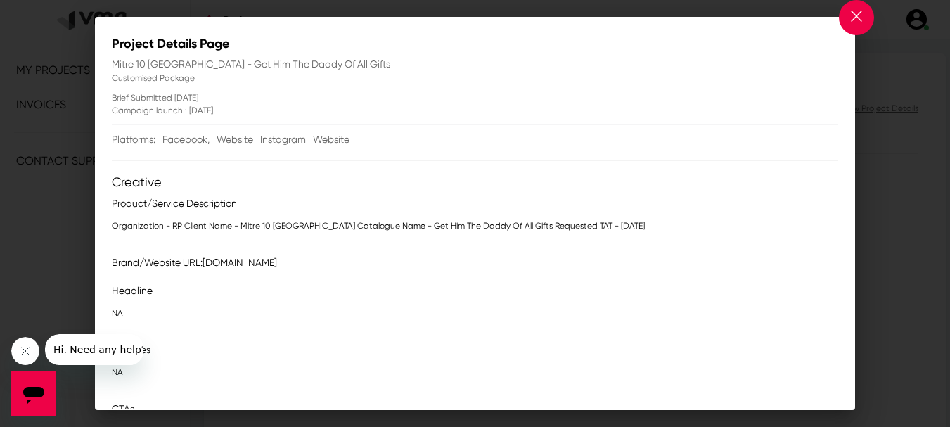
scroll to position [141, 0]
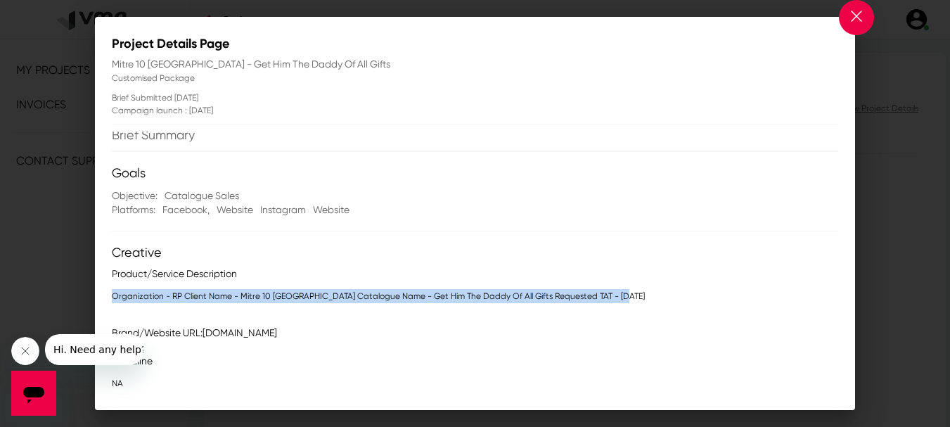
drag, startPoint x: 112, startPoint y: 298, endPoint x: 622, endPoint y: 302, distance: 510.4
click at [622, 302] on p "Organization - RP Client Name - Mitre 10 Australia Catalogue Name - Get Him The…" at bounding box center [475, 296] width 726 height 14
copy p "Organization - RP Client Name - Mitre 10 Australia Catalogue Name - Get Him The…"
click at [296, 384] on p "NA" at bounding box center [475, 383] width 726 height 14
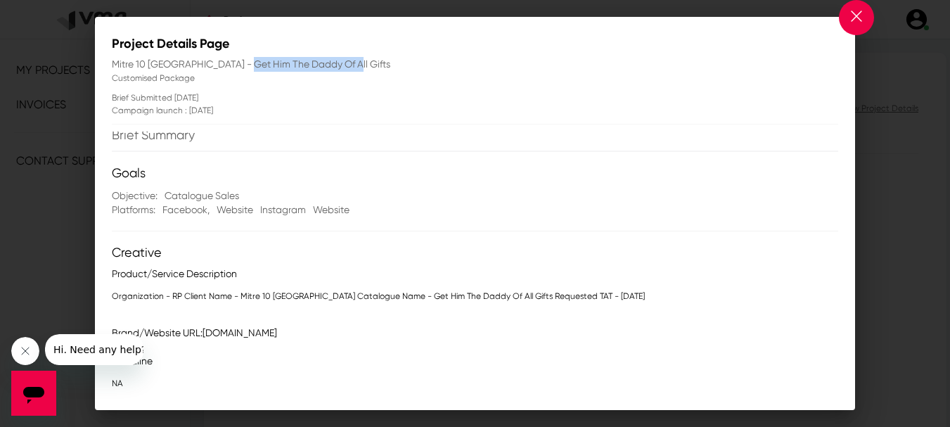
drag, startPoint x: 237, startPoint y: 70, endPoint x: 386, endPoint y: 70, distance: 149.1
click at [385, 70] on p "Mitre 10 Australia - Get Him The Daddy Of All Gifts" at bounding box center [475, 64] width 726 height 15
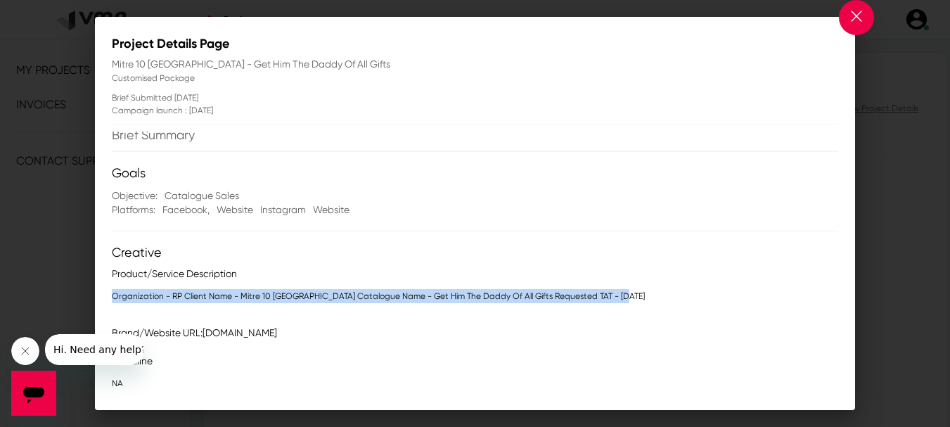
drag, startPoint x: 622, startPoint y: 296, endPoint x: 109, endPoint y: 300, distance: 513.3
click at [109, 300] on mat-dialog-content "Deliverables Select asset to upload creative GIF <8s 1:1 Brief Summary Goals Ob…" at bounding box center [475, 270] width 760 height 278
copy p "Organization - RP Client Name - Mitre 10 Australia Catalogue Name - Get Him The…"
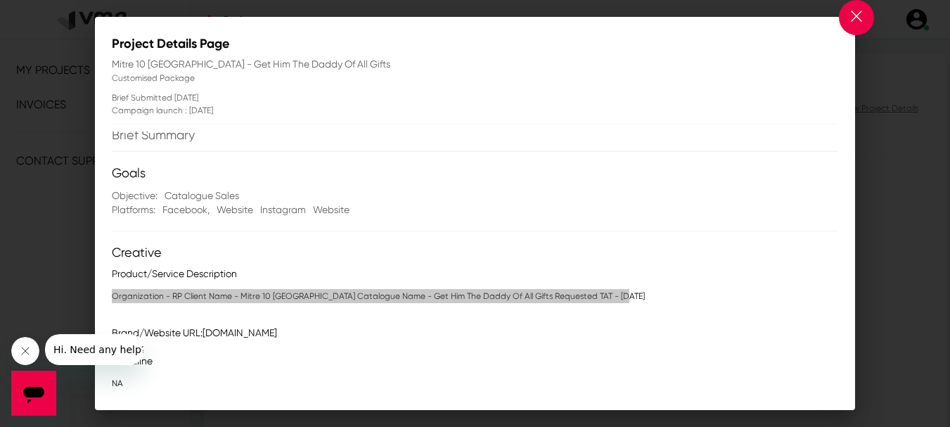
click at [21, 337] on button "Close message from company" at bounding box center [25, 351] width 28 height 28
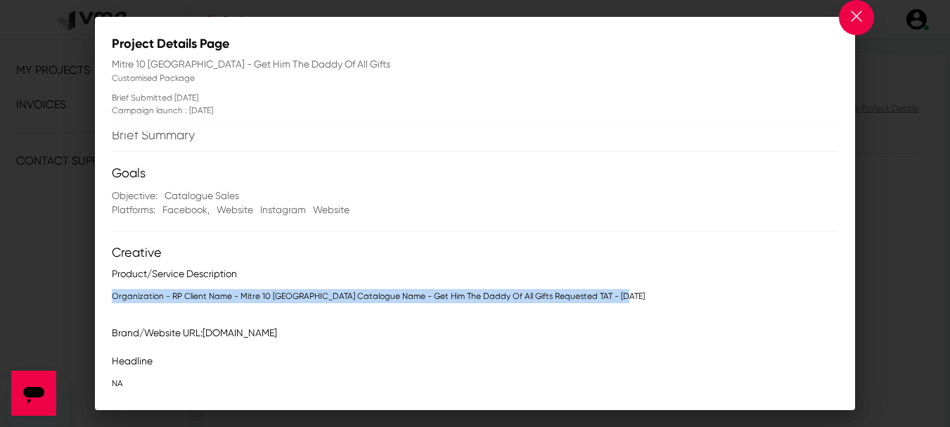
click at [860, 21] on img at bounding box center [856, 16] width 11 height 11
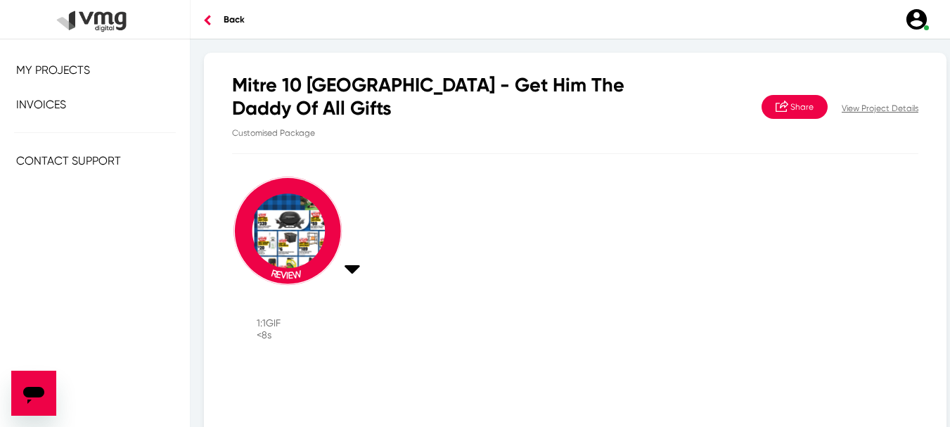
click at [73, 71] on span "My Projects" at bounding box center [53, 69] width 74 height 13
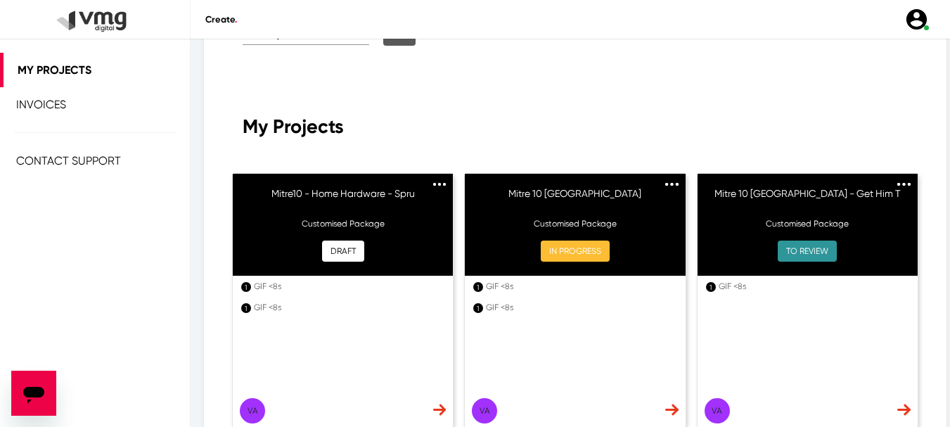
scroll to position [164, 0]
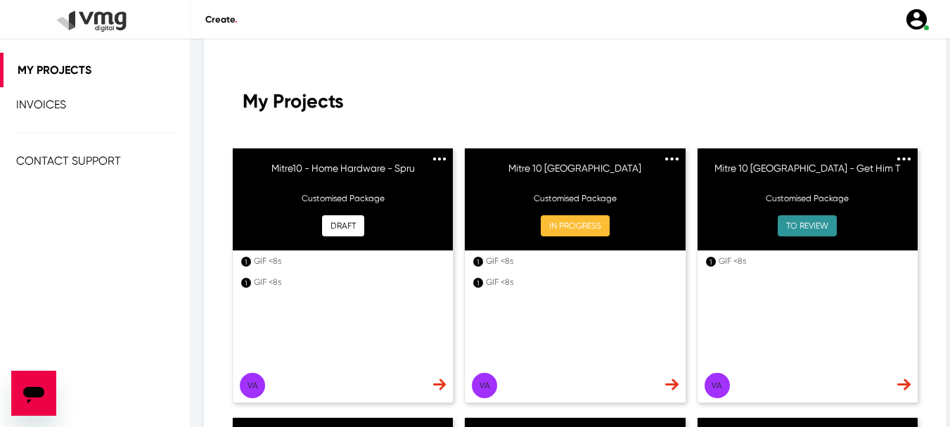
click at [446, 387] on img at bounding box center [439, 384] width 13 height 12
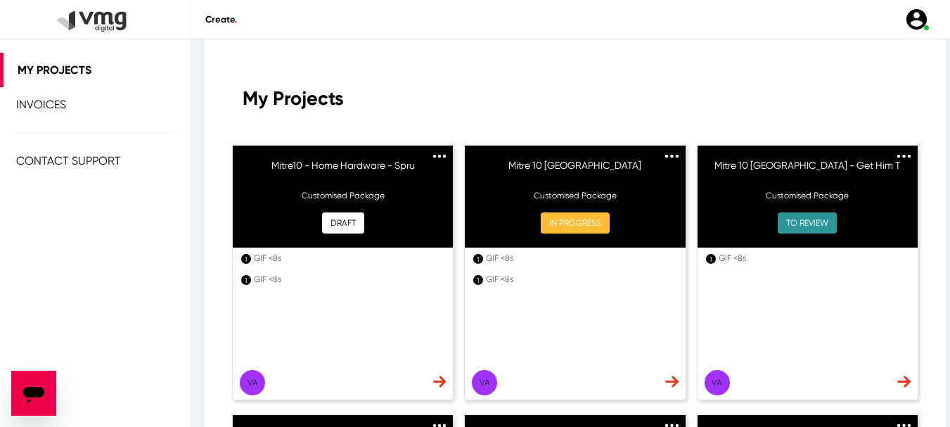
scroll to position [234, 0]
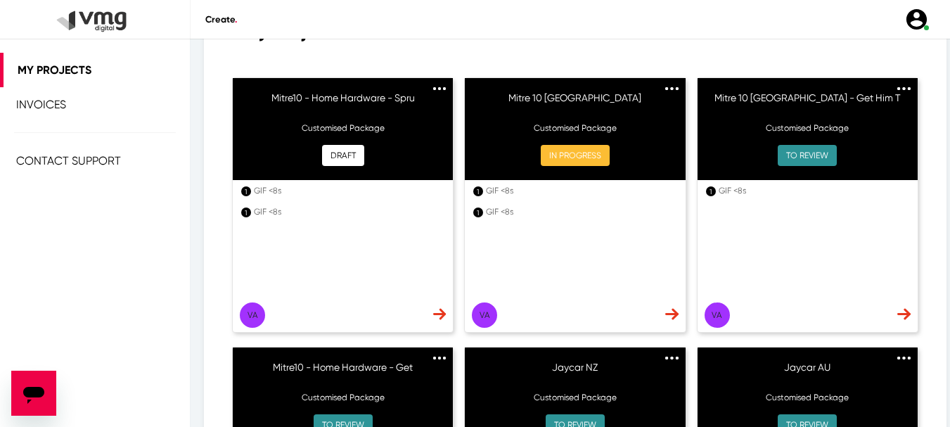
click at [446, 315] on img at bounding box center [439, 314] width 13 height 12
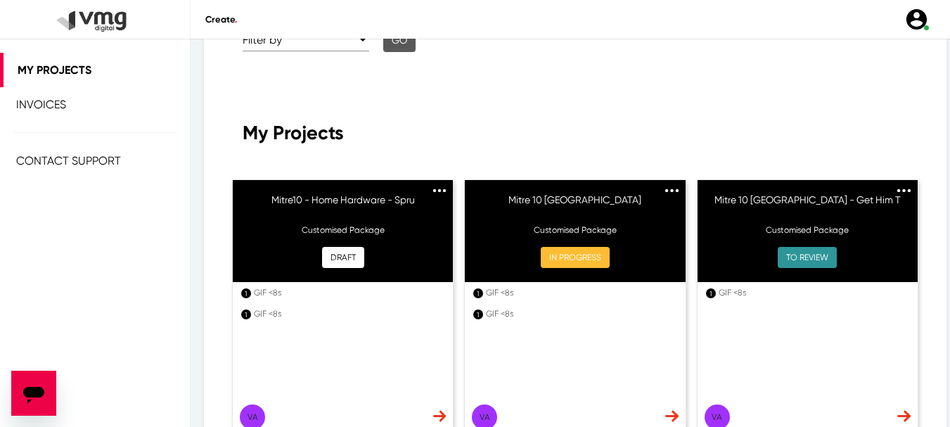
scroll to position [164, 0]
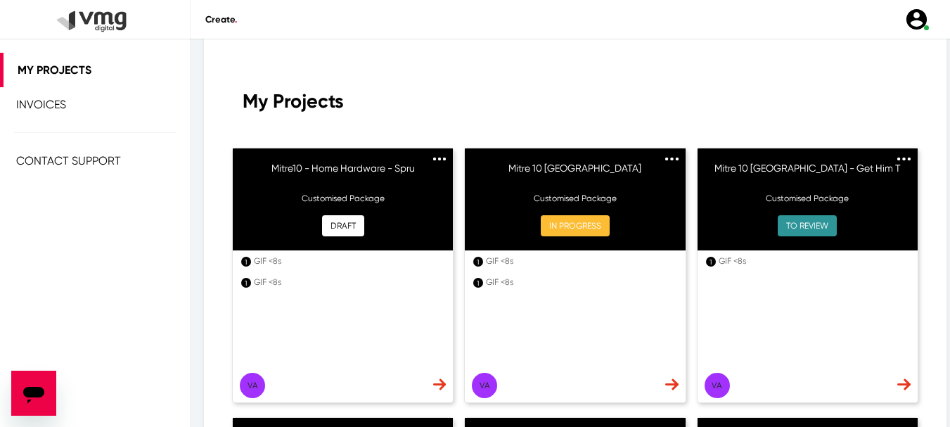
click at [446, 380] on img at bounding box center [439, 384] width 13 height 12
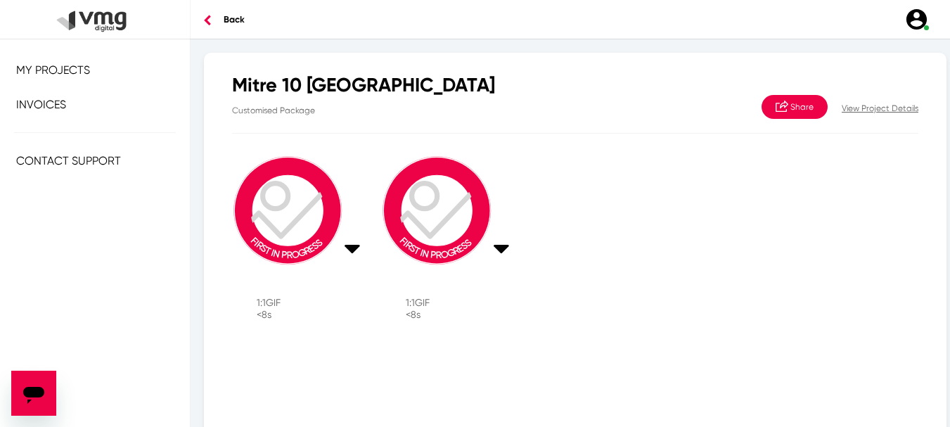
click at [874, 112] on p "View Project Details" at bounding box center [880, 108] width 77 height 13
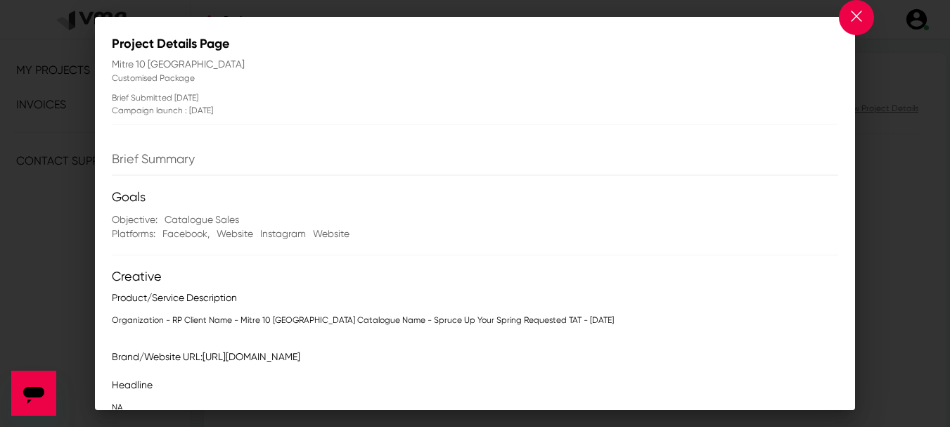
scroll to position [141, 0]
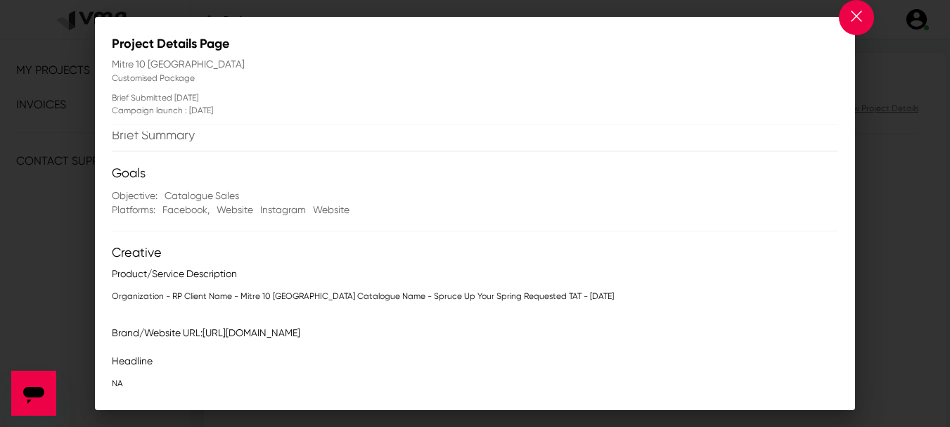
click at [853, 26] on button at bounding box center [856, 17] width 35 height 35
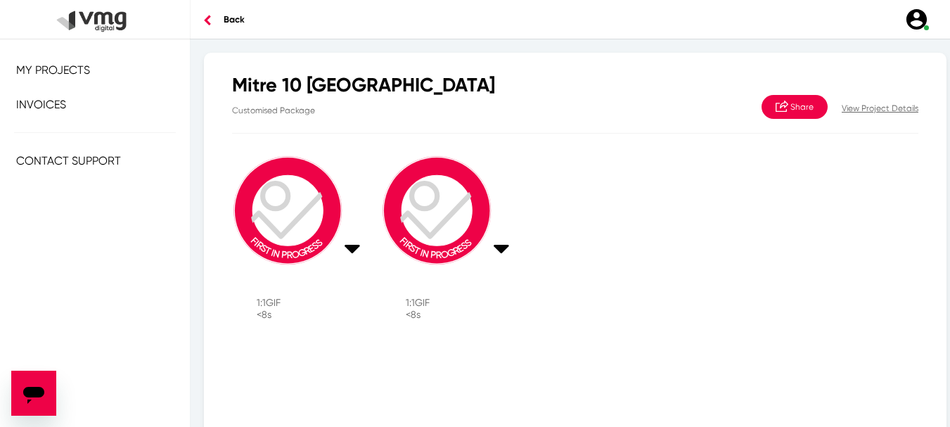
click at [124, 67] on link "My Projects" at bounding box center [95, 70] width 190 height 34
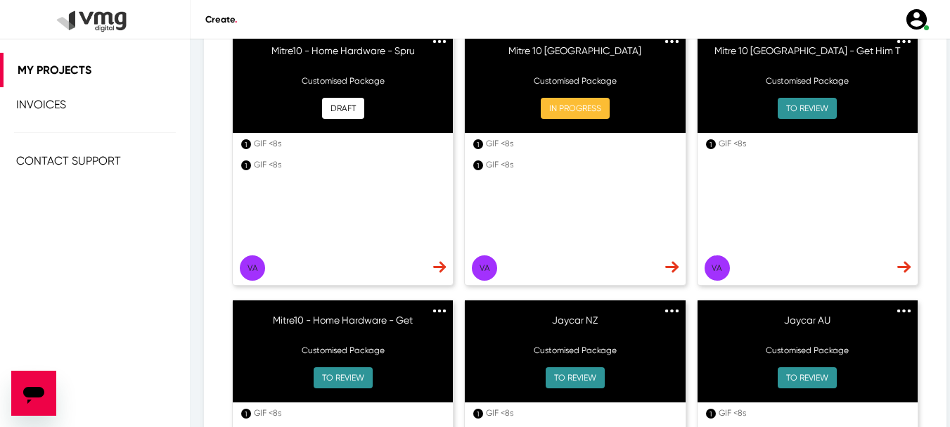
scroll to position [304, 0]
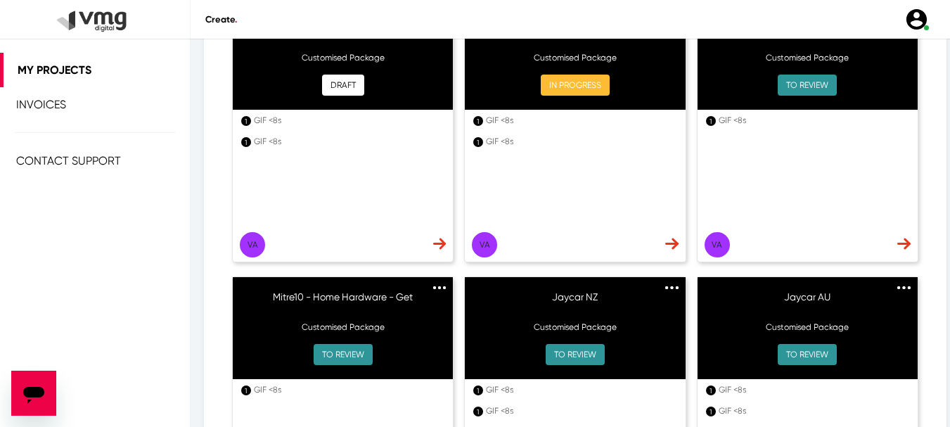
click at [433, 288] on img at bounding box center [439, 287] width 13 height 3
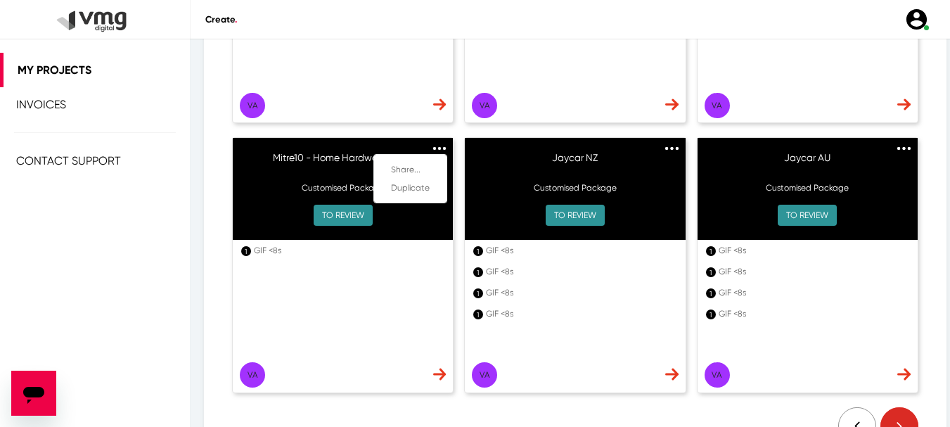
scroll to position [445, 0]
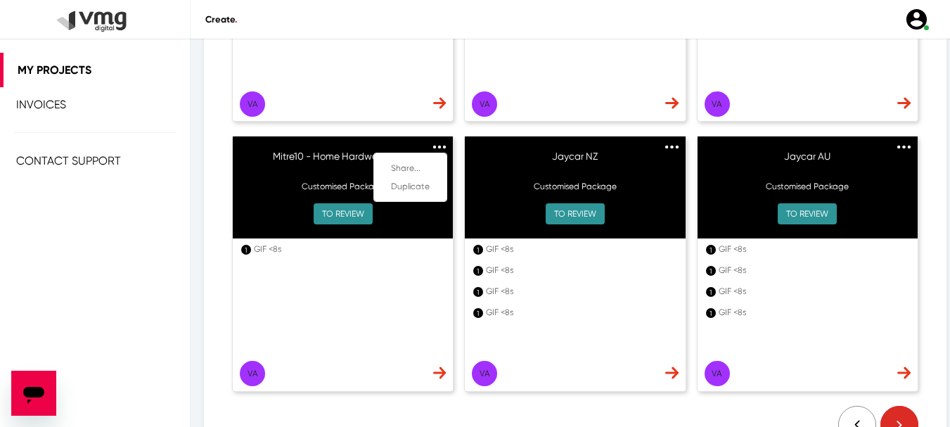
click at [433, 109] on img at bounding box center [439, 103] width 13 height 12
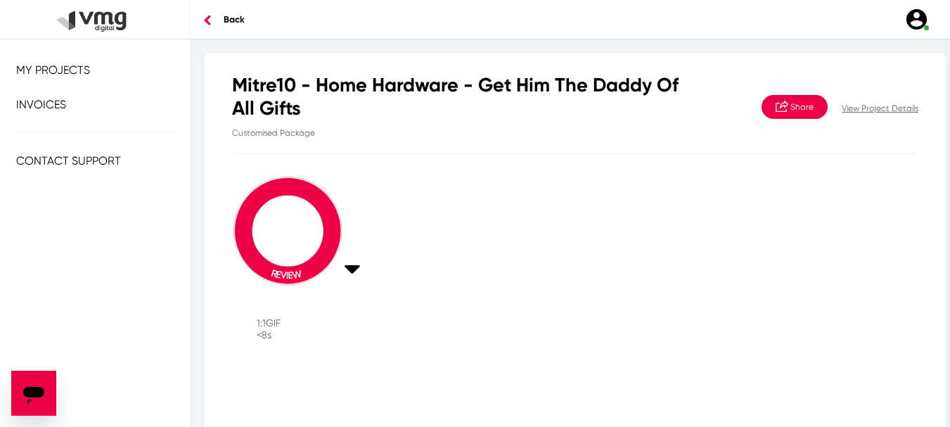
click at [877, 116] on div "View Project Details Share" at bounding box center [811, 106] width 236 height 65
click at [876, 114] on p "View Project Details" at bounding box center [880, 108] width 77 height 13
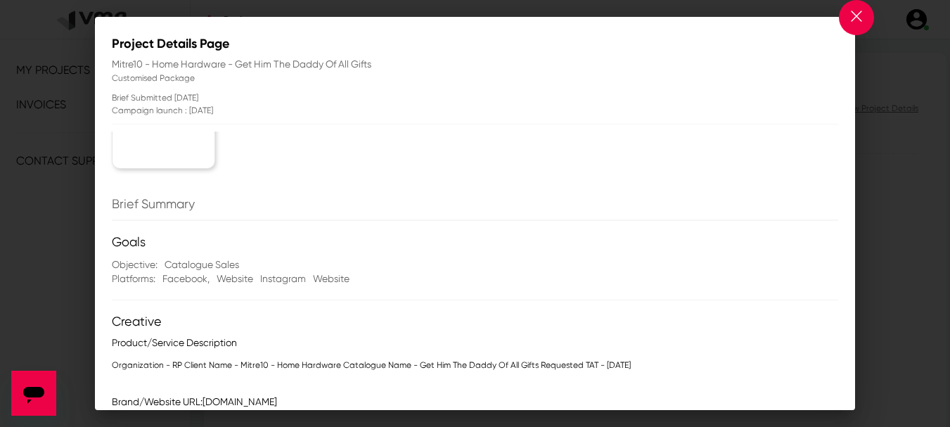
scroll to position [141, 0]
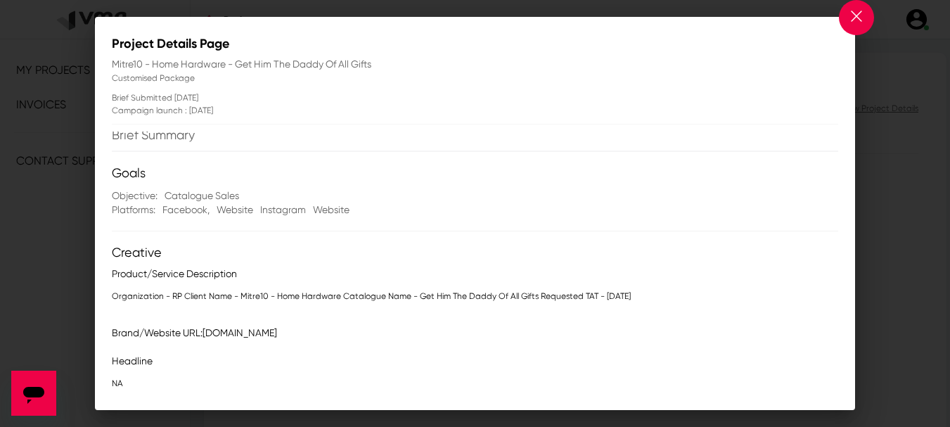
drag, startPoint x: 653, startPoint y: 298, endPoint x: 115, endPoint y: 289, distance: 538.6
click at [115, 289] on p "Organization - RP Client Name - Mitre10 - Home Hardware Catalogue Name - Get Hi…" at bounding box center [475, 296] width 726 height 14
copy p "Organization - RP Client Name - Mitre10 - Home Hardware Catalogue Name - Get Hi…"
drag, startPoint x: 208, startPoint y: 333, endPoint x: 298, endPoint y: 338, distance: 90.1
click at [298, 338] on div "Brand/Website URL: www.mitre10.com.au" at bounding box center [481, 333] width 733 height 14
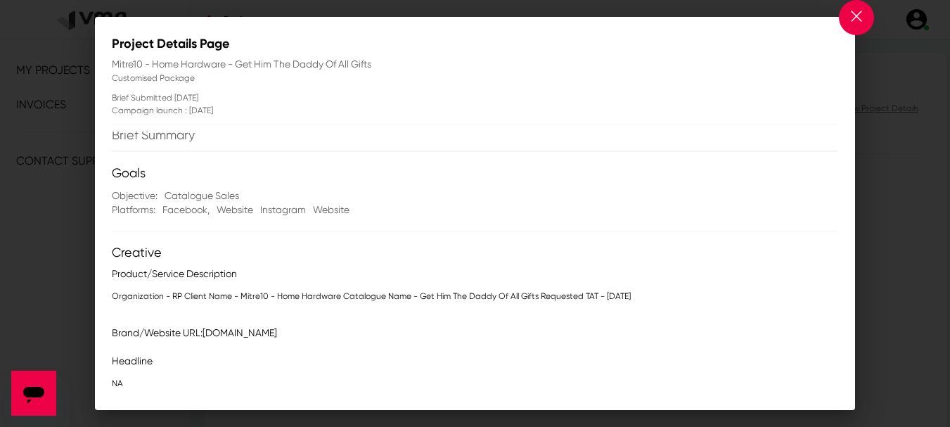
copy span "www.mitre10.com.au"
drag, startPoint x: 239, startPoint y: 296, endPoint x: 337, endPoint y: 291, distance: 97.9
click at [337, 291] on p "Organization - RP Client Name - Mitre10 - Home Hardware Catalogue Name - Get Hi…" at bounding box center [475, 296] width 726 height 14
copy p "Mitre10 - Home Hardware"
click at [854, 25] on button at bounding box center [856, 17] width 35 height 35
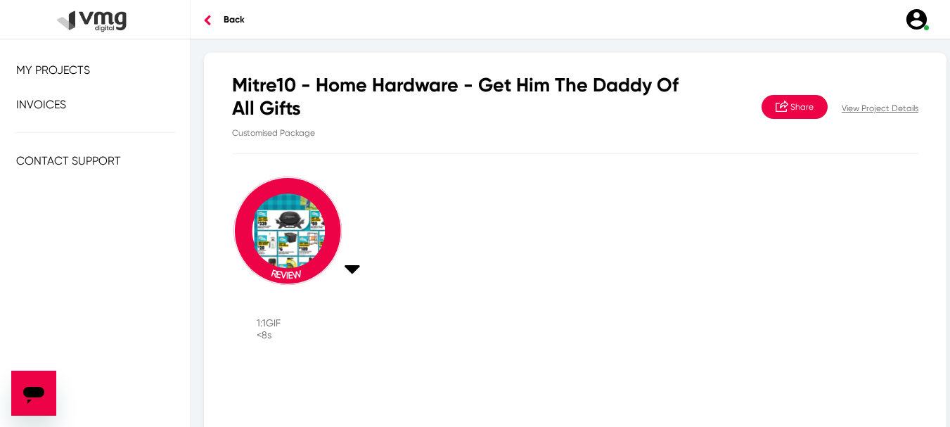
click at [56, 75] on span "My Projects" at bounding box center [53, 69] width 74 height 13
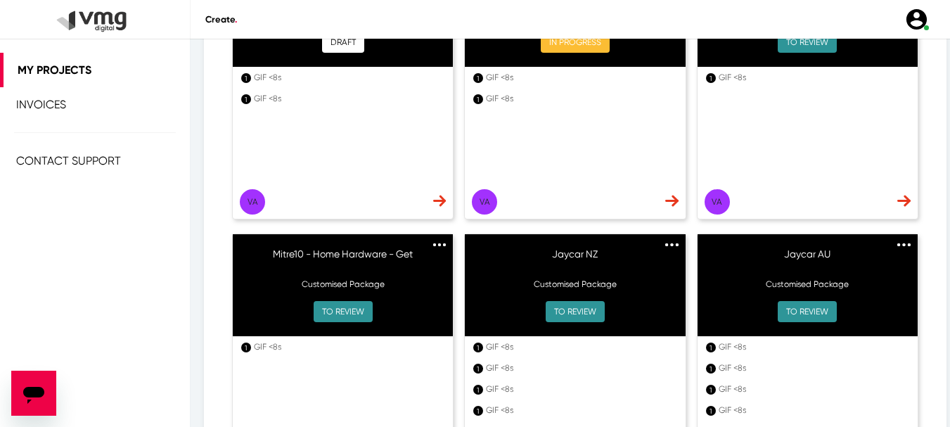
scroll to position [352, 0]
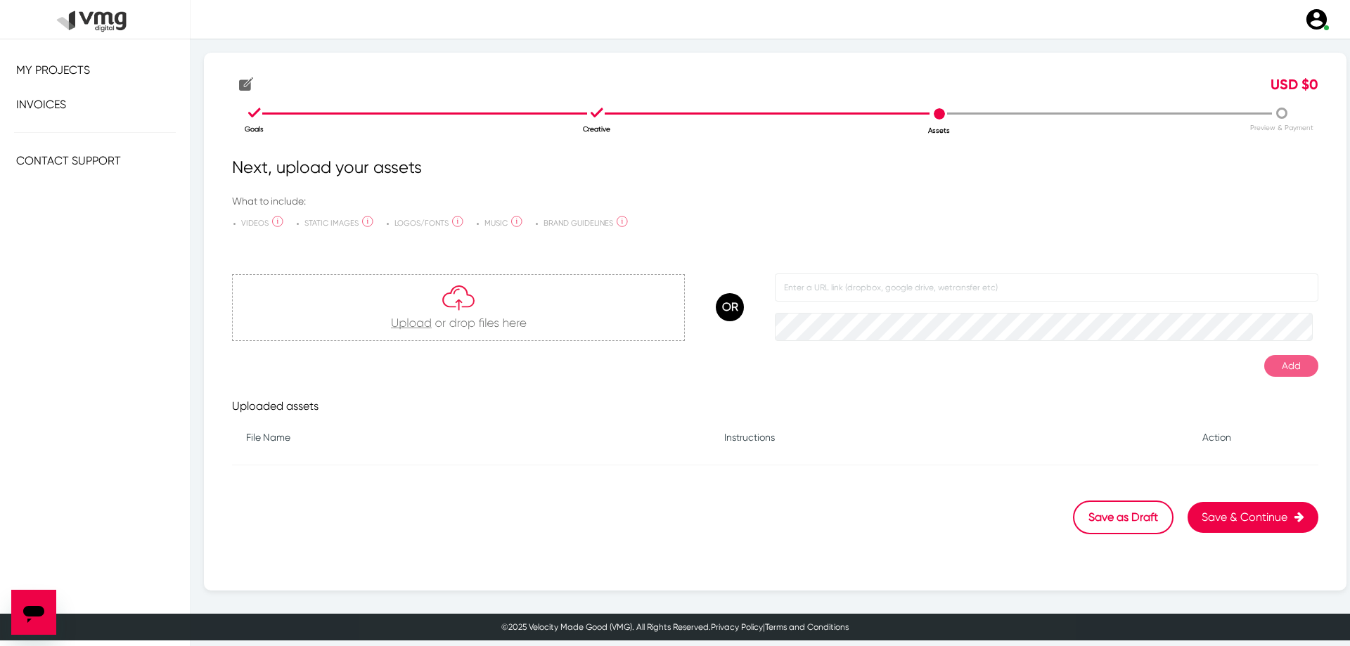
click at [111, 76] on link "My Projects" at bounding box center [95, 70] width 190 height 34
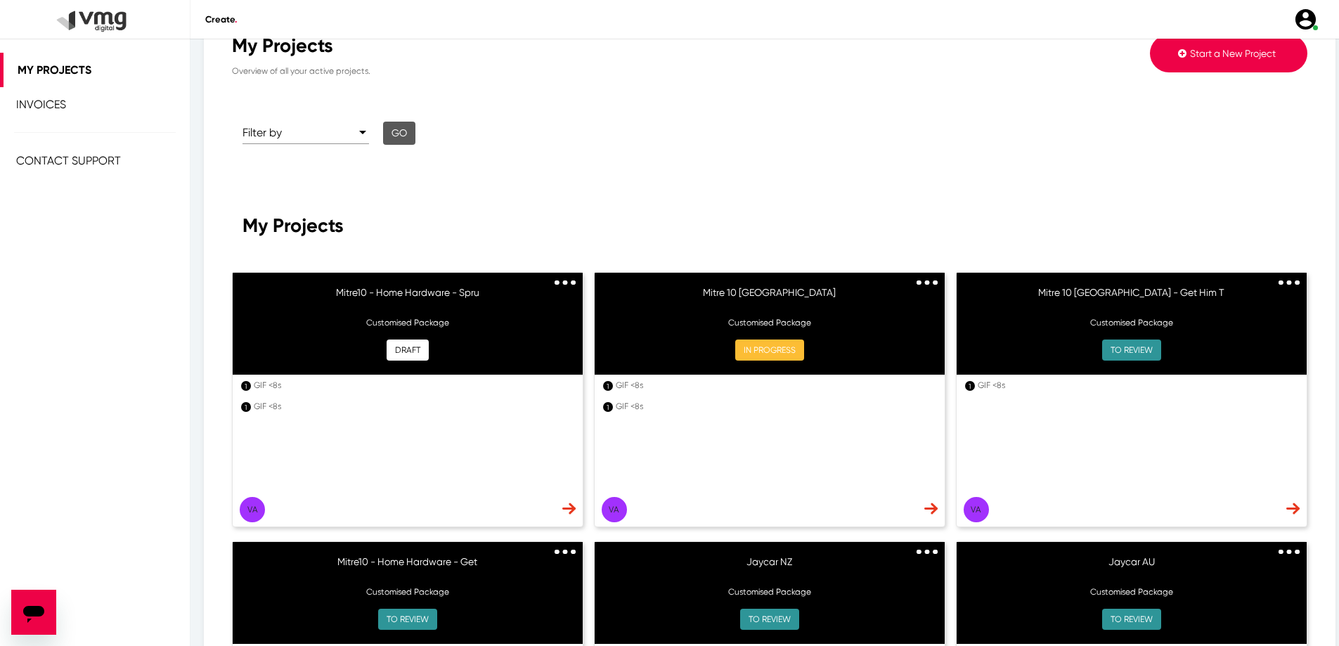
scroll to position [70, 0]
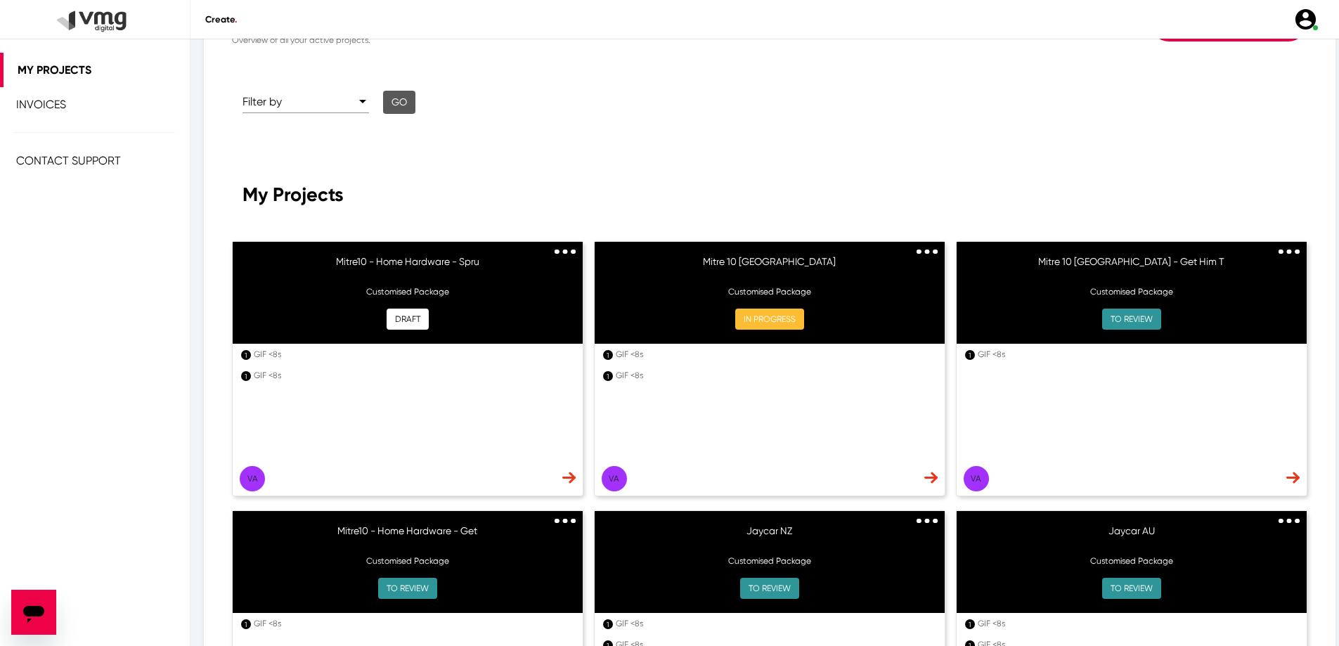
click at [565, 477] on img at bounding box center [568, 478] width 13 height 12
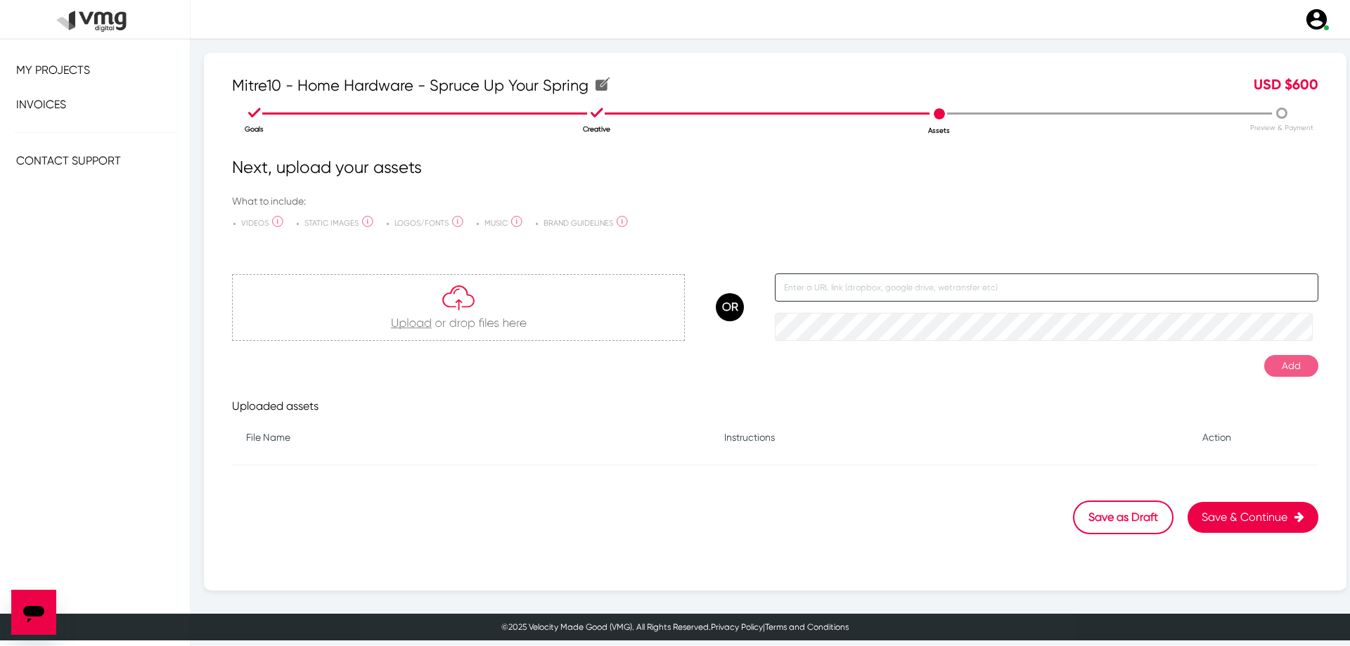
click at [811, 288] on input "text" at bounding box center [1046, 287] width 543 height 28
paste input "[URL][DOMAIN_NAME]"
type input "[URL][DOMAIN_NAME]"
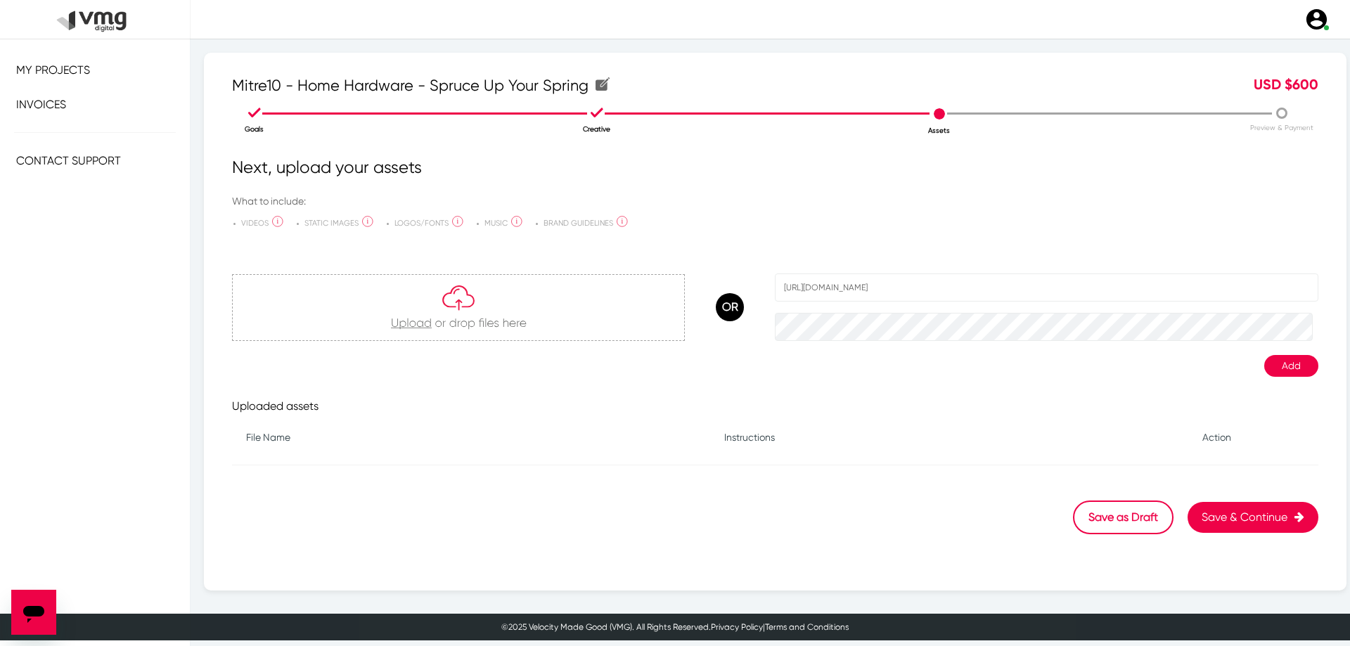
click at [1038, 370] on div "Add" at bounding box center [775, 366] width 1086 height 22
click at [1296, 363] on button "Add" at bounding box center [1291, 366] width 54 height 22
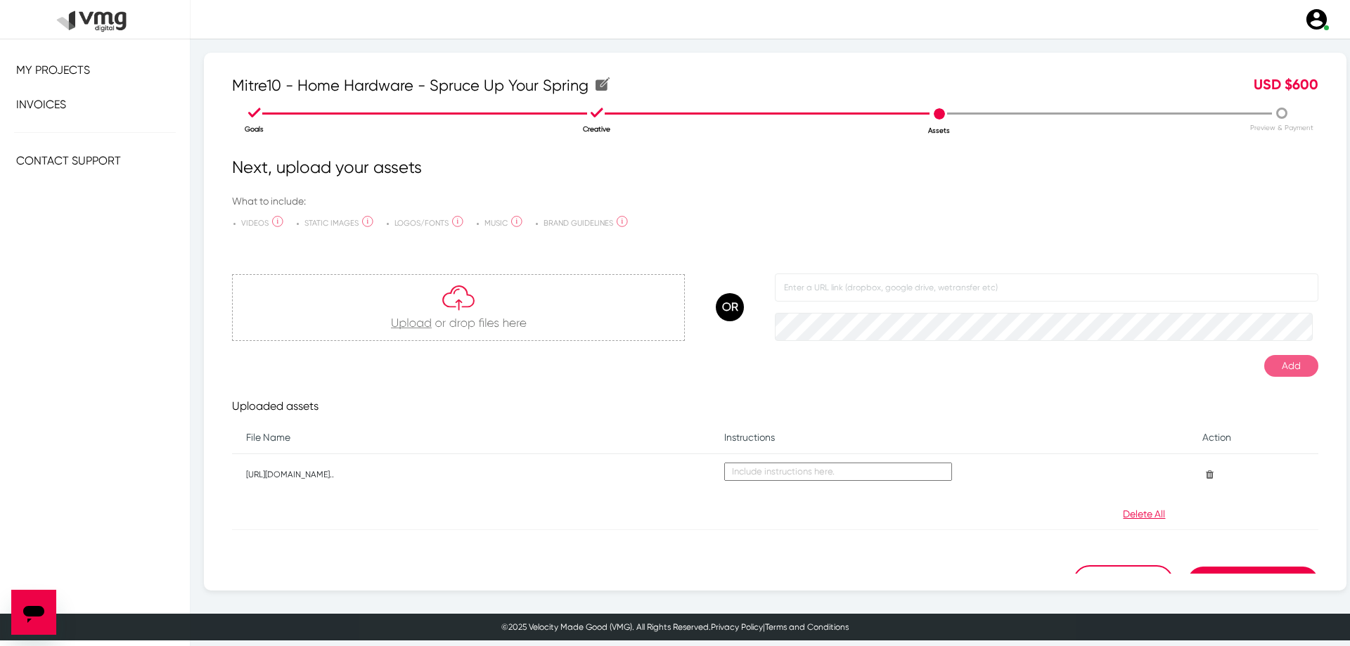
click at [847, 465] on textarea at bounding box center [838, 472] width 228 height 18
paste textarea "R:\RedPepper_ClientServicing\2025\August\29.08\New Request\Mitre10\wetransfer_h…"
type textarea "R:\RedPepper_ClientServicing\2025\August\29.08\New Request\Mitre10\wetransfer_h…"
click at [861, 517] on div at bounding box center [775, 514] width 369 height 17
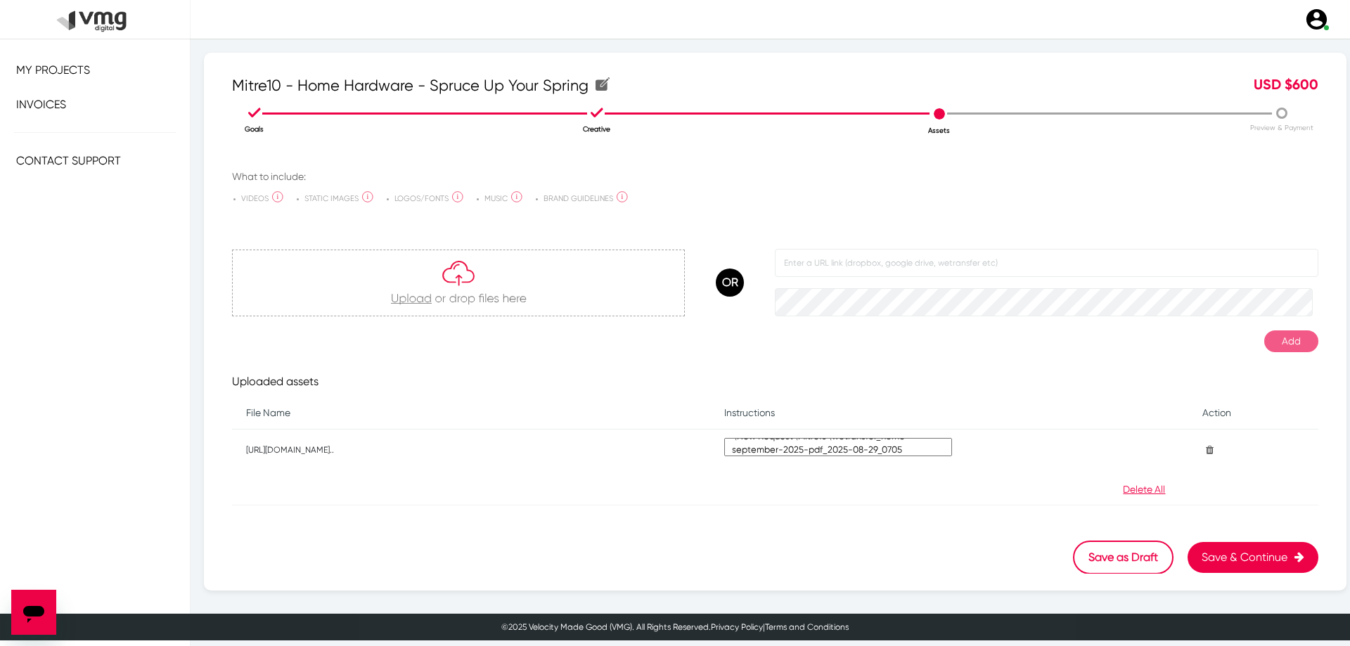
click at [1234, 555] on button "Save & Continue" at bounding box center [1252, 557] width 131 height 31
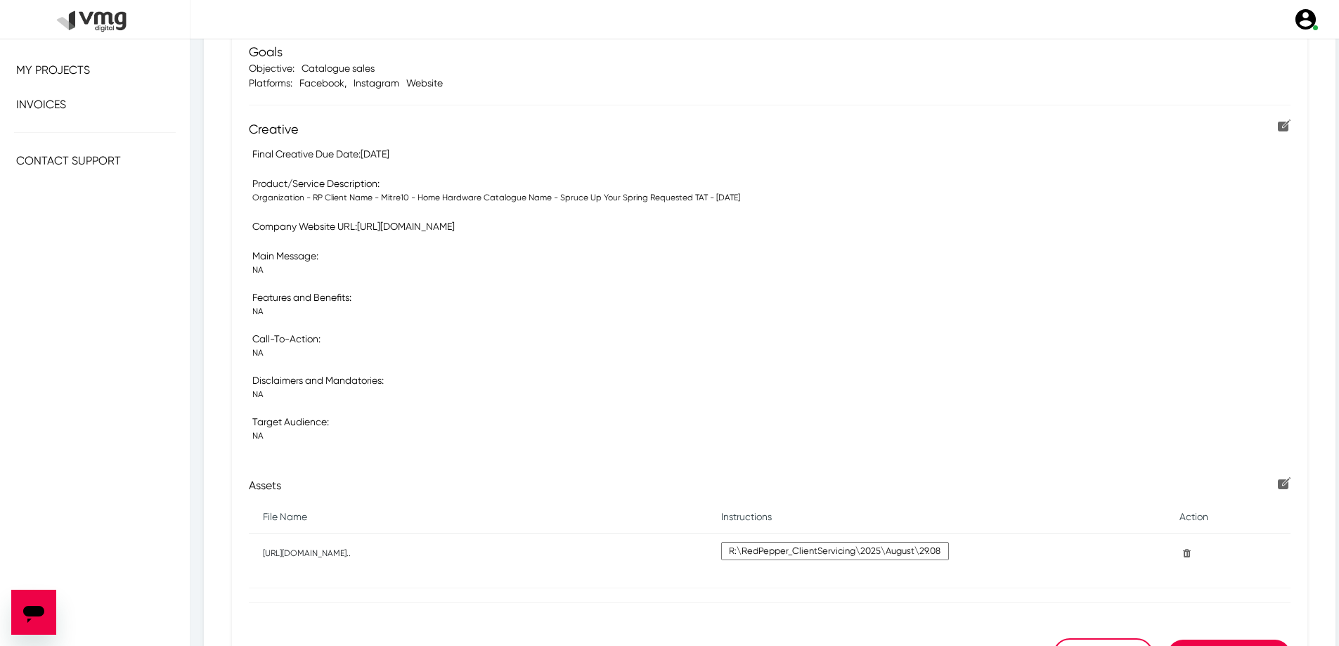
scroll to position [349, 0]
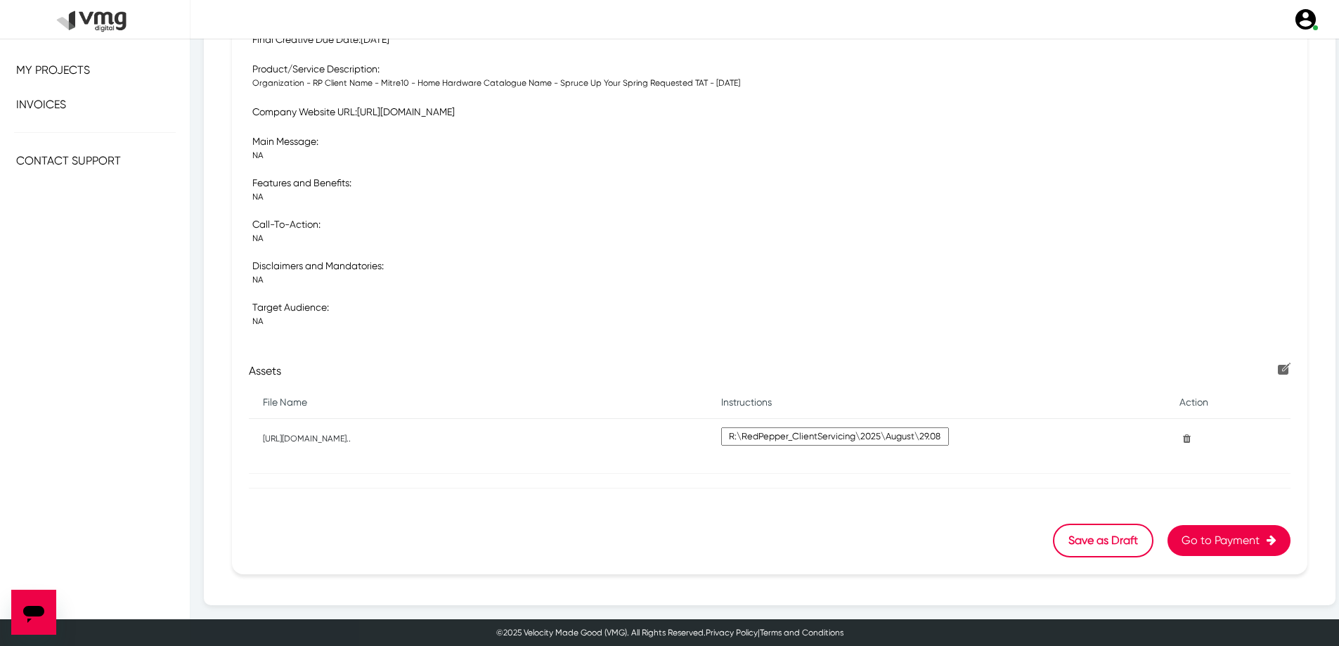
click at [1204, 541] on button "Go to Payment" at bounding box center [1229, 540] width 123 height 31
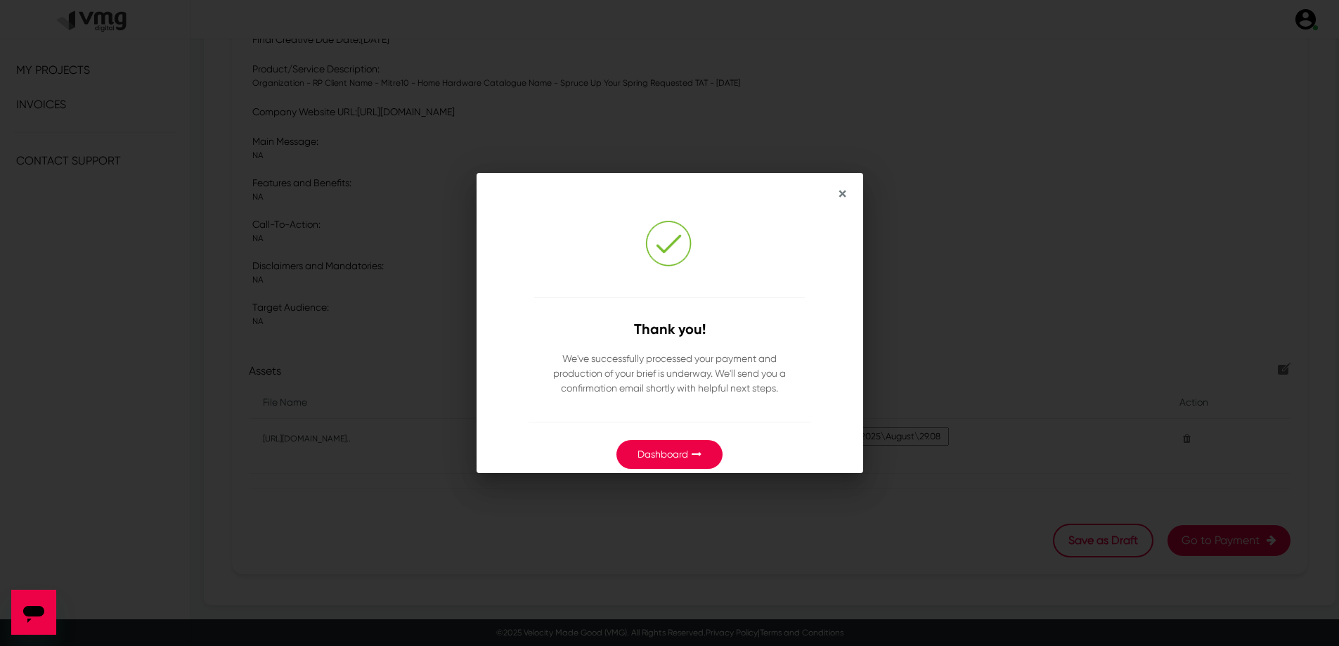
click at [665, 453] on link "Dashboard" at bounding box center [663, 454] width 51 height 11
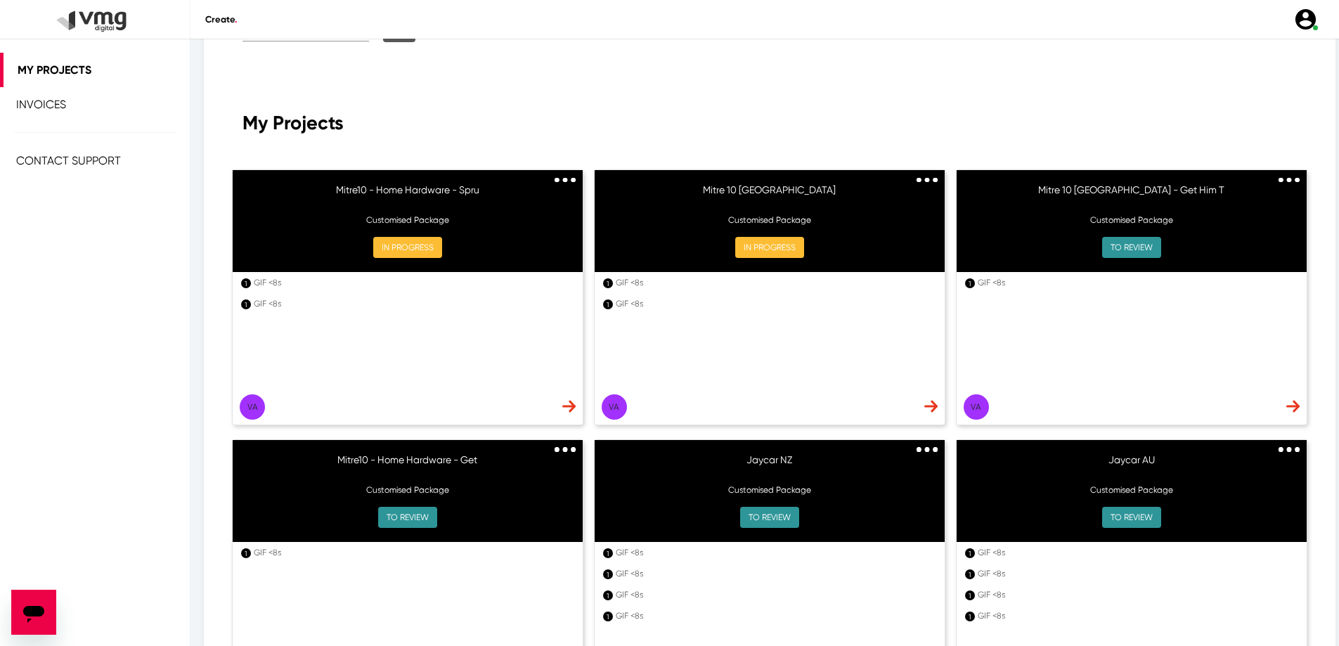
scroll to position [211, 0]
